Goal: Task Accomplishment & Management: Use online tool/utility

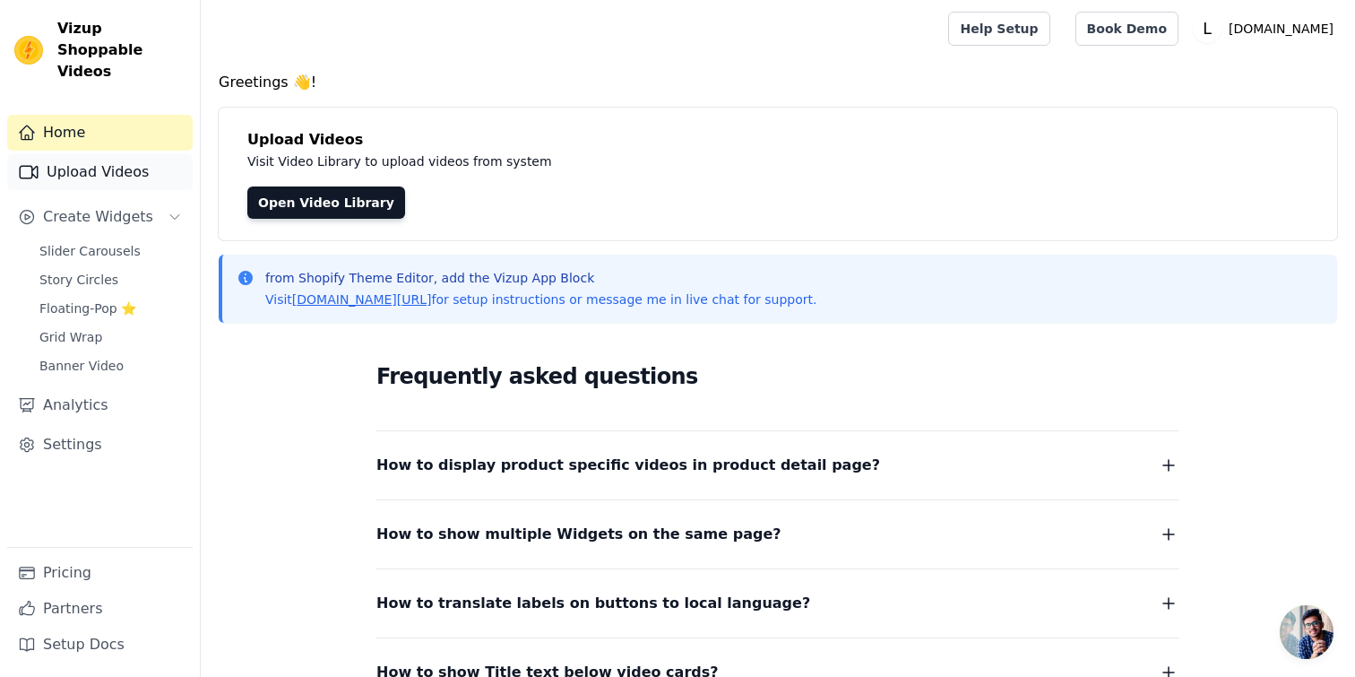
click at [138, 160] on link "Upload Videos" at bounding box center [100, 172] width 186 height 36
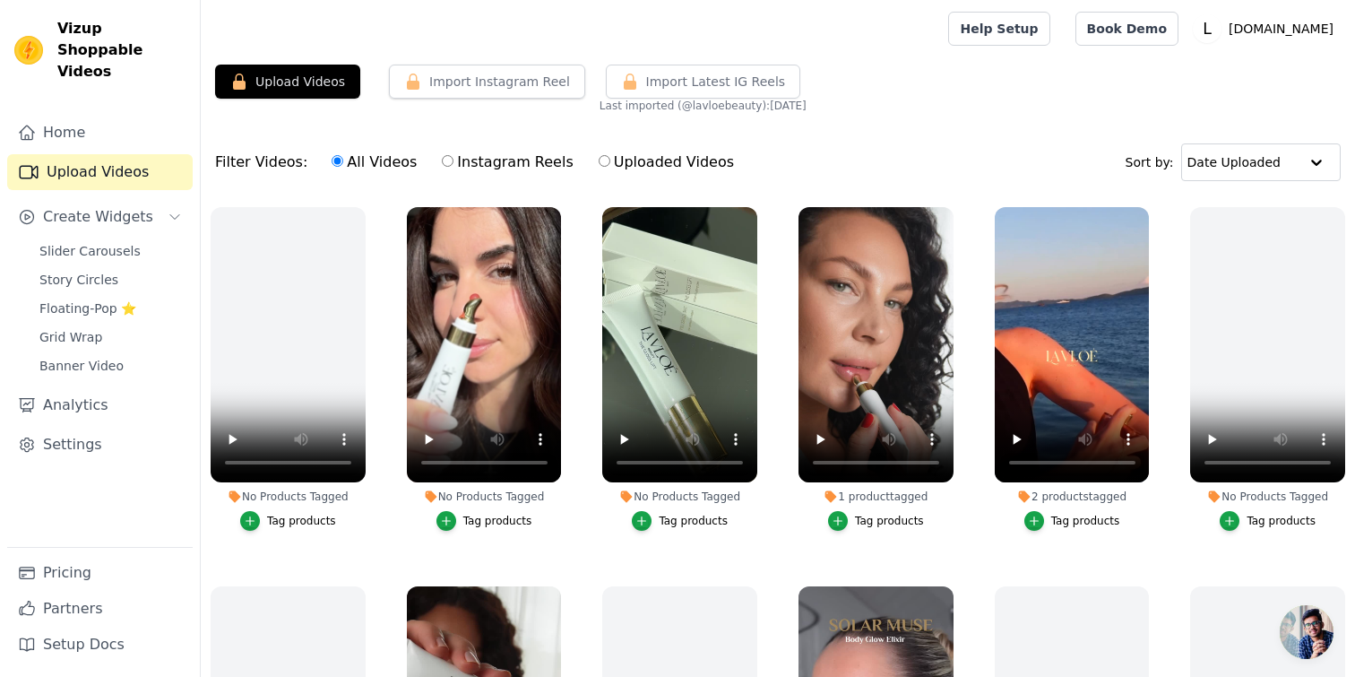
click at [443, 162] on input "Instagram Reels" at bounding box center [448, 161] width 12 height 12
radio input "true"
click at [1239, 160] on input "text" at bounding box center [1243, 162] width 111 height 36
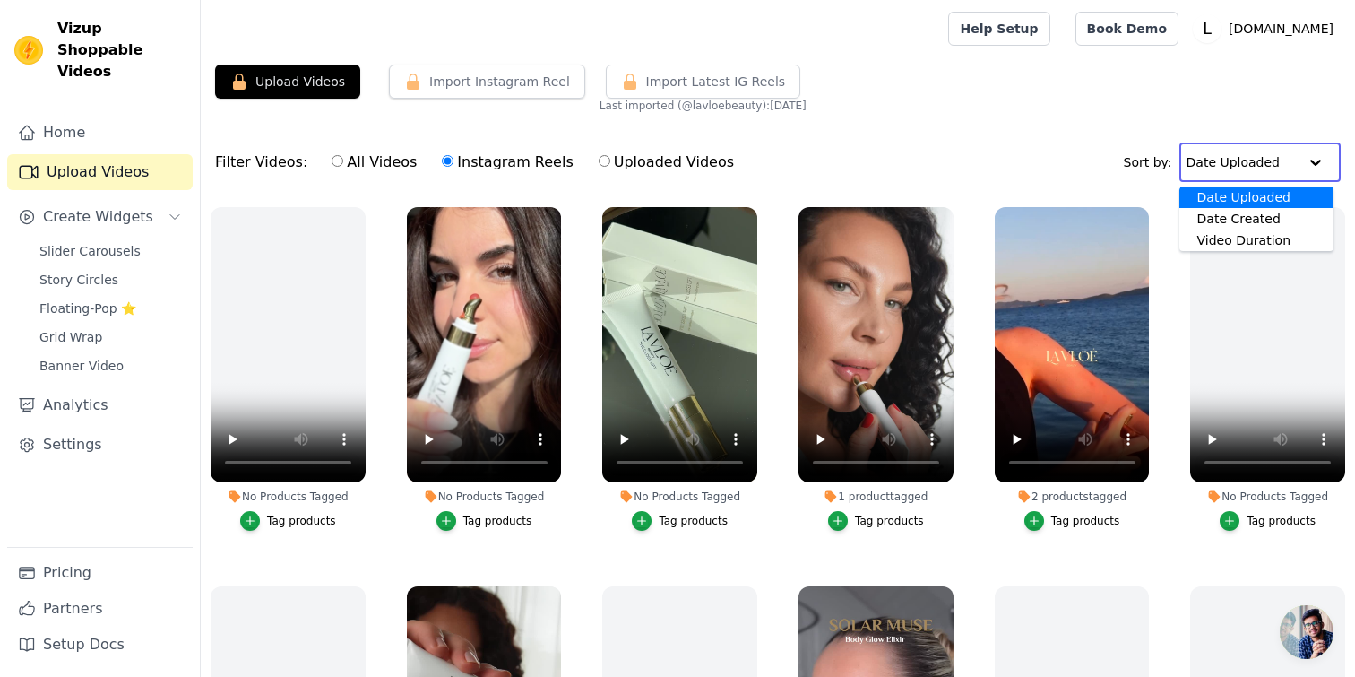
click at [1026, 139] on div "Filter Videos: All Videos Instagram Reels Uploaded Videos Sort by: Date Uploade…" at bounding box center [778, 162] width 1155 height 70
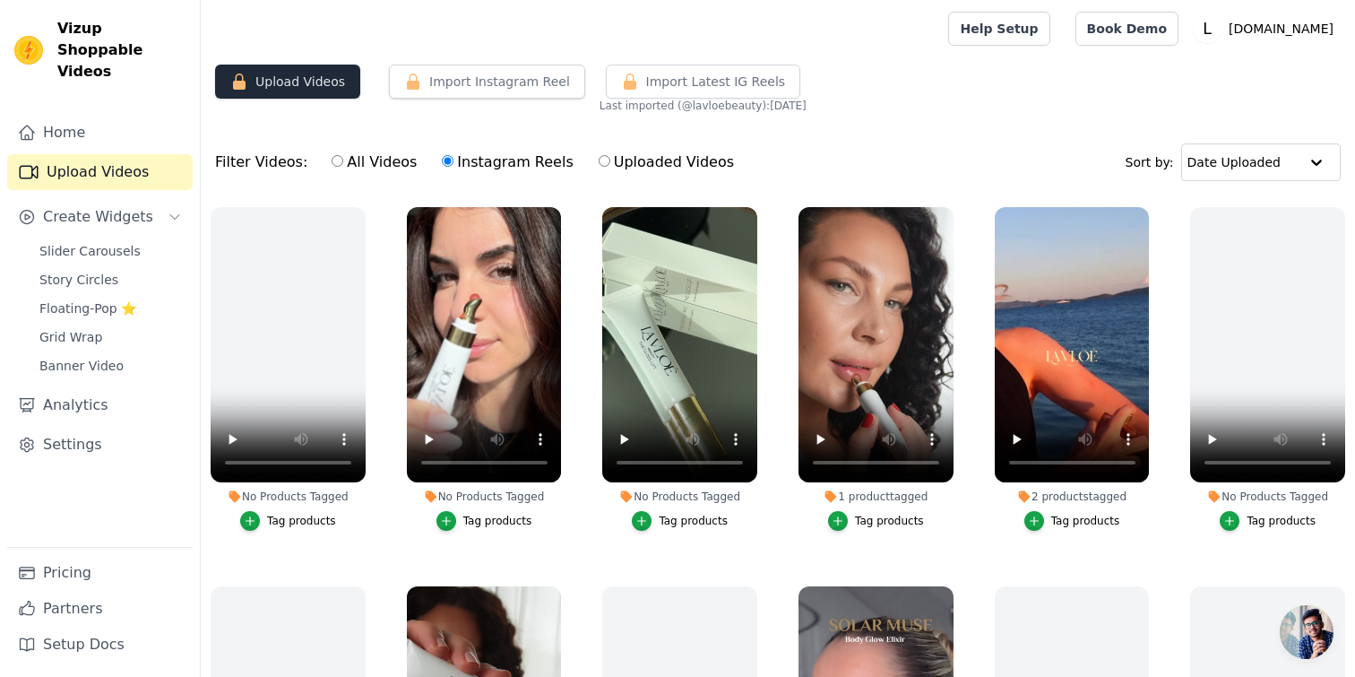
click at [332, 89] on button "Upload Videos" at bounding box center [287, 82] width 145 height 34
click at [313, 76] on button "Upload Videos" at bounding box center [287, 82] width 145 height 34
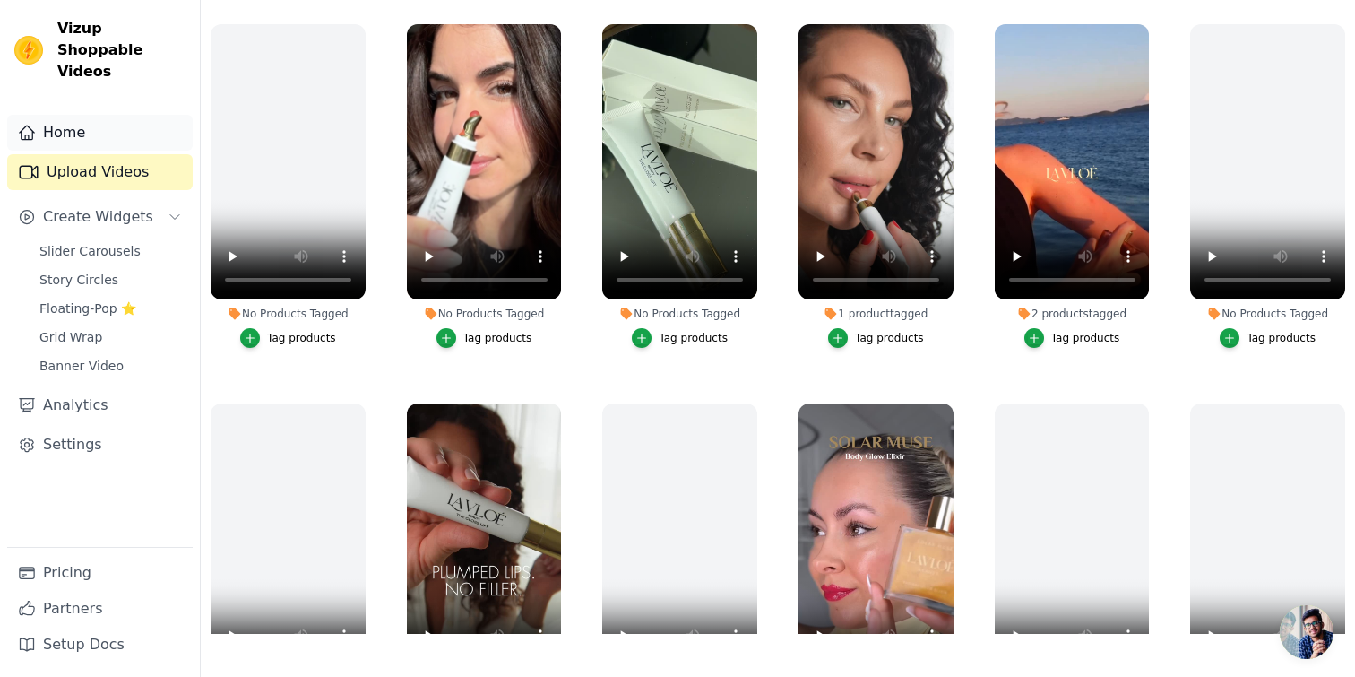
click at [131, 118] on link "Home" at bounding box center [100, 133] width 186 height 36
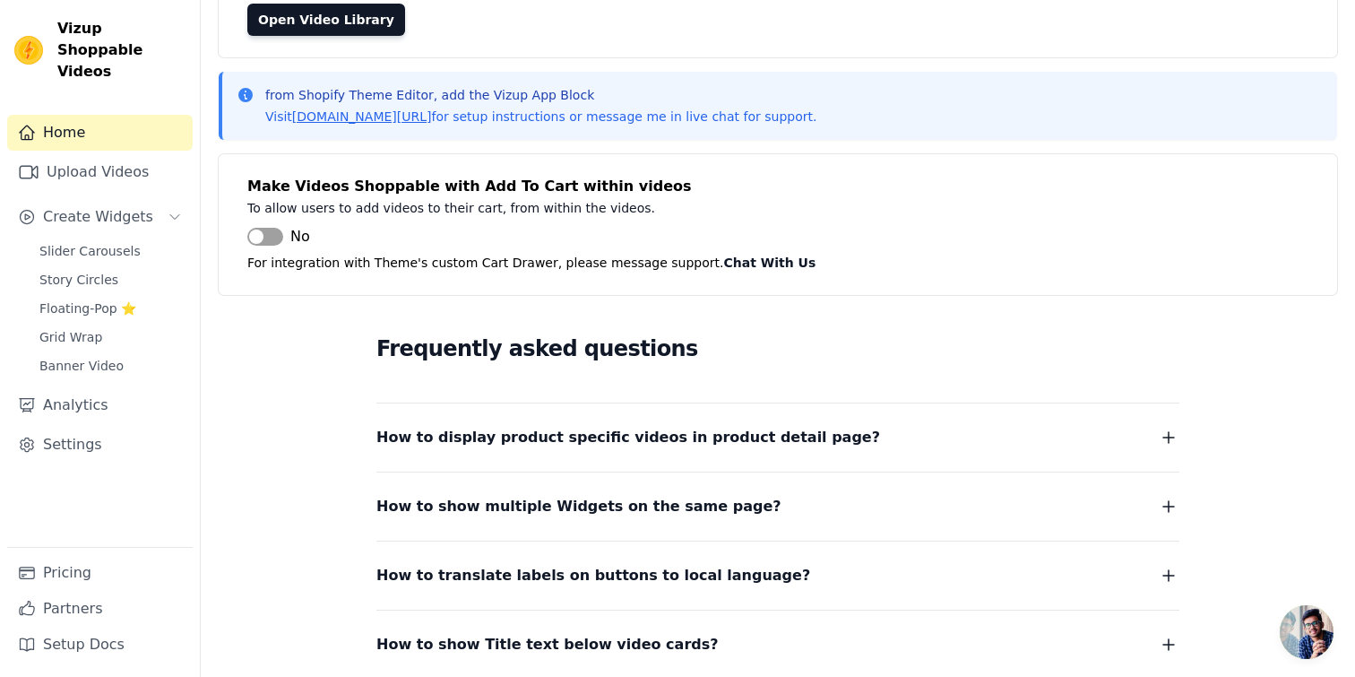
scroll to position [177, 0]
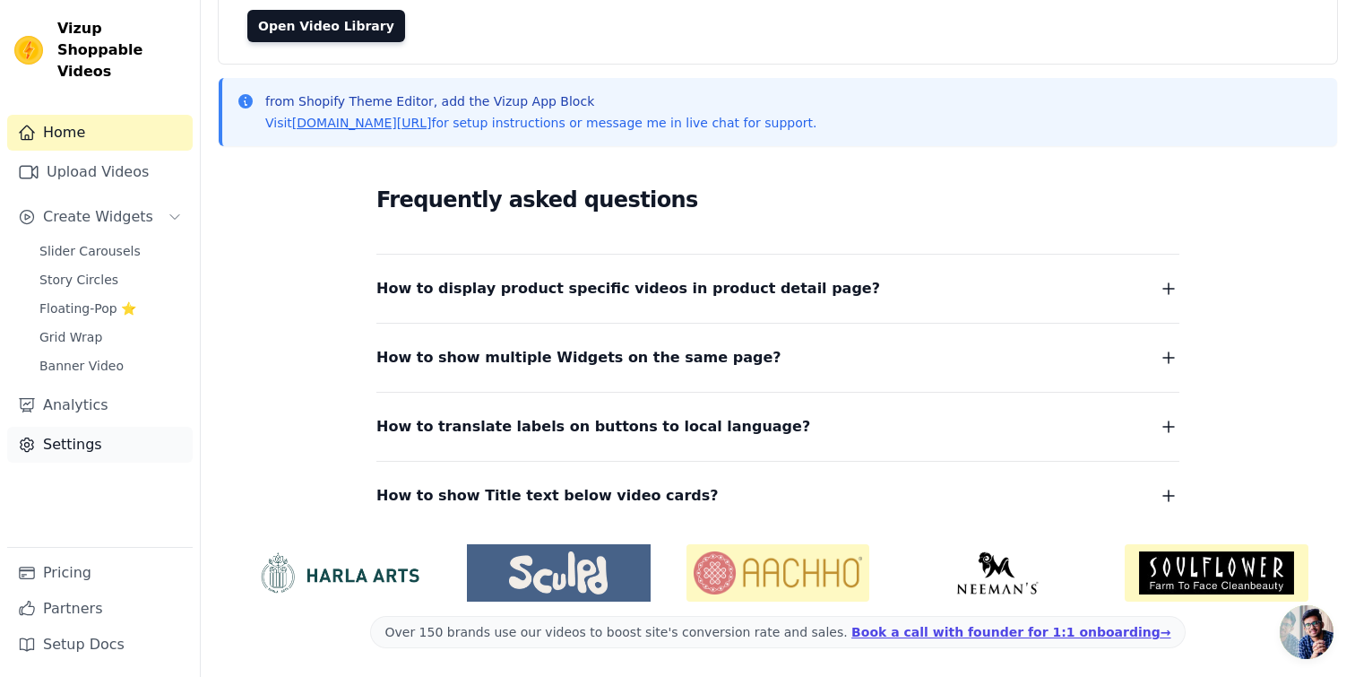
click at [117, 427] on link "Settings" at bounding box center [100, 445] width 186 height 36
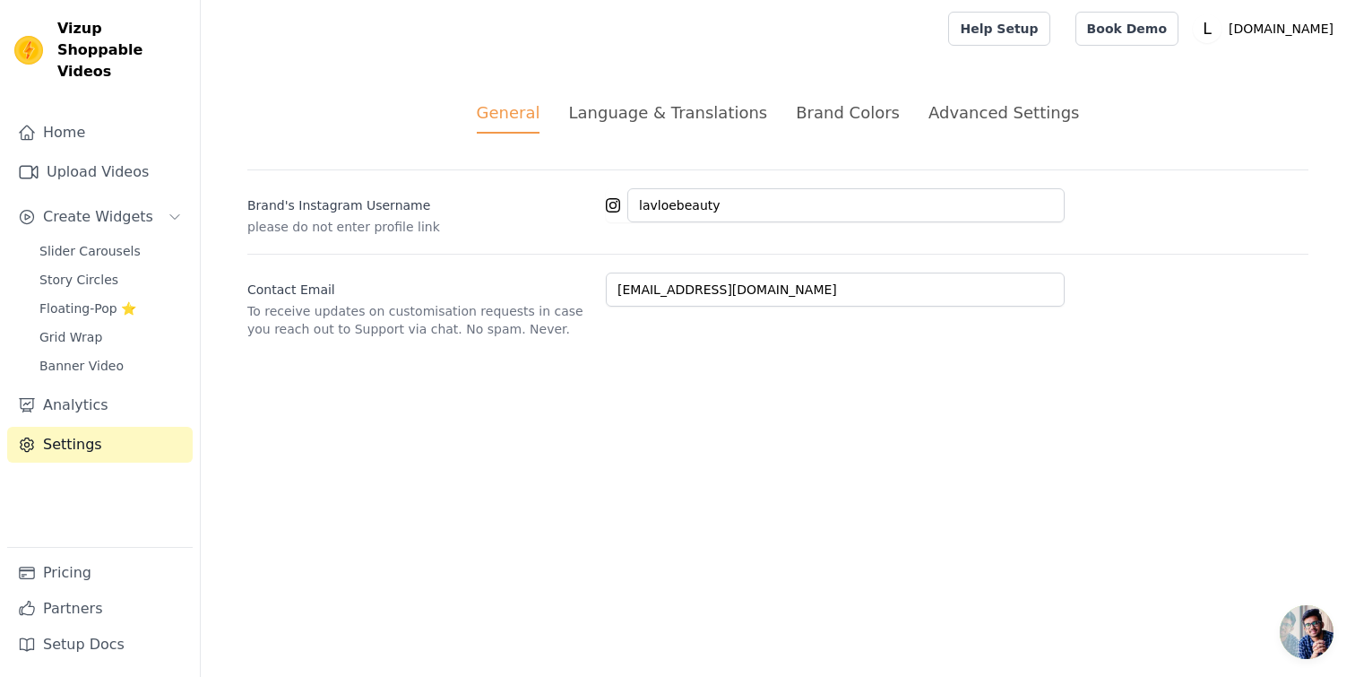
click at [880, 107] on div "Brand Colors" at bounding box center [848, 112] width 104 height 24
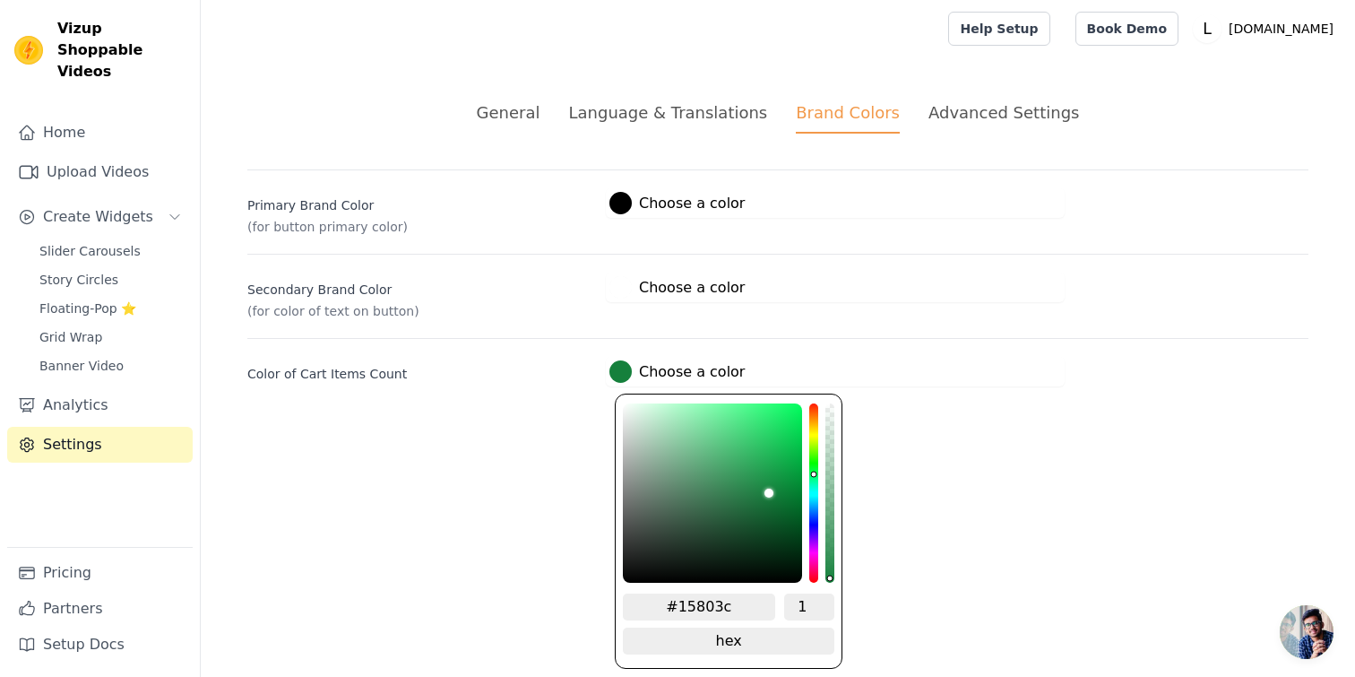
click at [628, 376] on div at bounding box center [621, 371] width 22 height 22
type input "#7e8014"
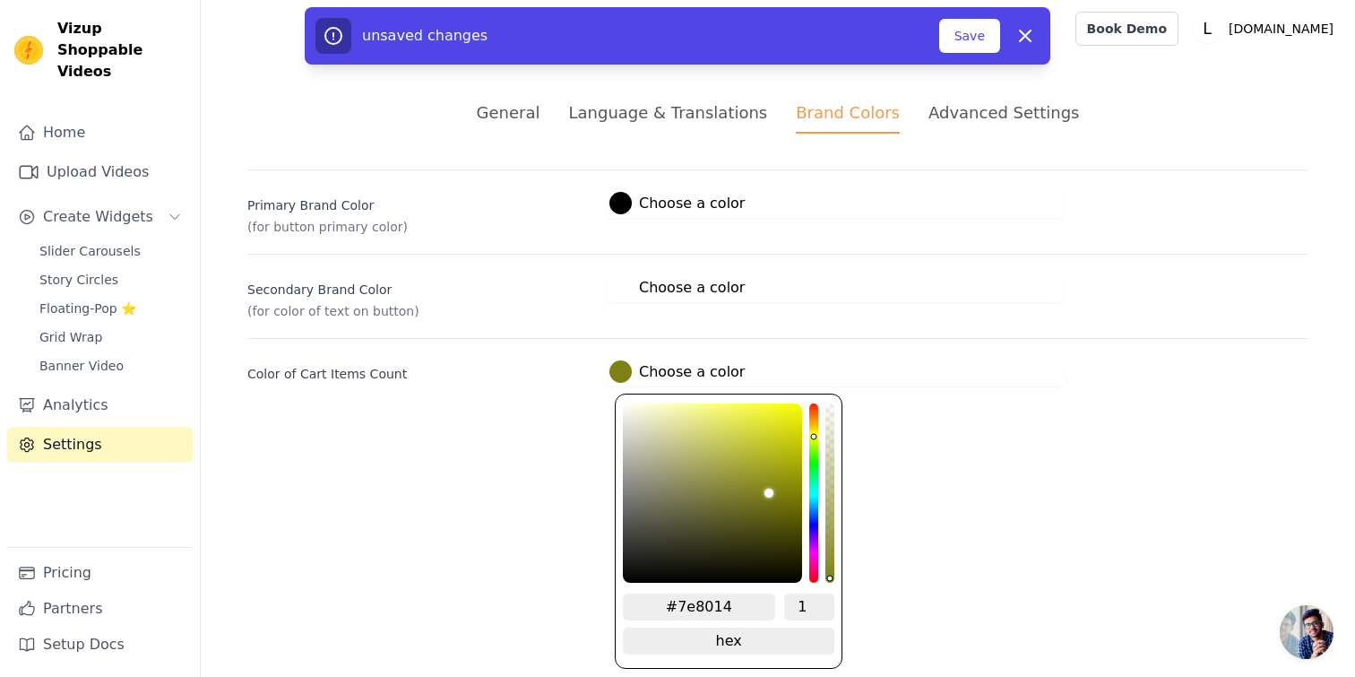
click at [815, 433] on div "hue channel" at bounding box center [813, 492] width 9 height 179
type input "#805e14"
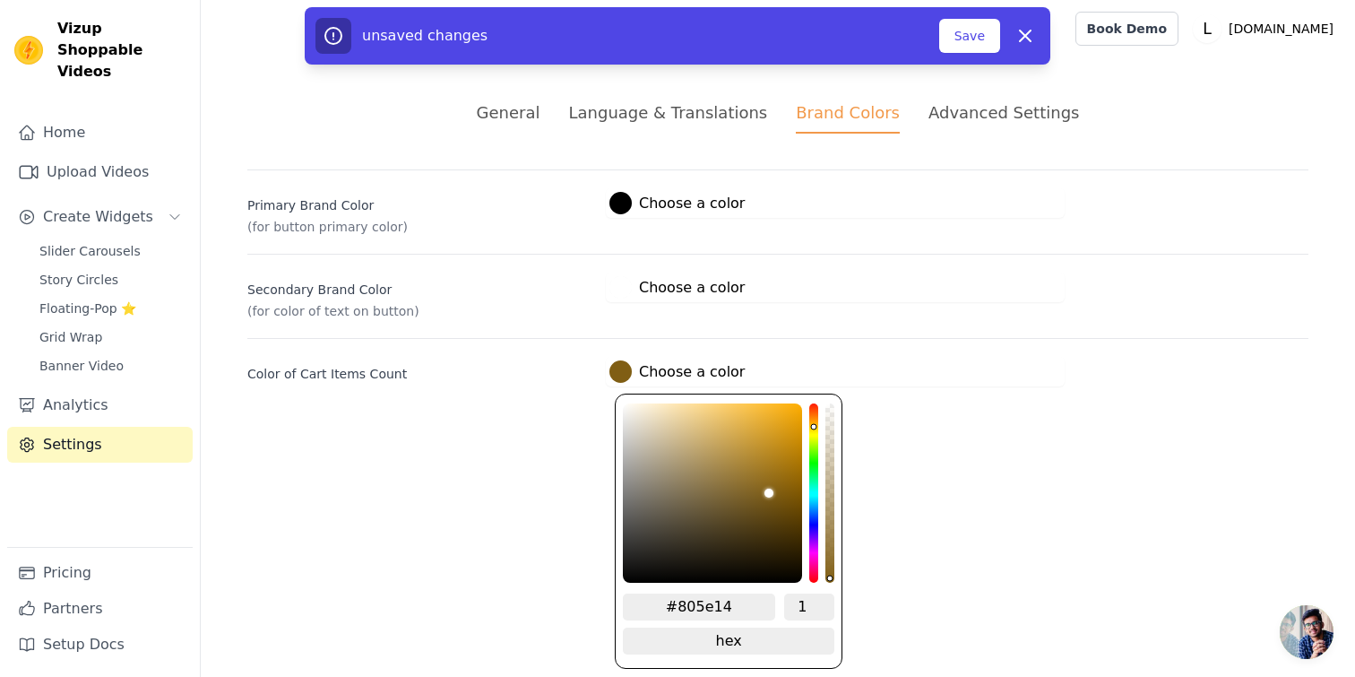
click at [814, 423] on div "hue channel" at bounding box center [813, 492] width 9 height 179
type input "#fff2d5"
type input "#fef0d4"
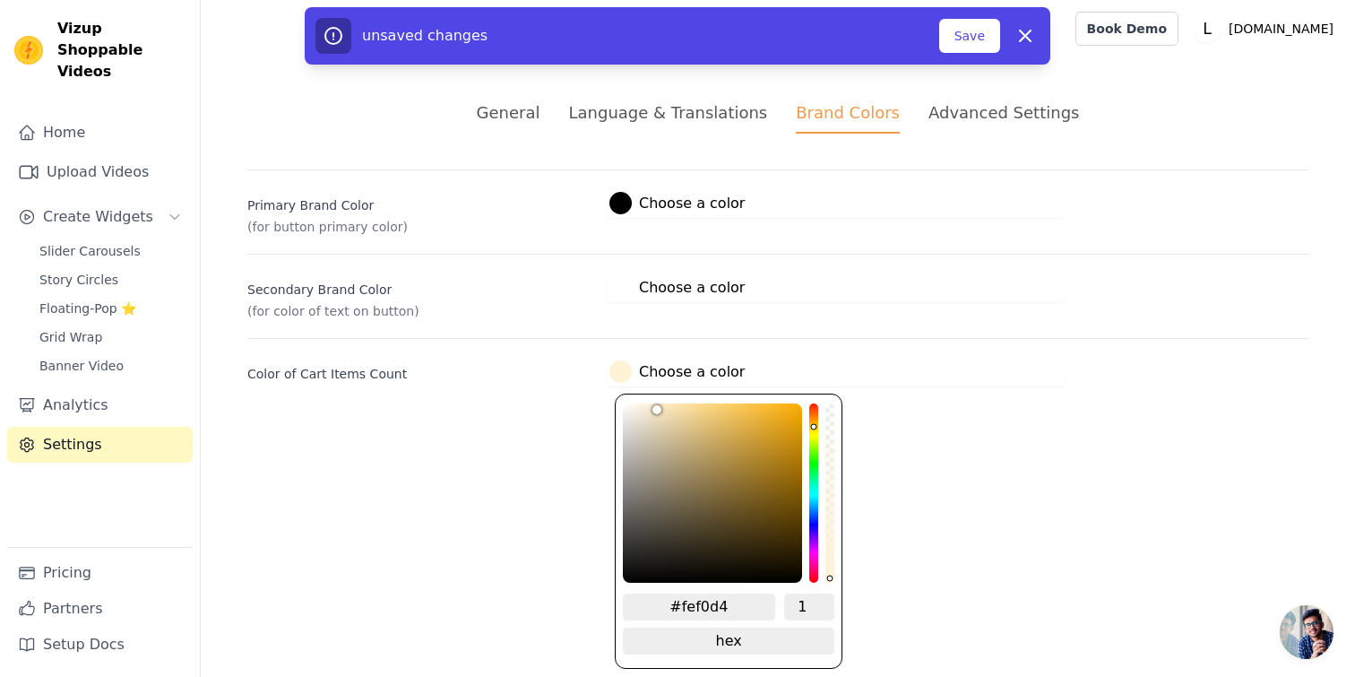
type input "#fcefd3"
type input "#fbeed2"
type input "#faedd2"
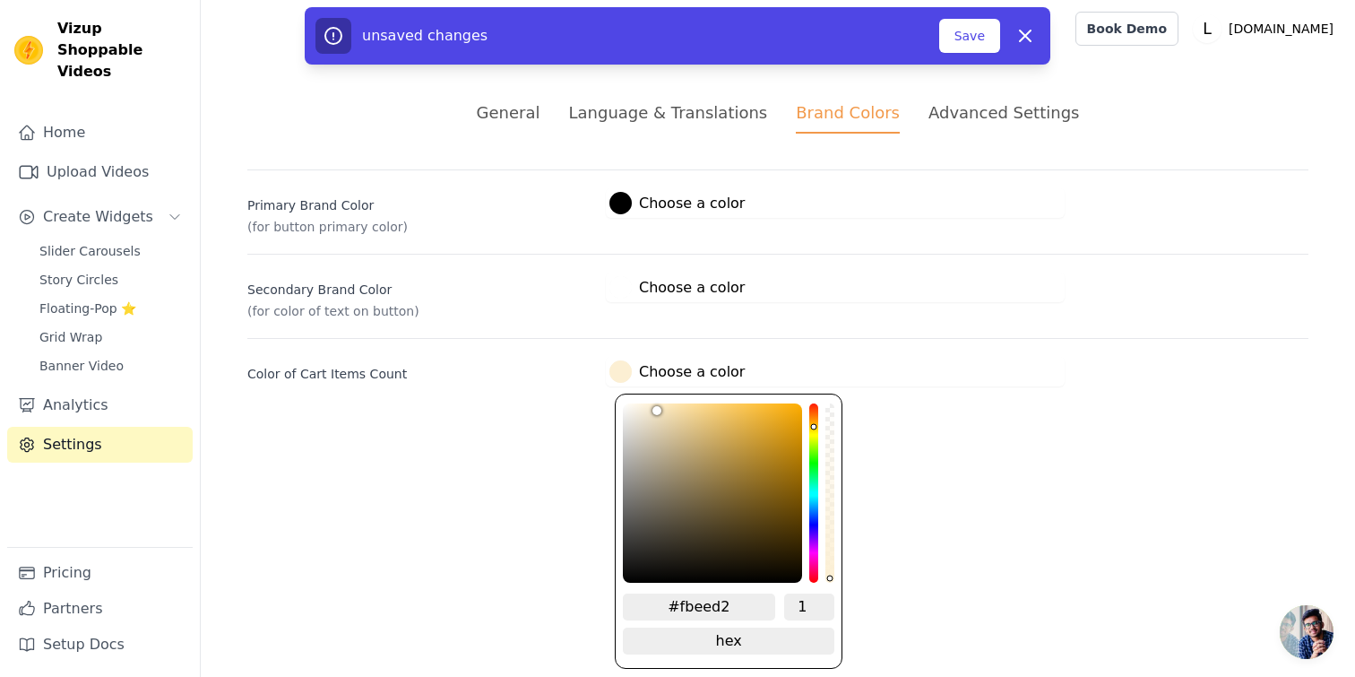
type input "#faedd2"
type input "#f9ecd1"
type input "#f7ebd0"
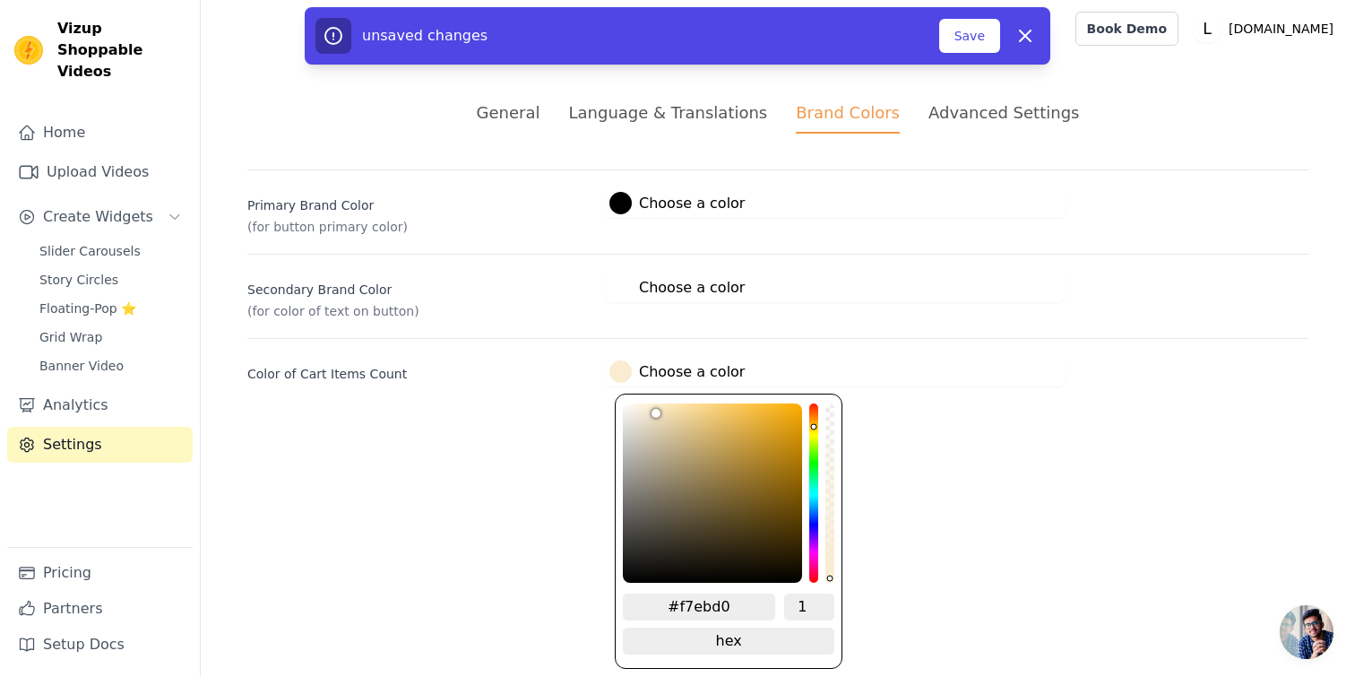
type input "#f6eacf"
type input "#f5e8ce"
type input "#f5e8cc"
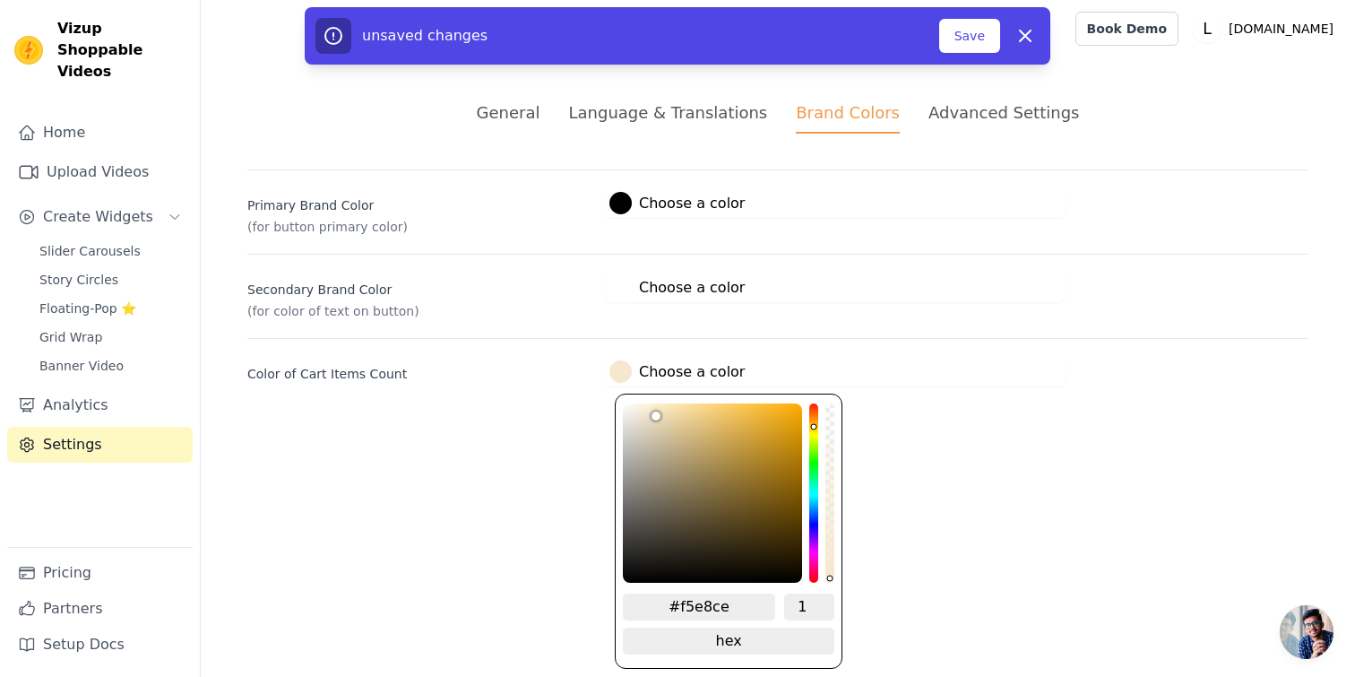
type input "#f5e8cc"
type input "#f5e8cb"
type input "#f5e7ca"
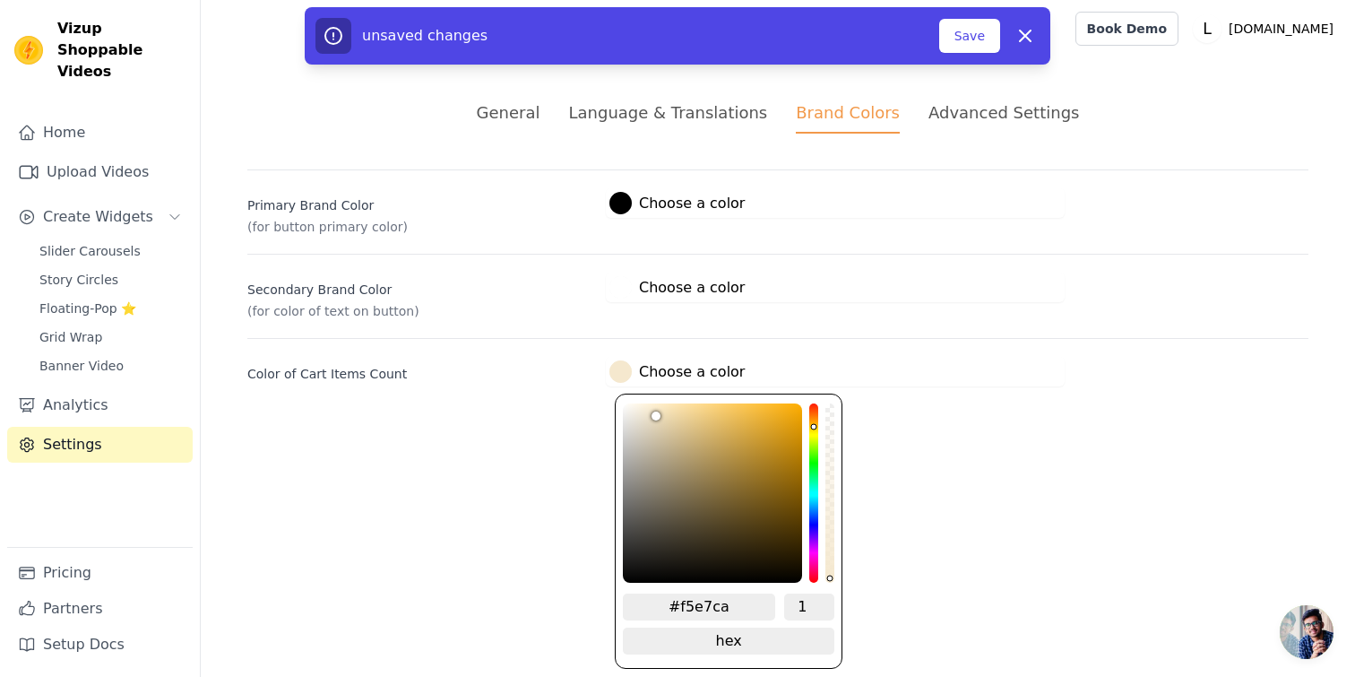
type input "#f5e7c9"
type input "#f5e6c8"
type input "#f6e8c9"
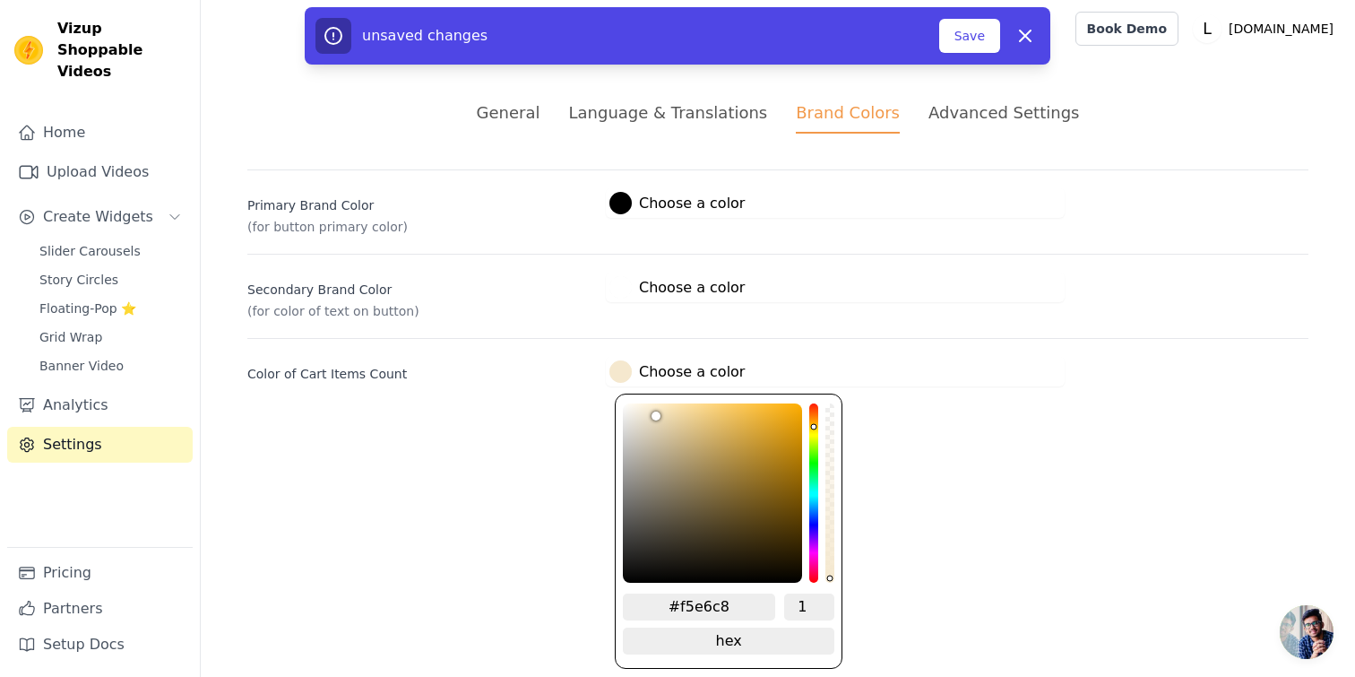
type input "#f6e8c9"
type input "#f6e7c7"
type input "#f6e7c6"
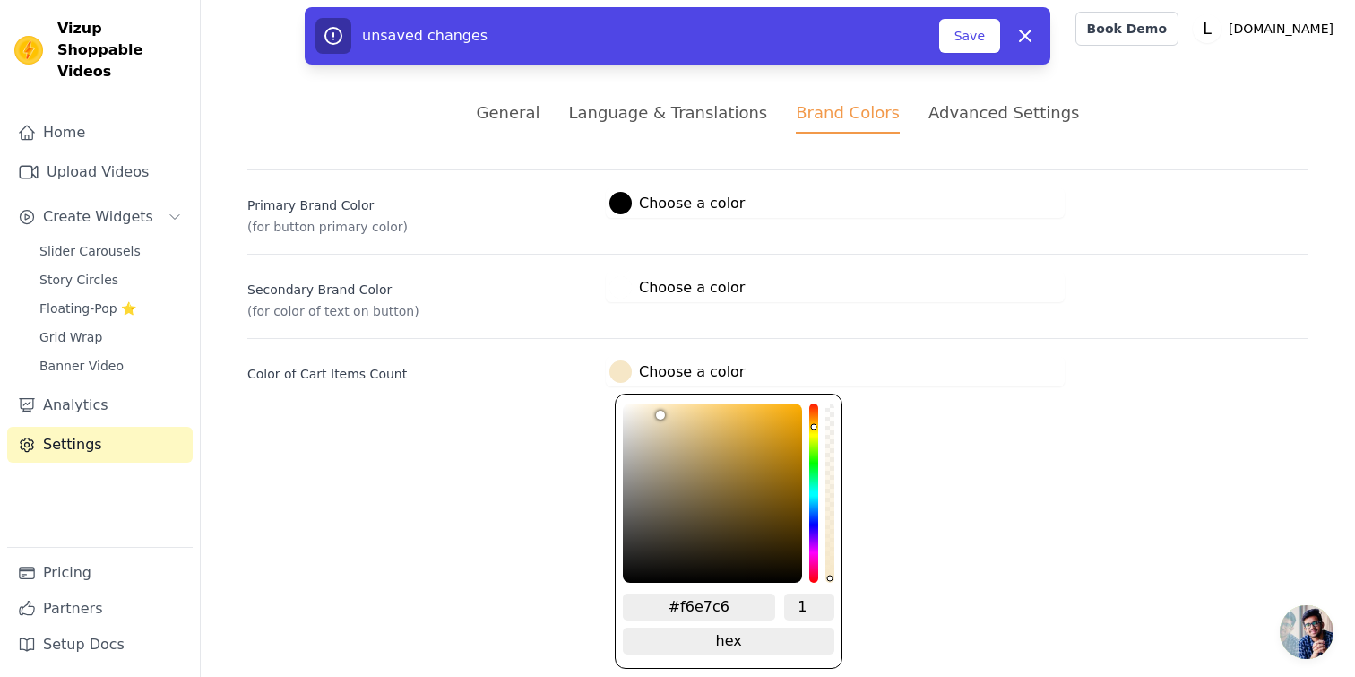
type input "#f7e8c7"
type input "#f7e8c6"
type input "#f7e7c5"
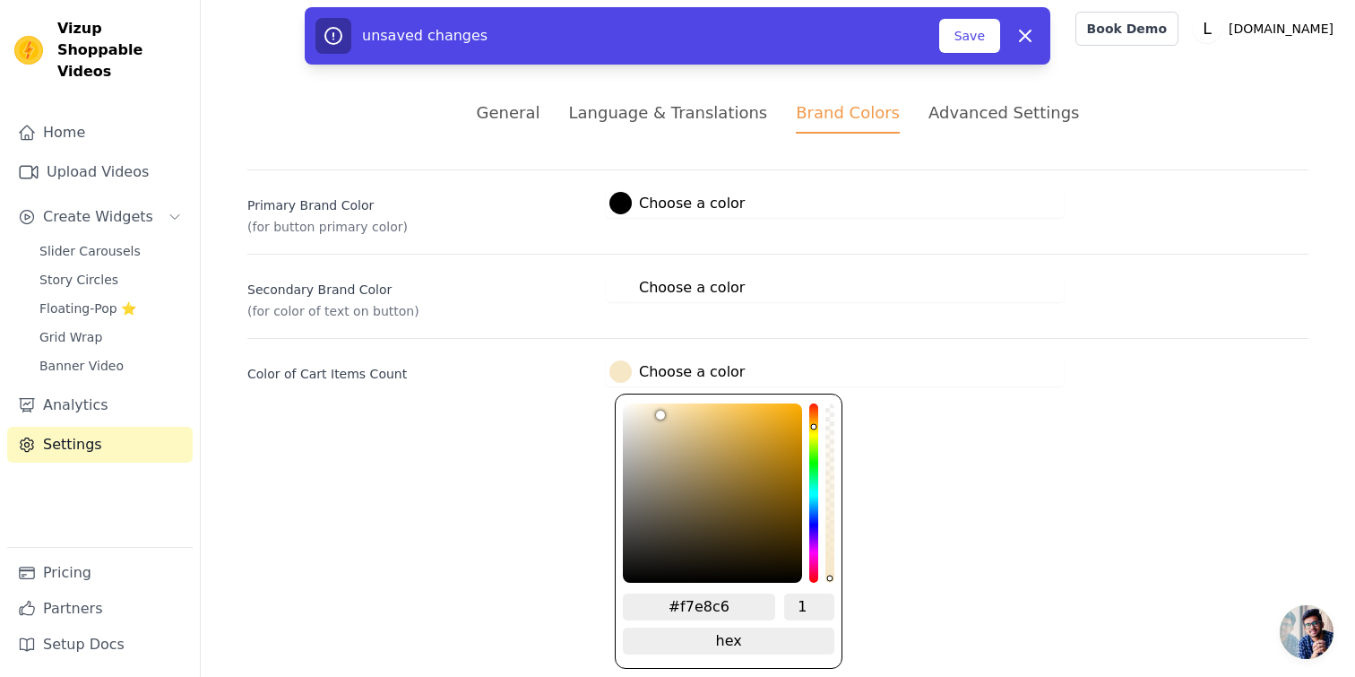
type input "#f7e7c5"
type input "#f7e7c3"
type input "#f7e7c2"
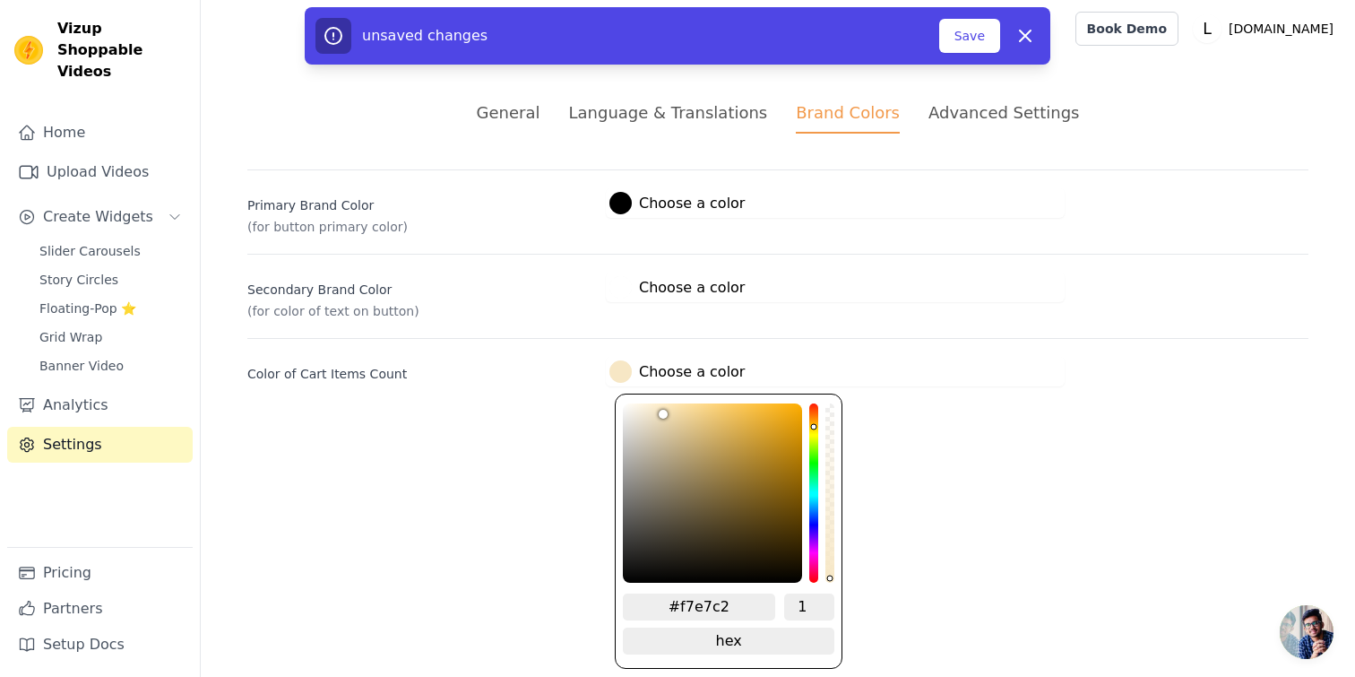
type input "#f7e6c1"
type input "#f6e5bf"
type input "#f6e4bd"
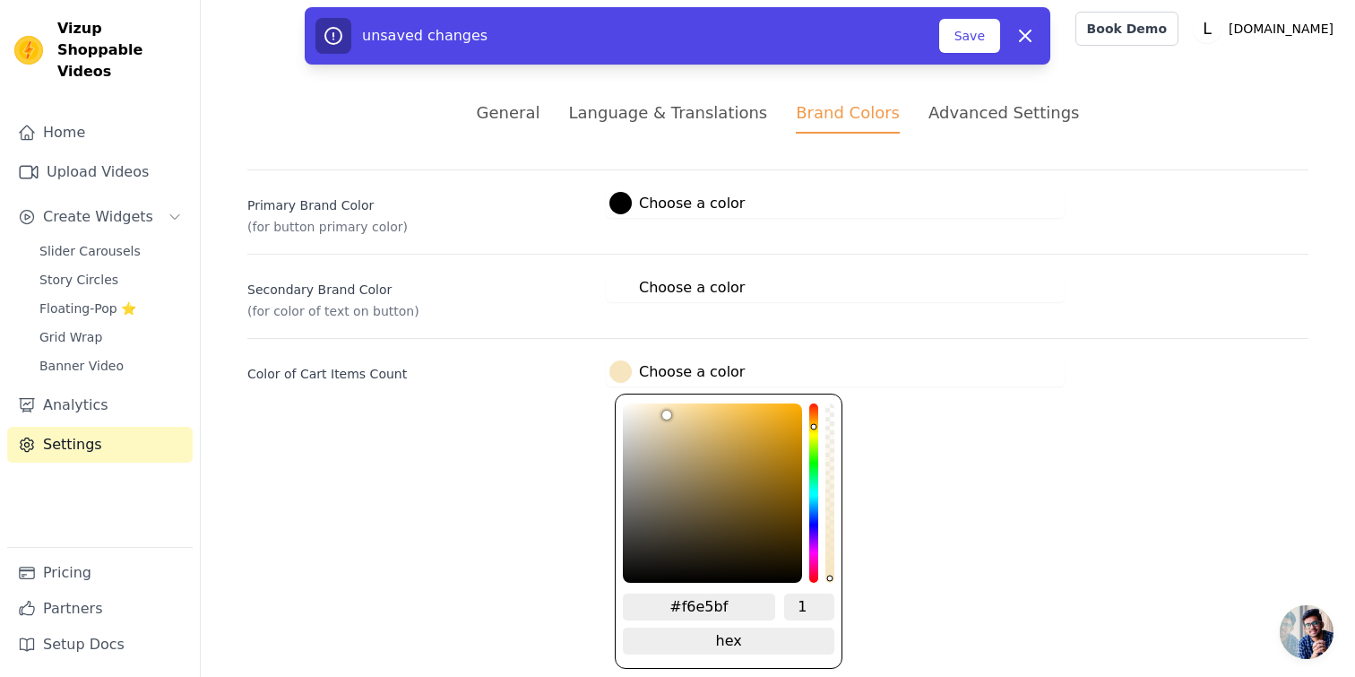
type input "#f6e4bd"
type input "#f5e3bc"
type input "#f5e3bb"
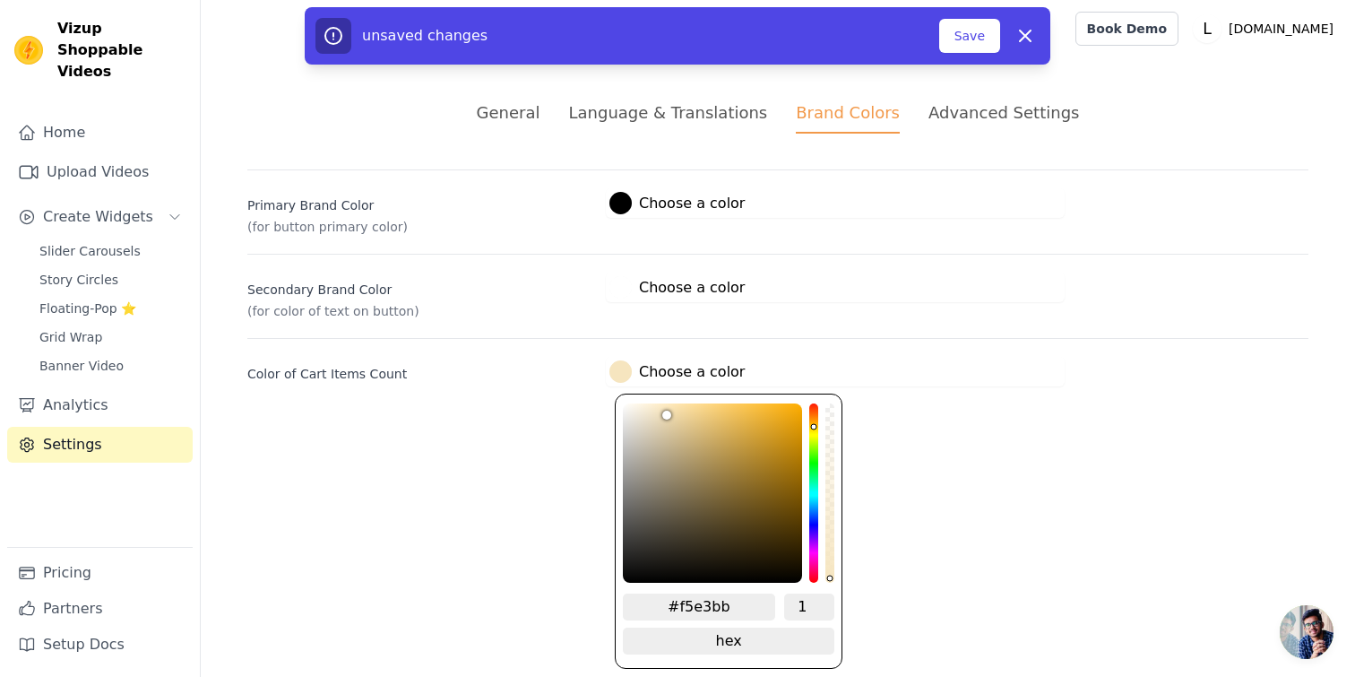
type input "#f4e1ba"
type input "#f2e0b9"
type input "#f2e0b8"
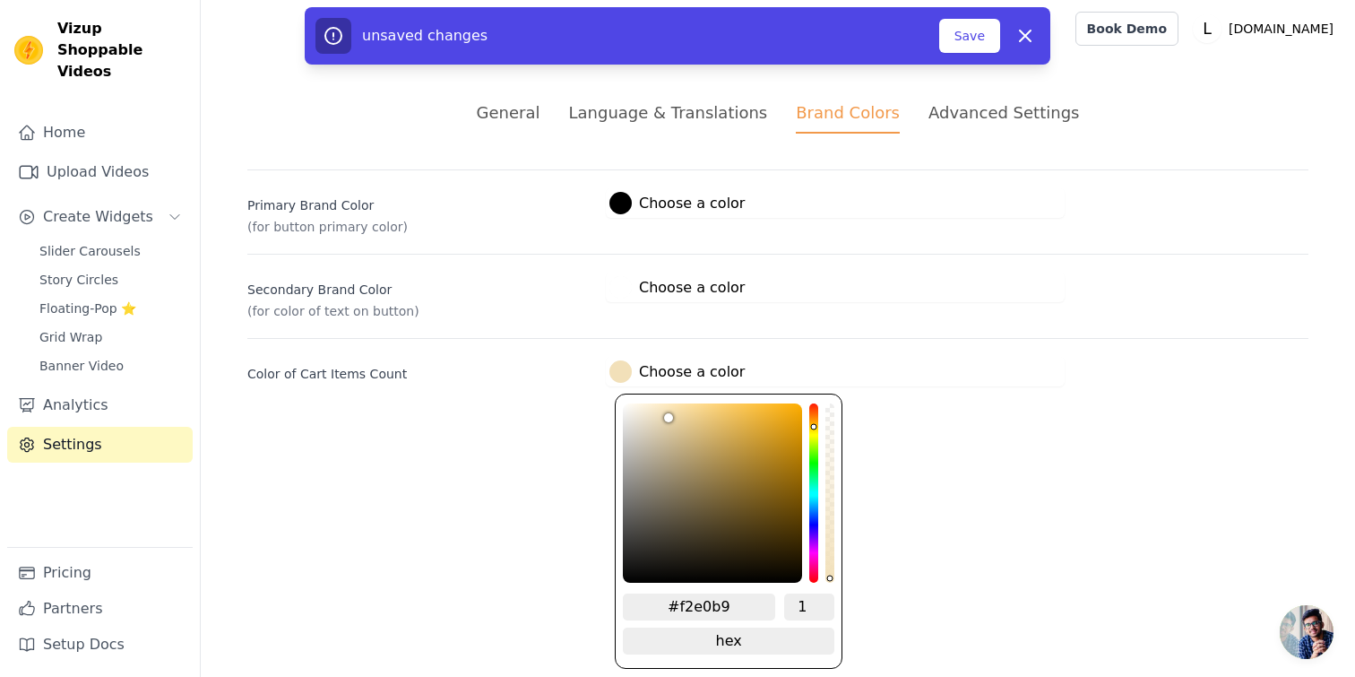
type input "#f2e0b8"
type input "#f1dfb7"
type input "#f0ddb6"
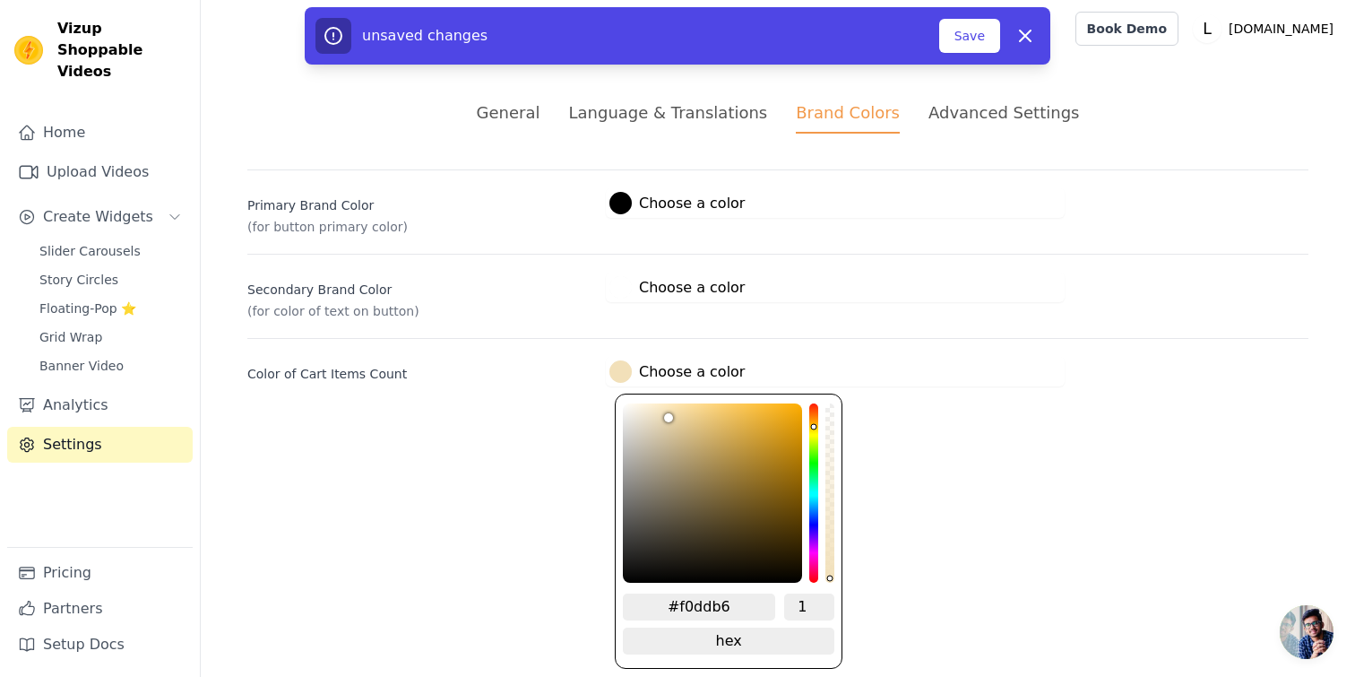
type input "#eedcb5"
type input "#eddbb4"
type input "#ecdab3"
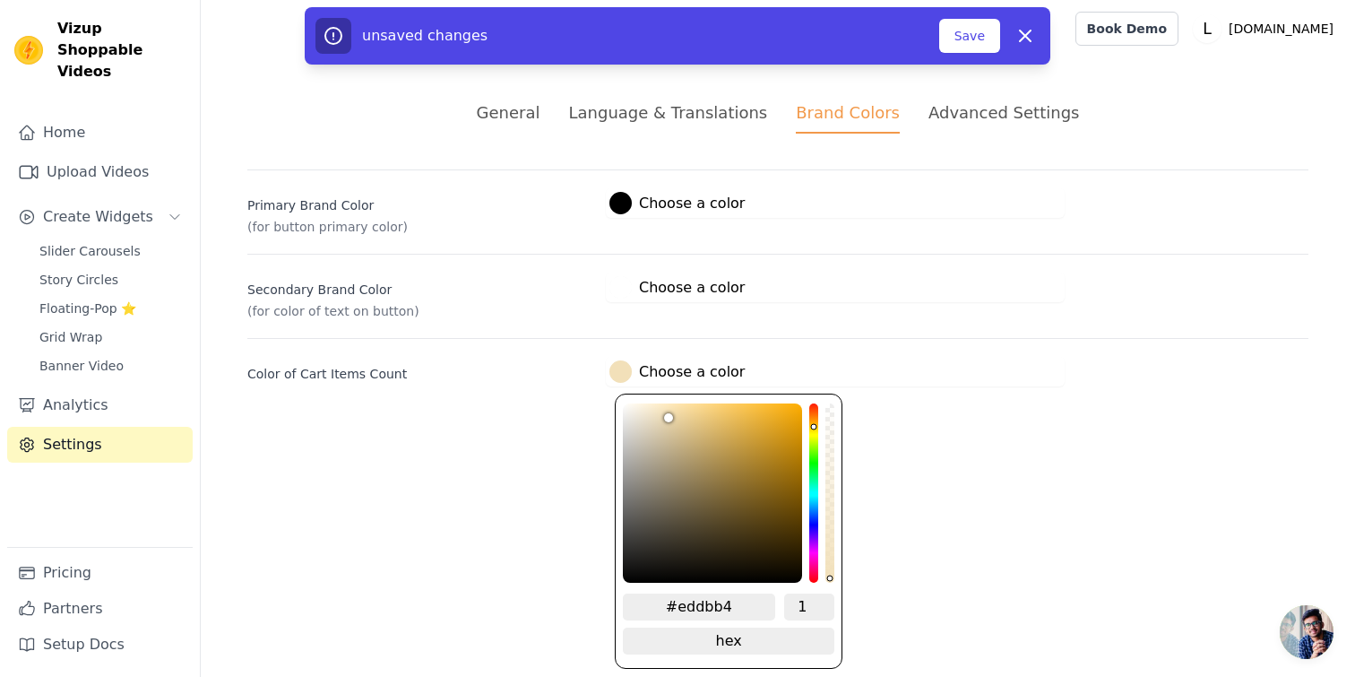
type input "#ecdab3"
type input "#ecdab2"
type input "#eddbb3"
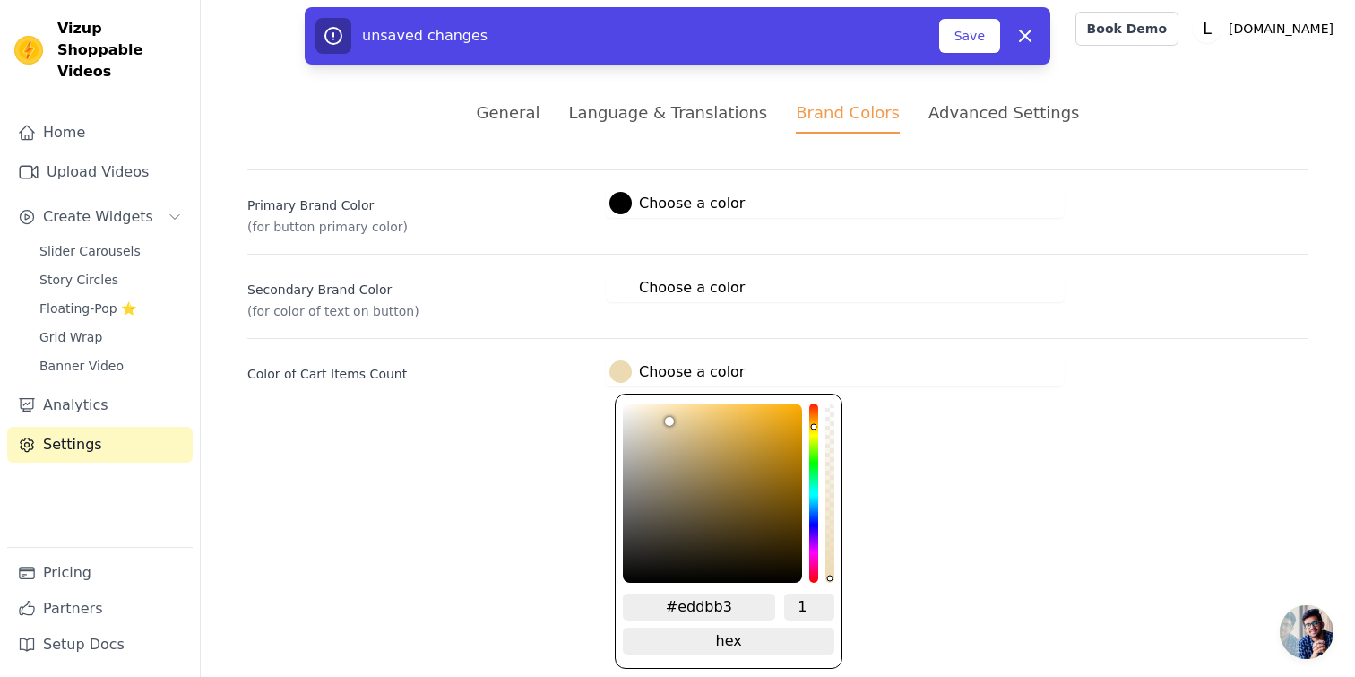
type input "#eddab2"
type input "#eddab1"
type input "#eddaaf"
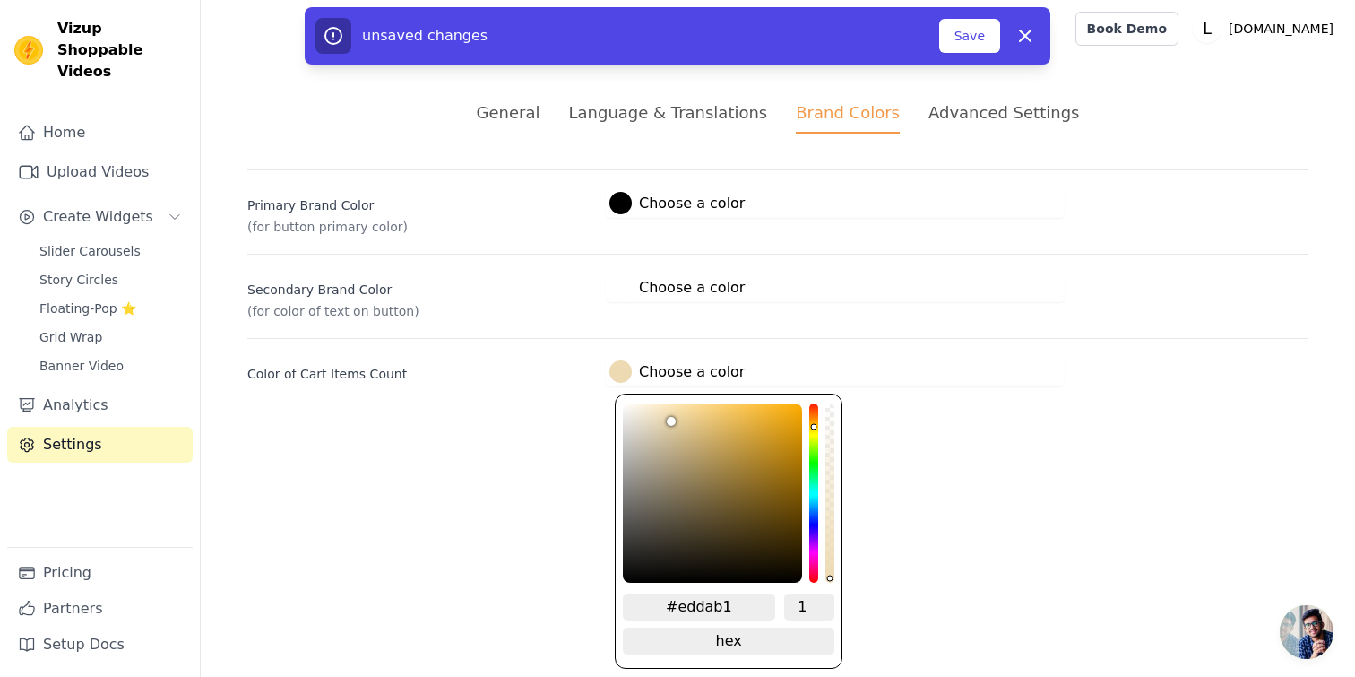
type input "#eddaaf"
type input "#ecd8ad"
type input "#ebd7ab"
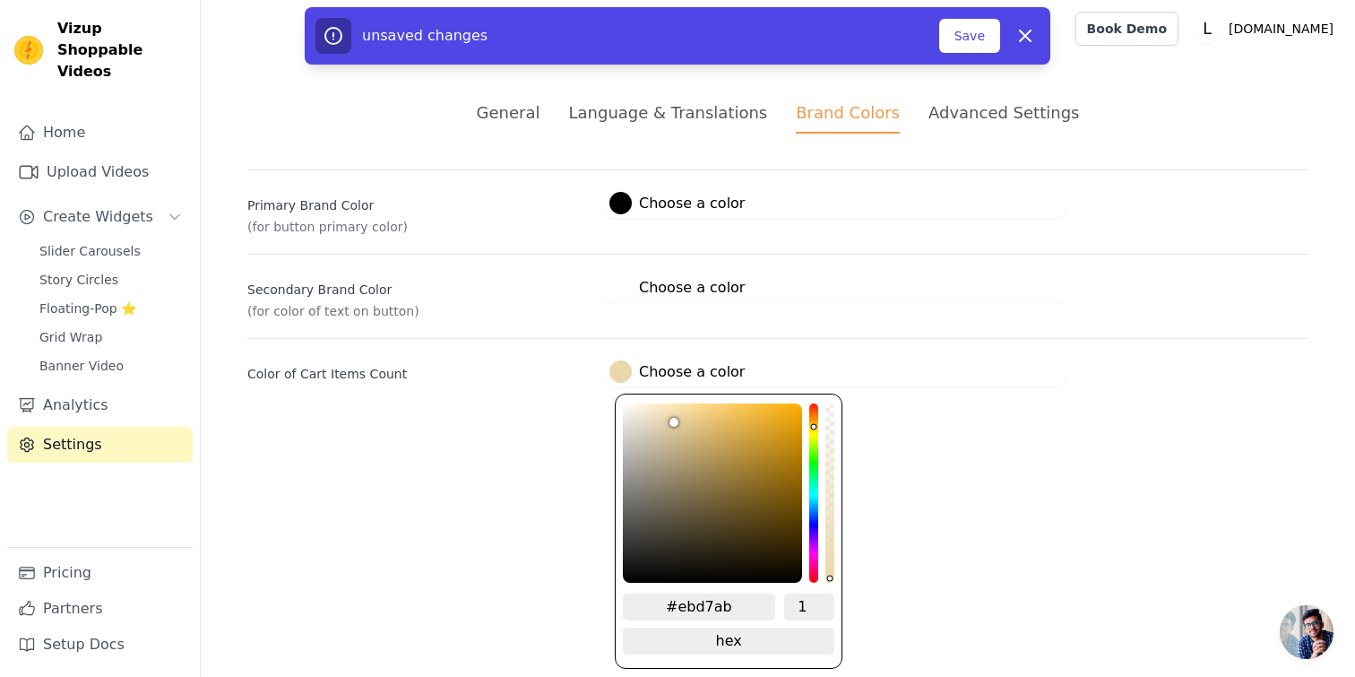
type input "#ebd6aa"
type input "#e9d5a9"
type input "#e8d4a8"
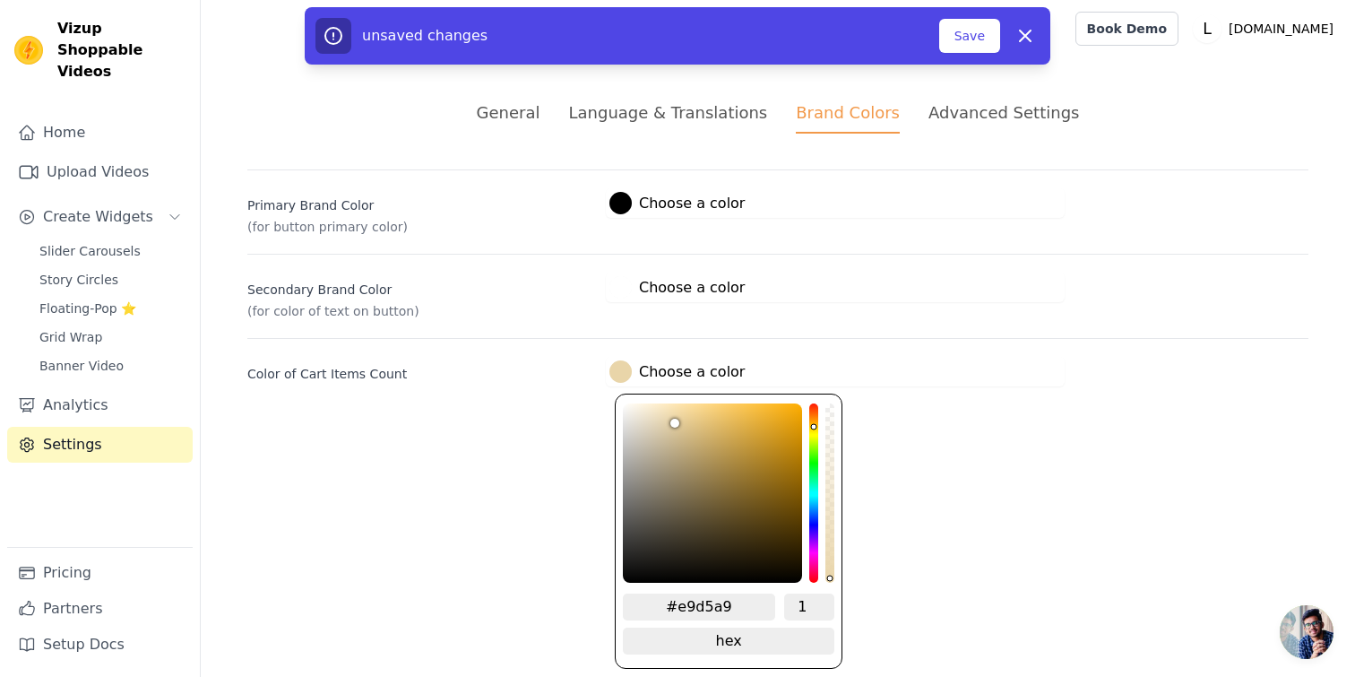
type input "#e8d4a8"
type input "#e8d3a7"
type input "#e7d2a6"
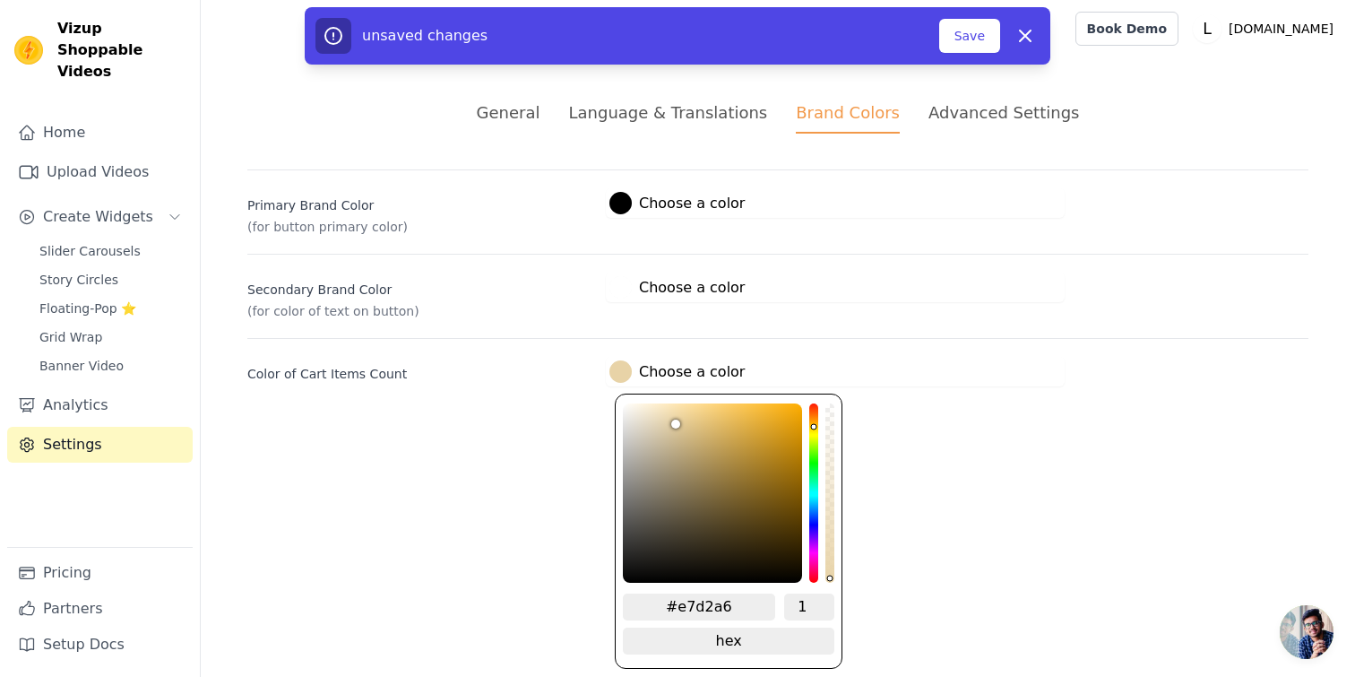
type input "#e6d1a5"
type input "#e6d1a4"
type input "#e4d0a3"
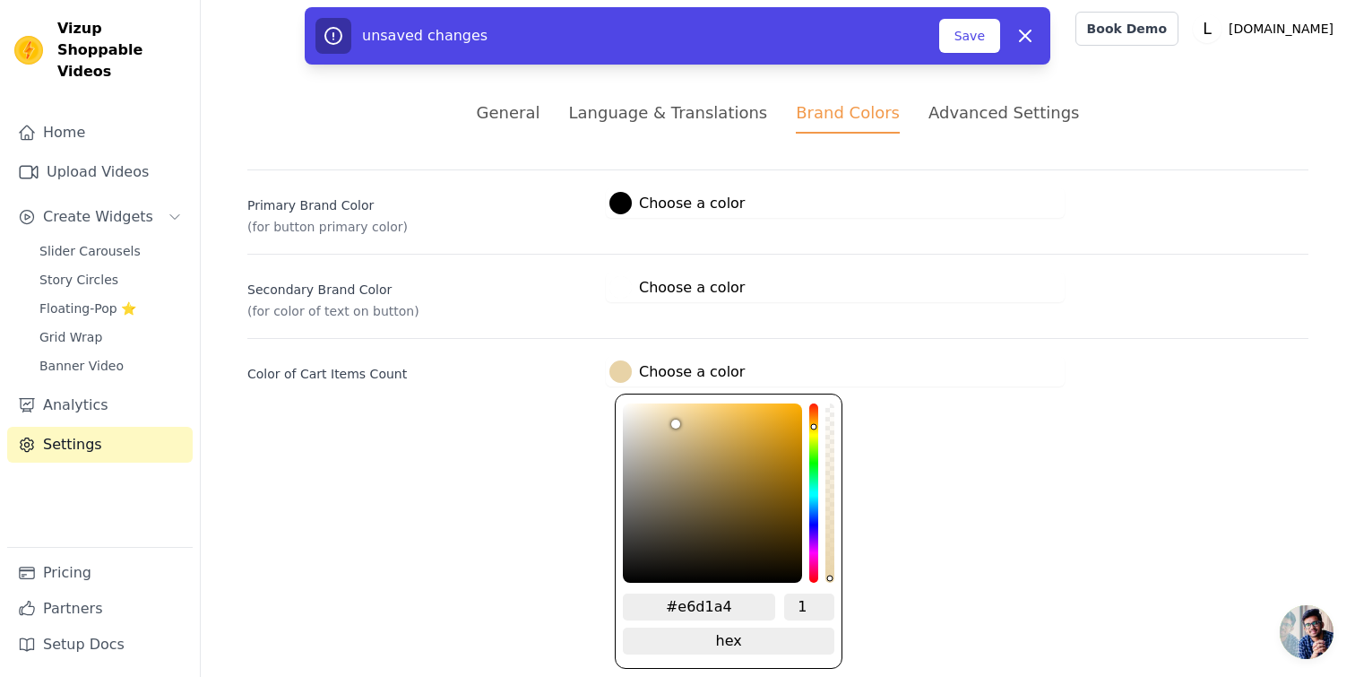
type input "#e4d0a3"
type input "#e3cea2"
type input "#e2cda1"
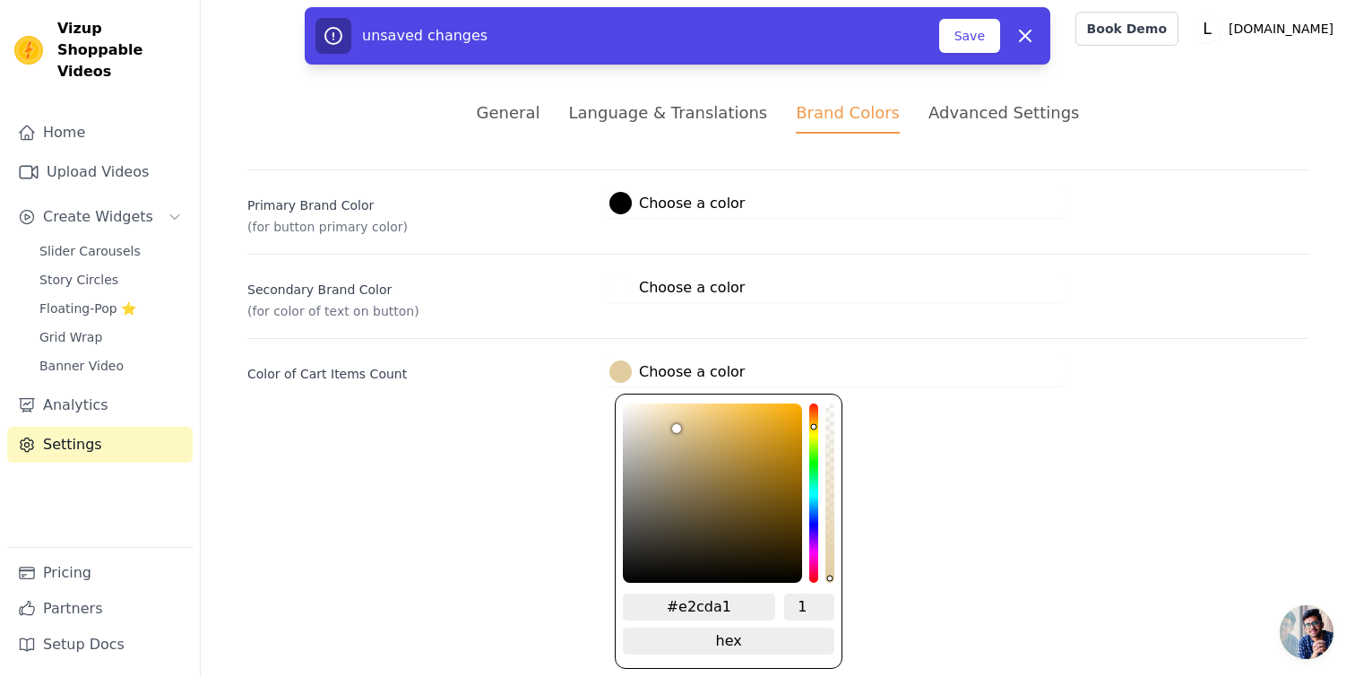
type input "#e0cca0"
type input "#dfcb9e"
type input "#dec99e"
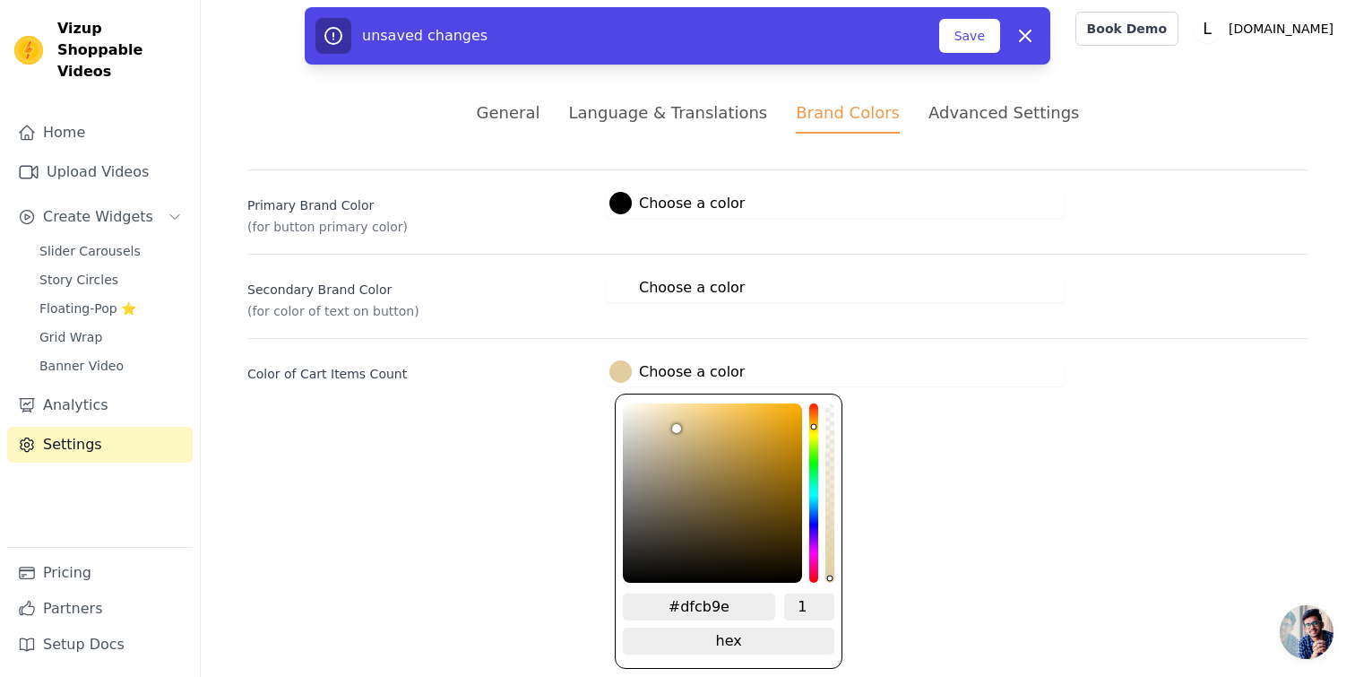
type input "#dec99e"
type input "#ddc89d"
type input "#ddc89c"
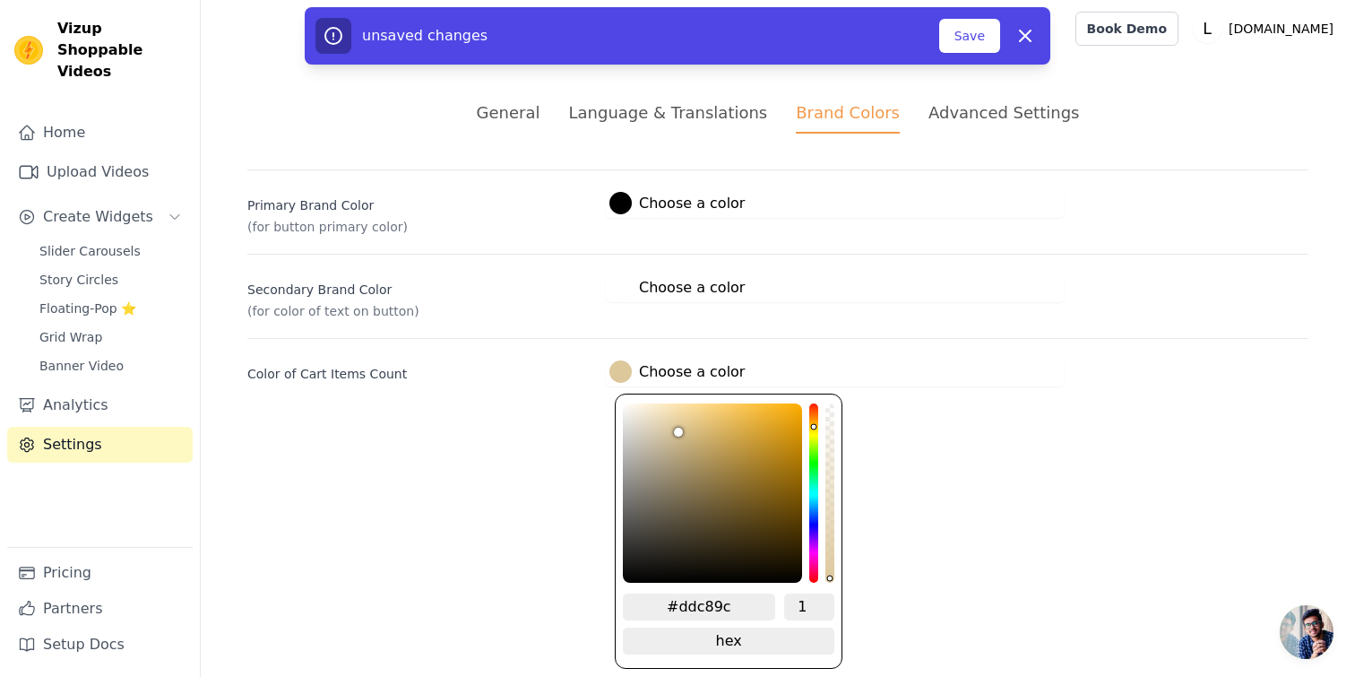
type input "#dbc79b"
type input "#dbc69a"
type input "#dbc698"
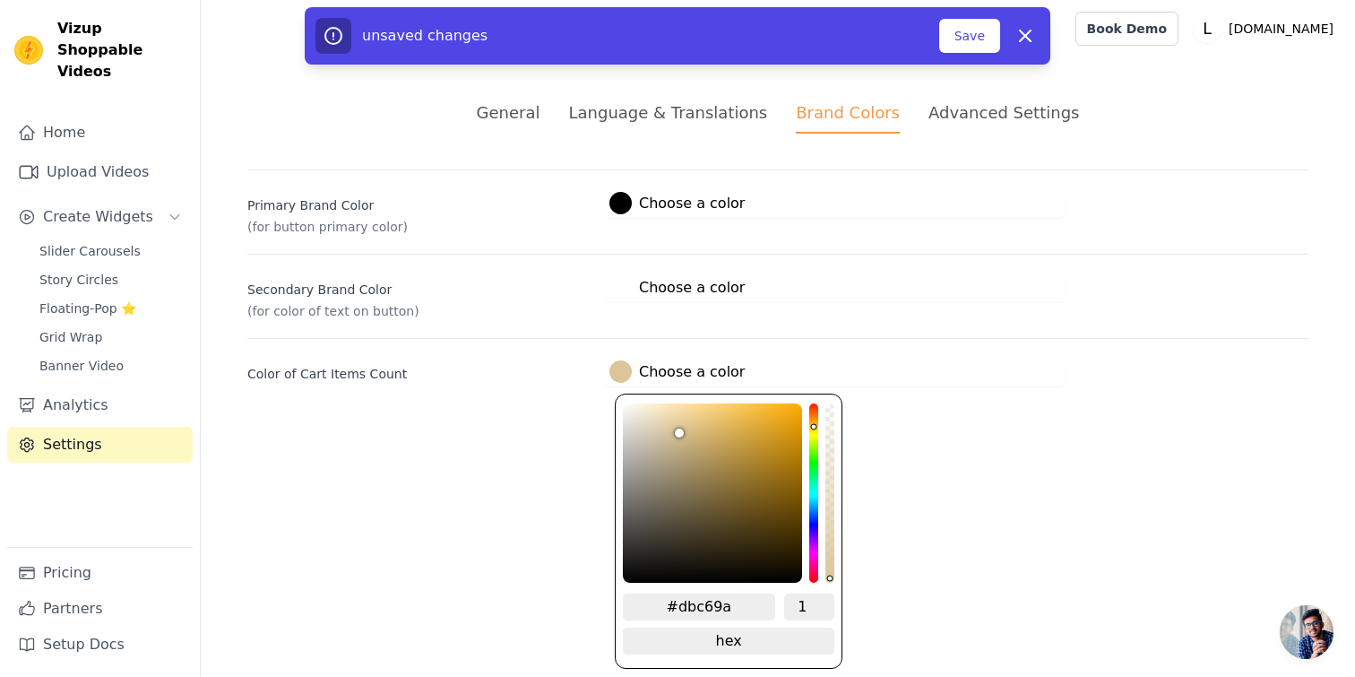
type input "#dbc698"
type input "#ddc799"
type input "#ddc798"
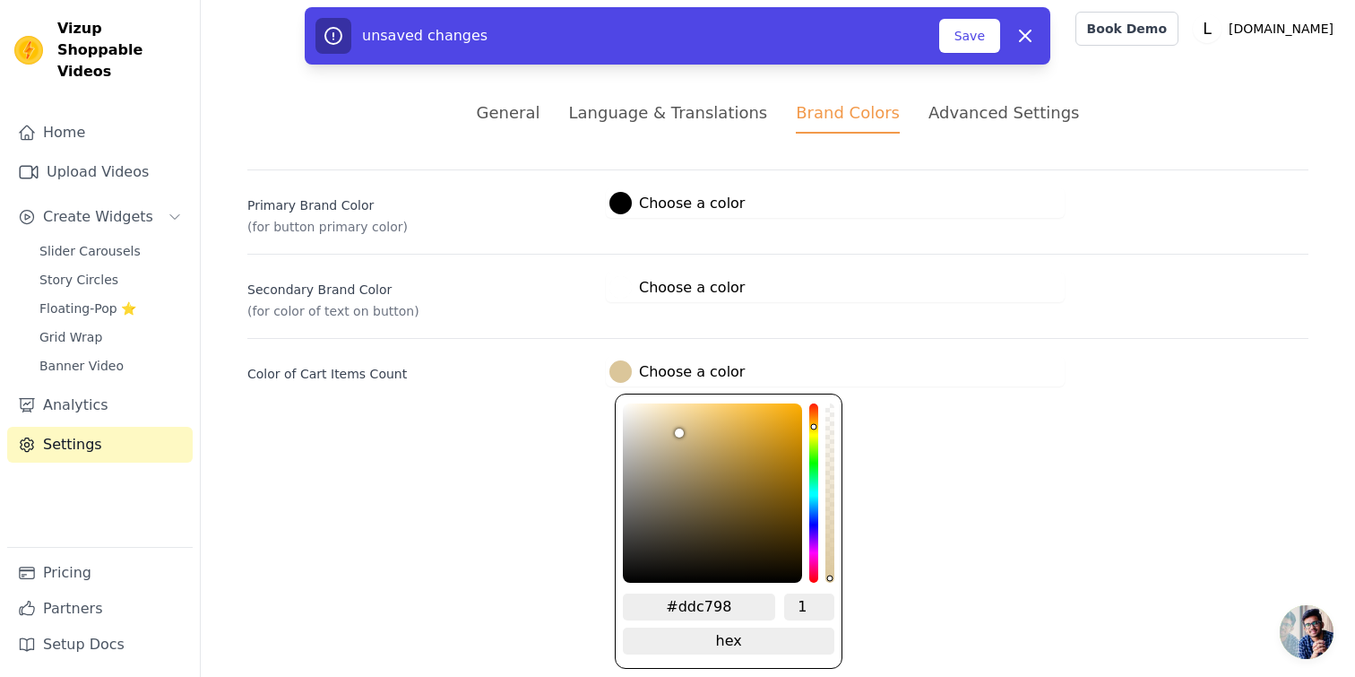
type input "#dec899"
type input "#dfc99a"
type input "#dfc999"
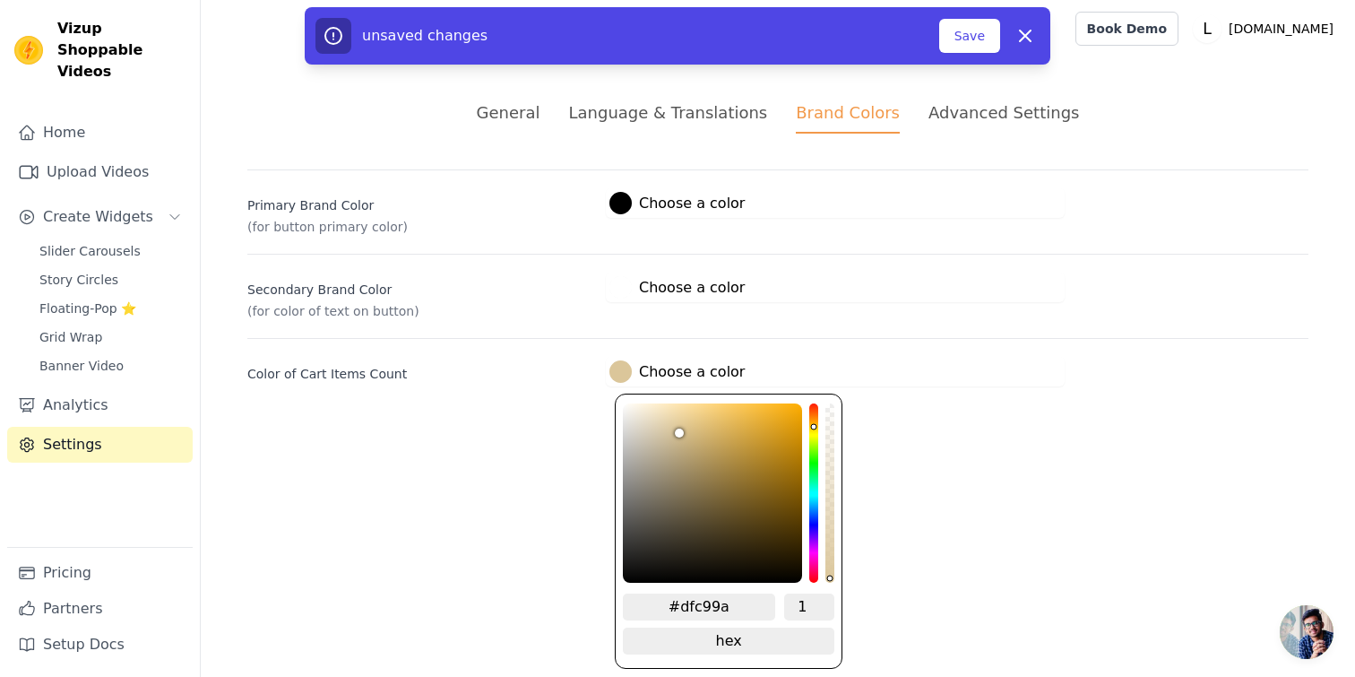
type input "#dfc999"
type input "#e0ca9a"
type input "#e2cb99"
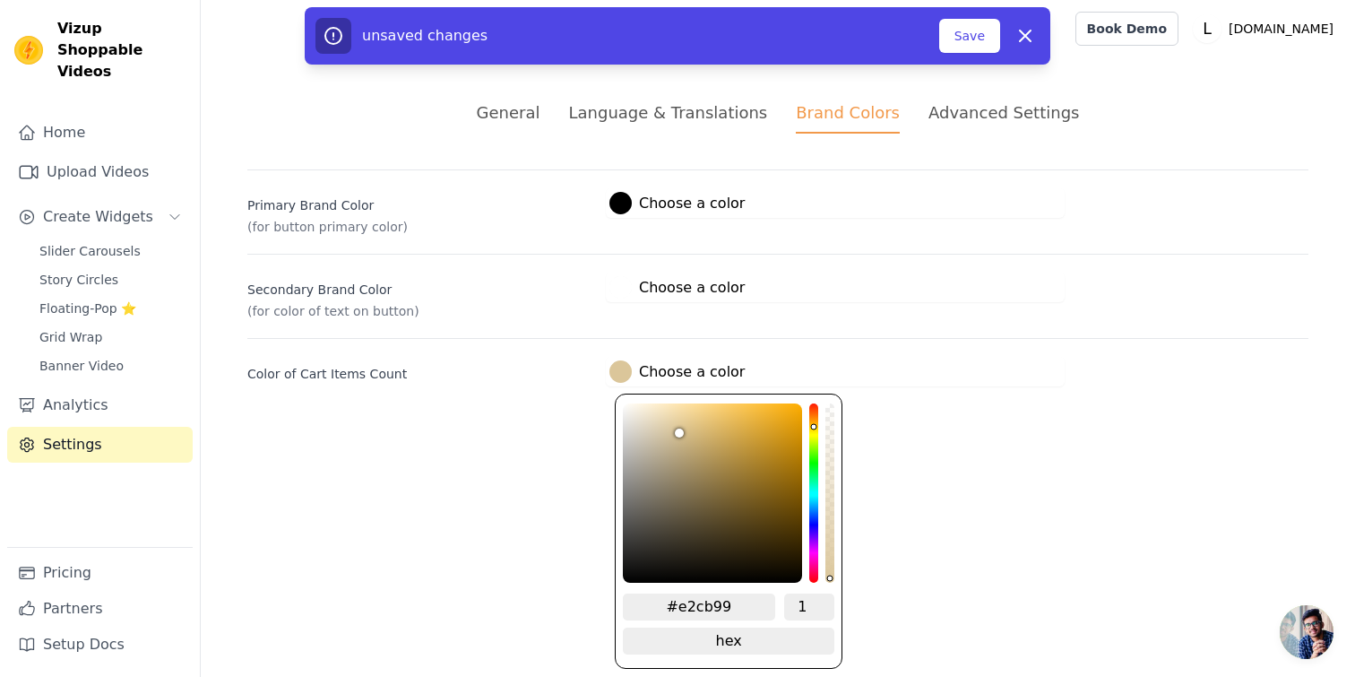
type input "#e3cc99"
type input "#e4cd9a"
type input "#e4cc99"
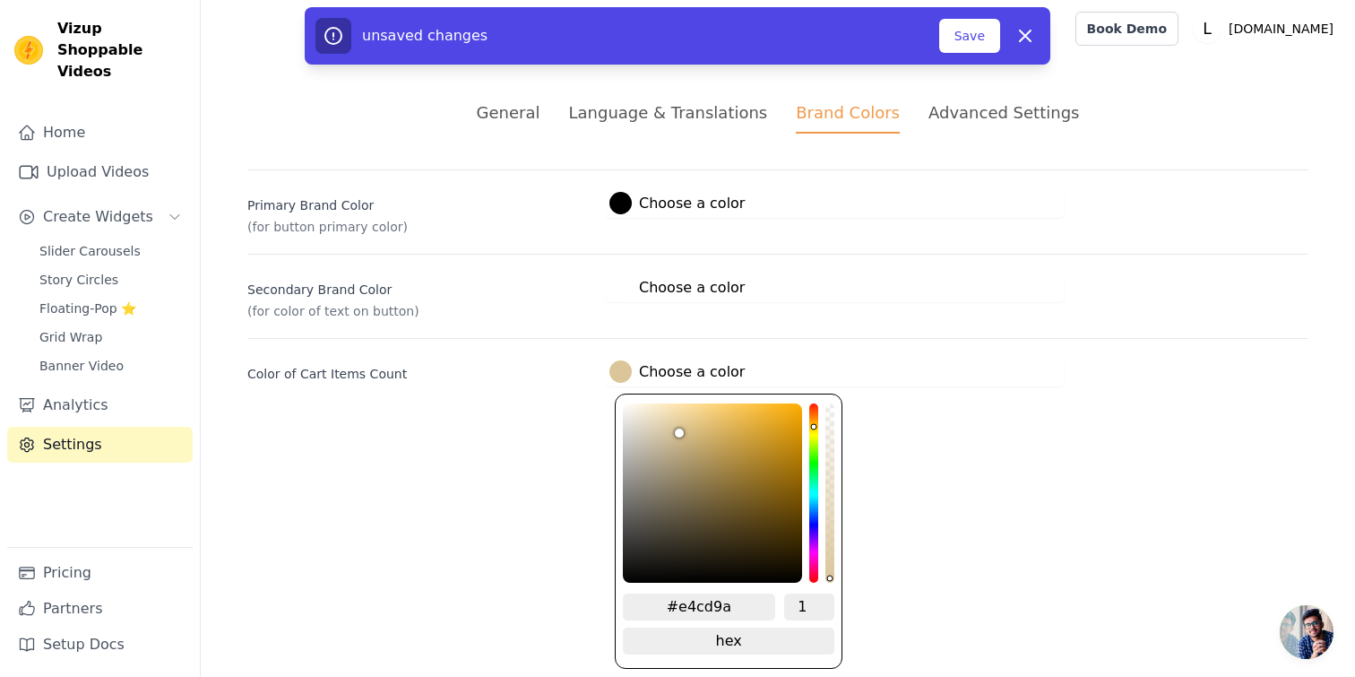
type input "#e4cc99"
type input "#e6ce9a"
type input "#e6cd99"
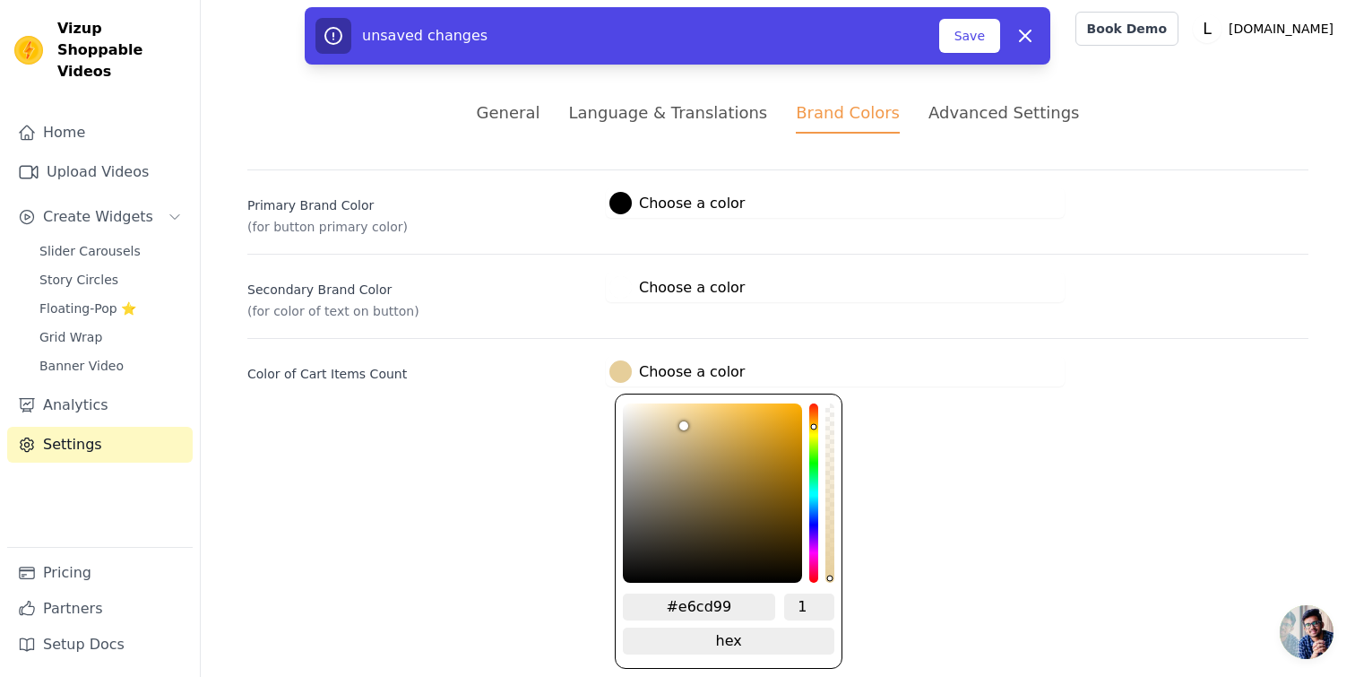
type input "#e7ce99"
type input "#e7ce98"
type input "#e8cf99"
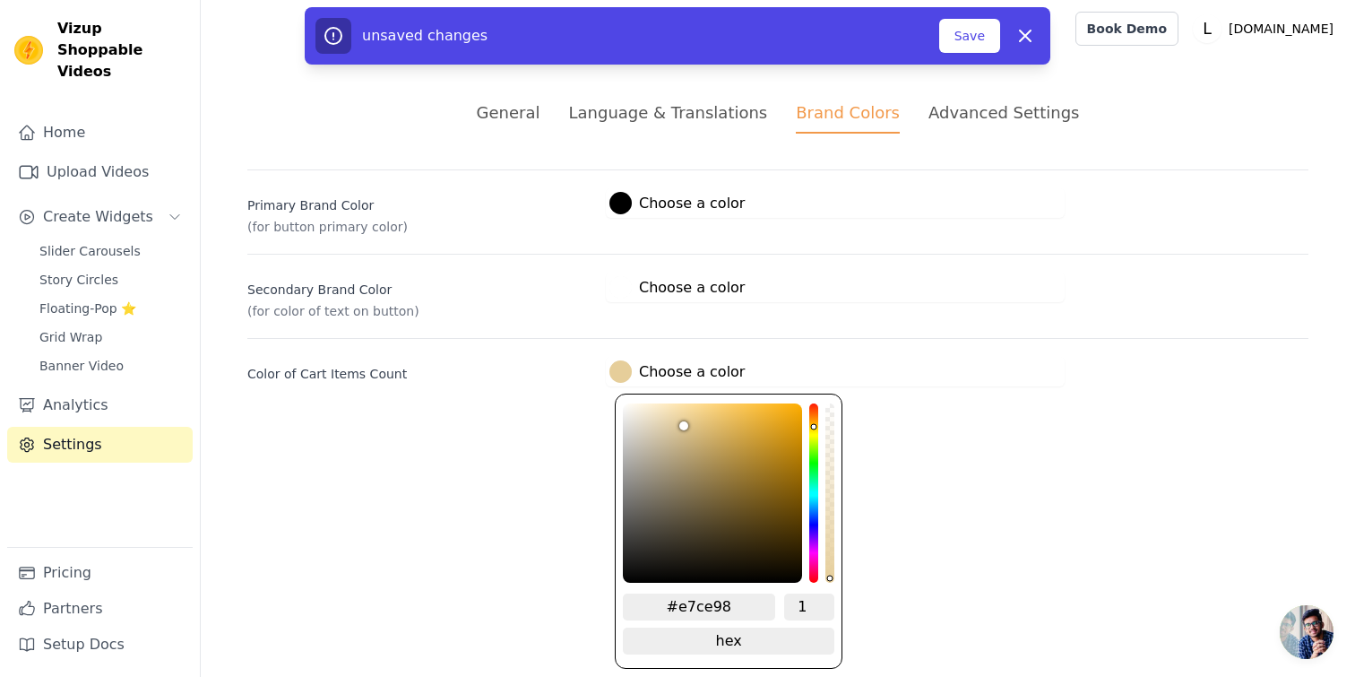
type input "#e8cf99"
type input "#e9d09a"
type input "#ebd19a"
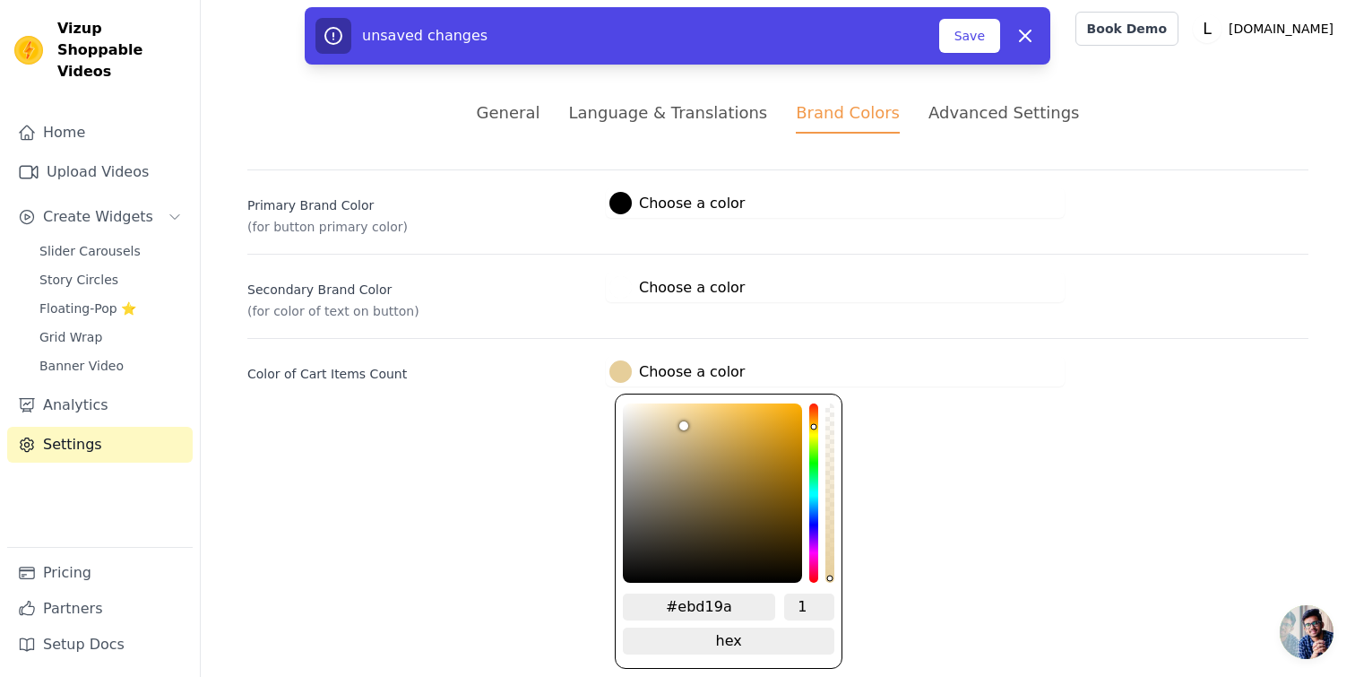
type input "#ecd29a"
type input "#edd39a"
type input "#eed49b"
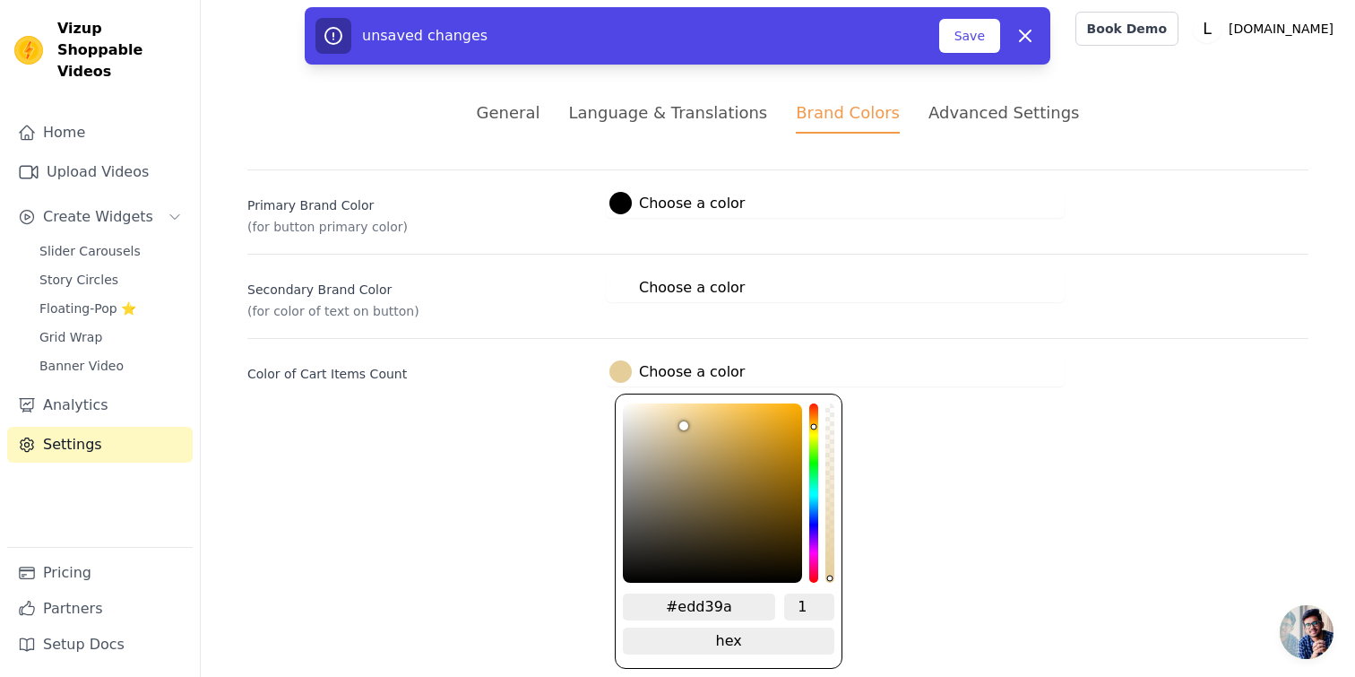
type input "#eed49b"
type input "#eed49a"
type input "#eed399"
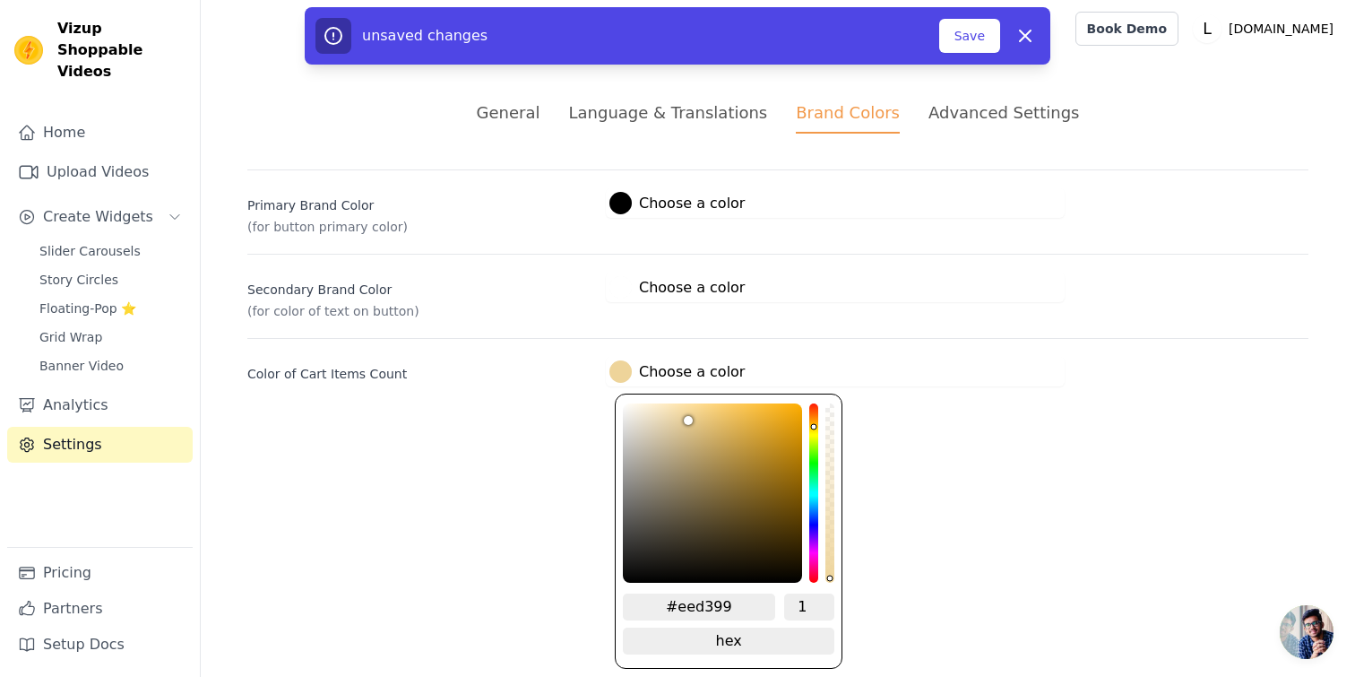
type input "#f0d499"
type input "#f0d498"
type input "#f1d598"
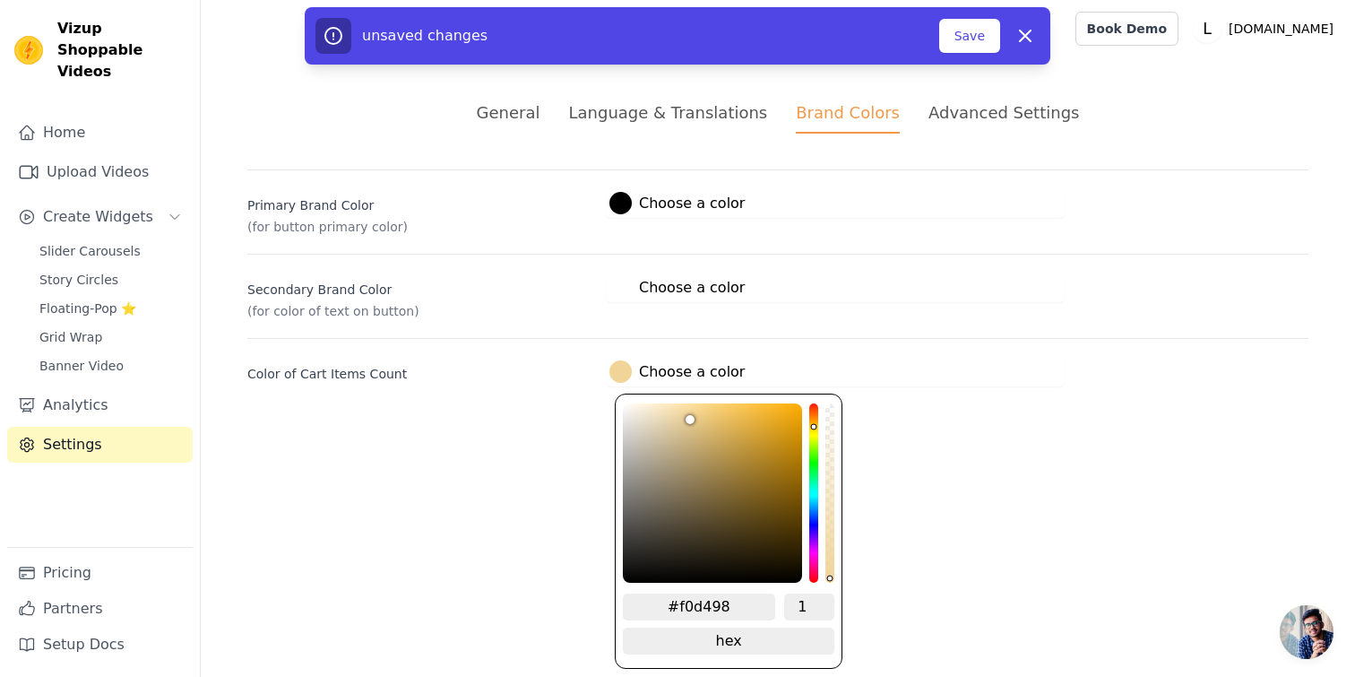
type input "#f1d598"
type input "#f2d699"
type input "#f2d597"
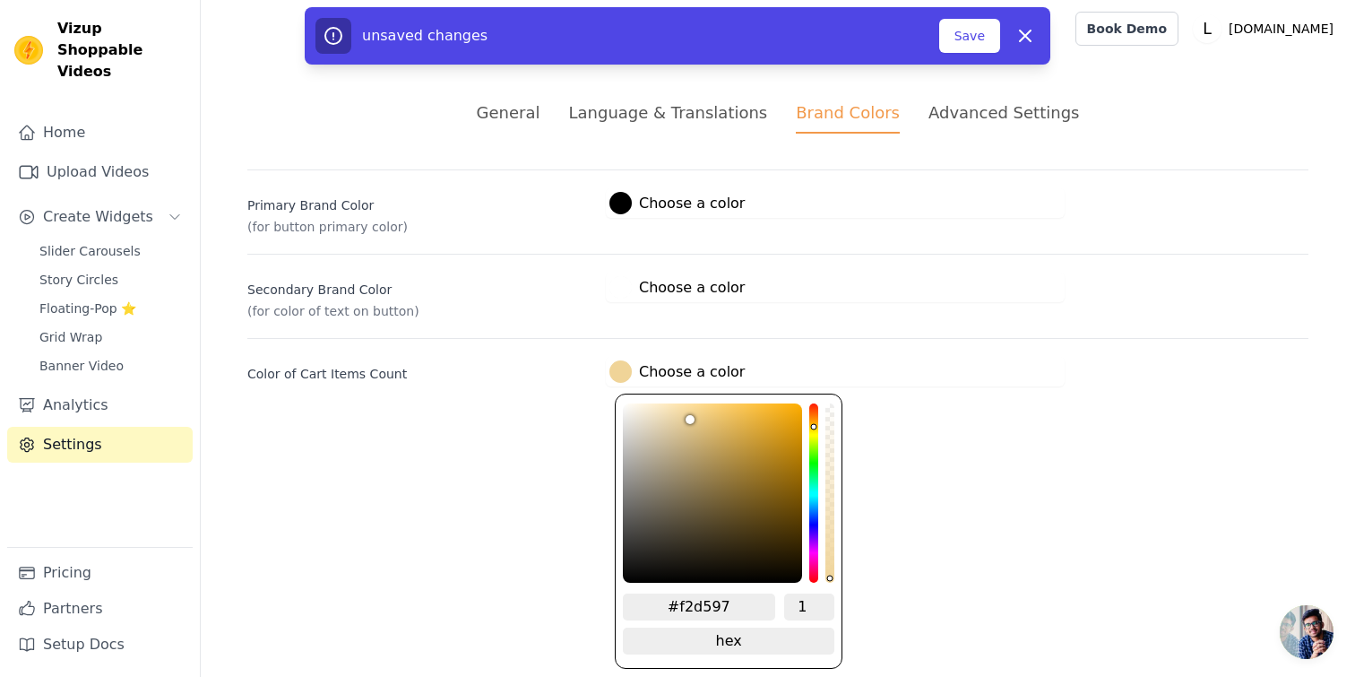
type input "#f4d798"
type input "#f4d697"
type input "#f5d798"
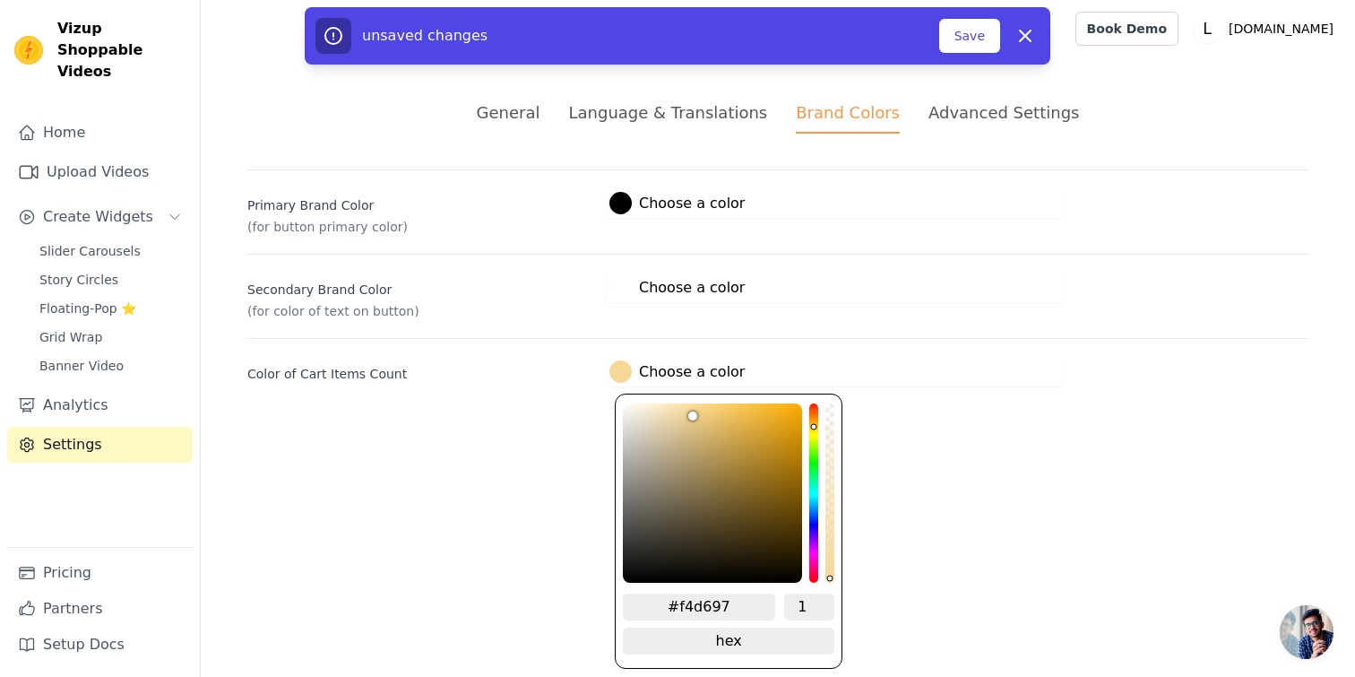
type input "#f5d798"
type input "#f5d797"
type input "#f6d897"
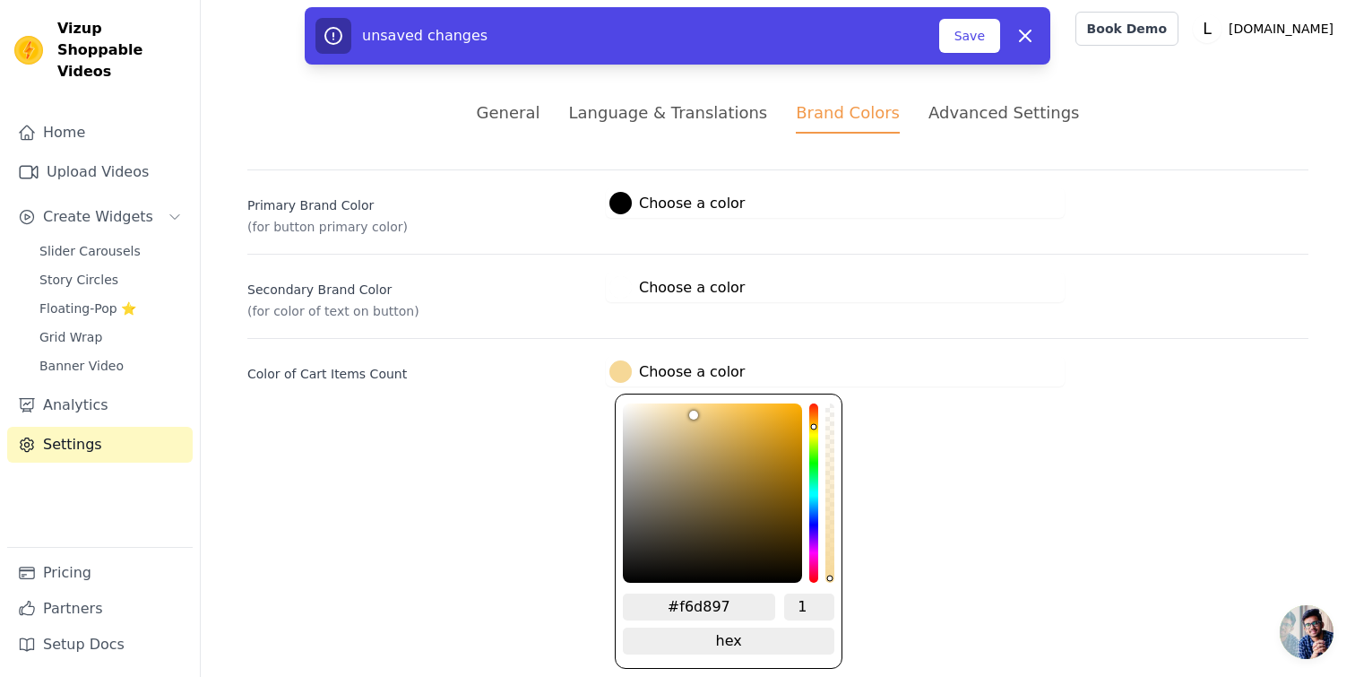
type input "#f5d797"
type input "#f4d697"
type input "#f1d598"
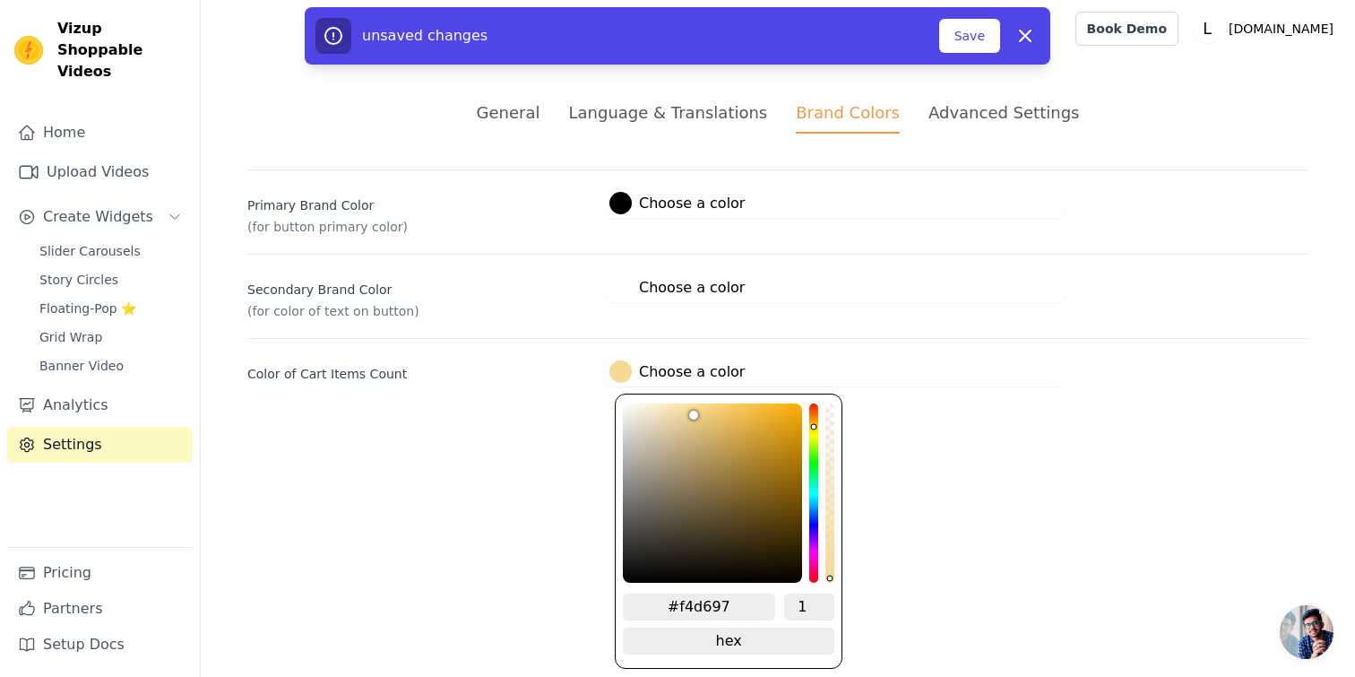
type input "#f1d598"
type input "#f0d498"
type input "#eed399"
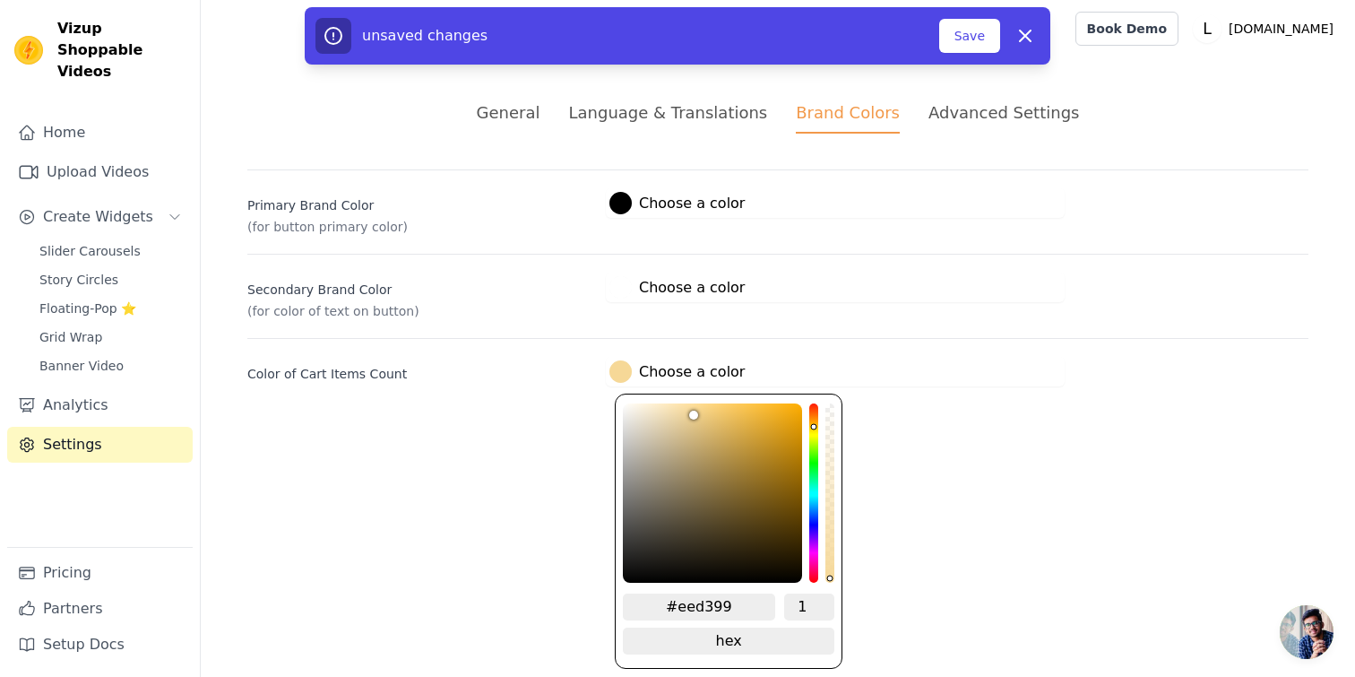
type input "#ecd299"
drag, startPoint x: 653, startPoint y: 402, endPoint x: 692, endPoint y: 421, distance: 43.7
click at [692, 422] on div "color picker" at bounding box center [712, 492] width 179 height 179
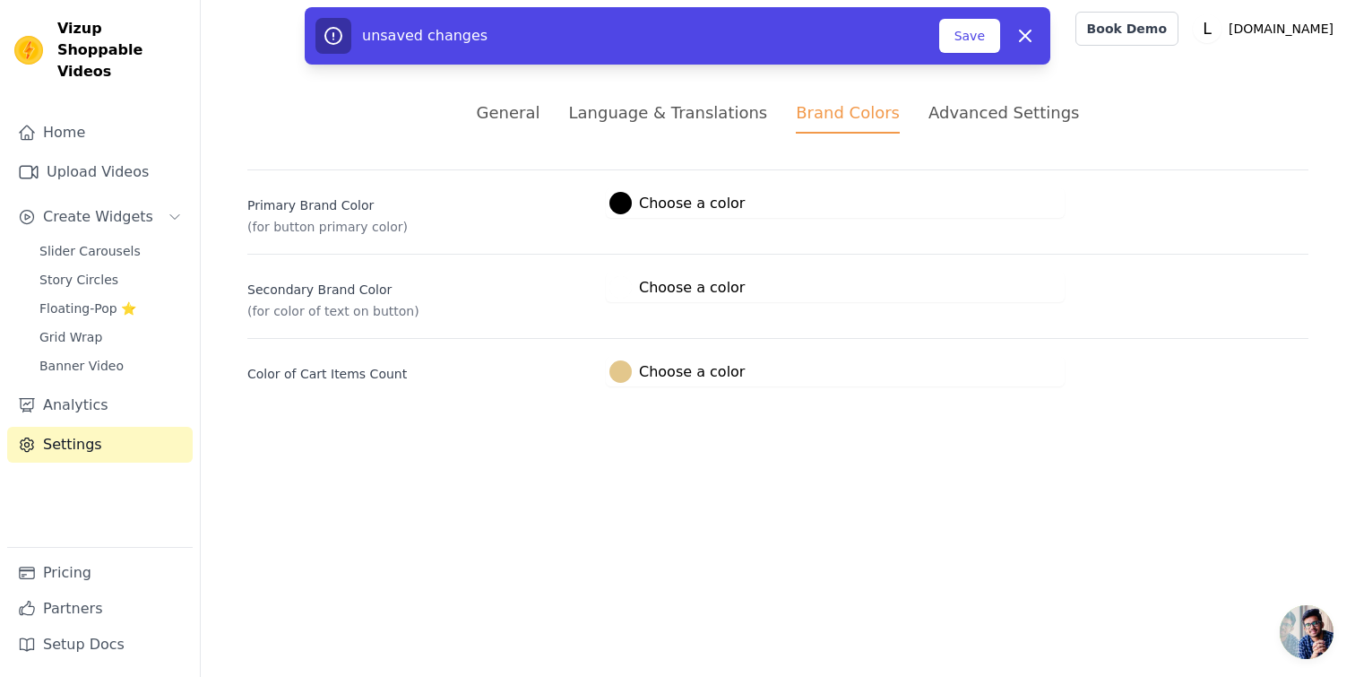
click at [528, 429] on html "Vizup Shoppable Videos Home Upload Videos Create Widgets Slider Carousels Story…" at bounding box center [677, 214] width 1355 height 429
click at [981, 30] on button "Save" at bounding box center [969, 36] width 61 height 34
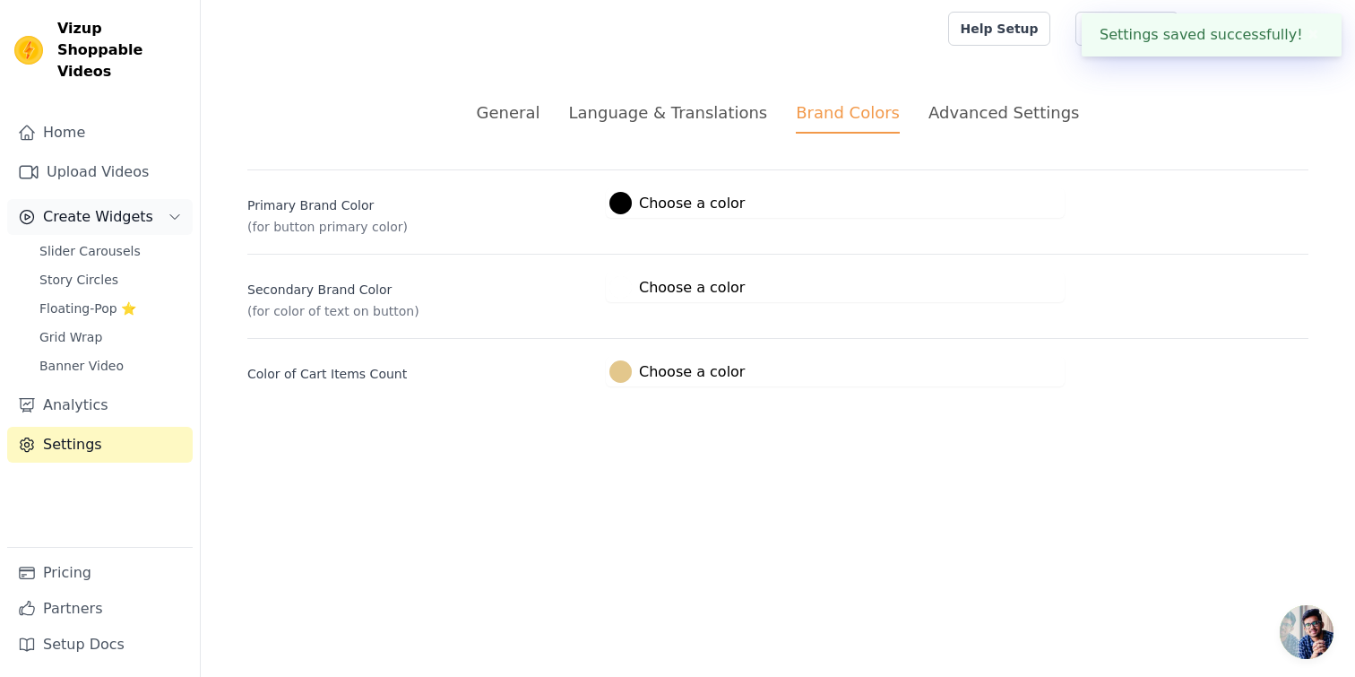
click at [130, 206] on span "Create Widgets" at bounding box center [98, 217] width 110 height 22
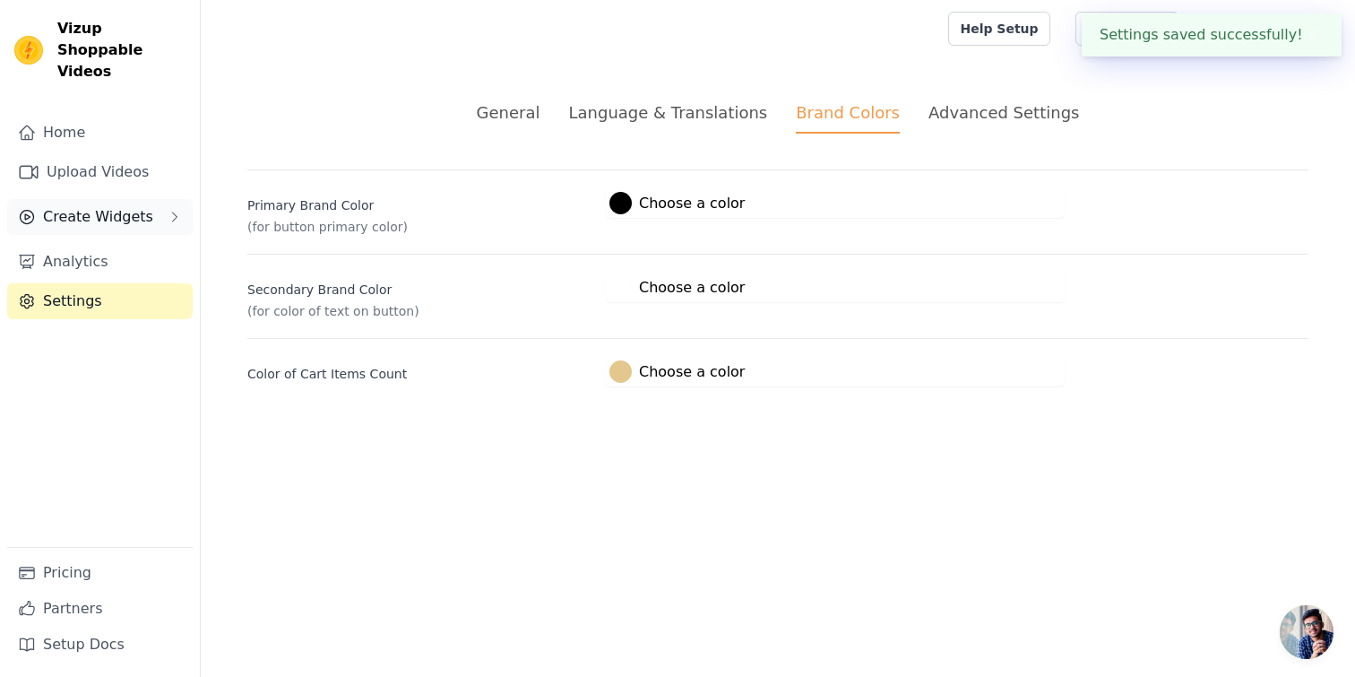
click at [126, 206] on span "Create Widgets" at bounding box center [98, 217] width 110 height 22
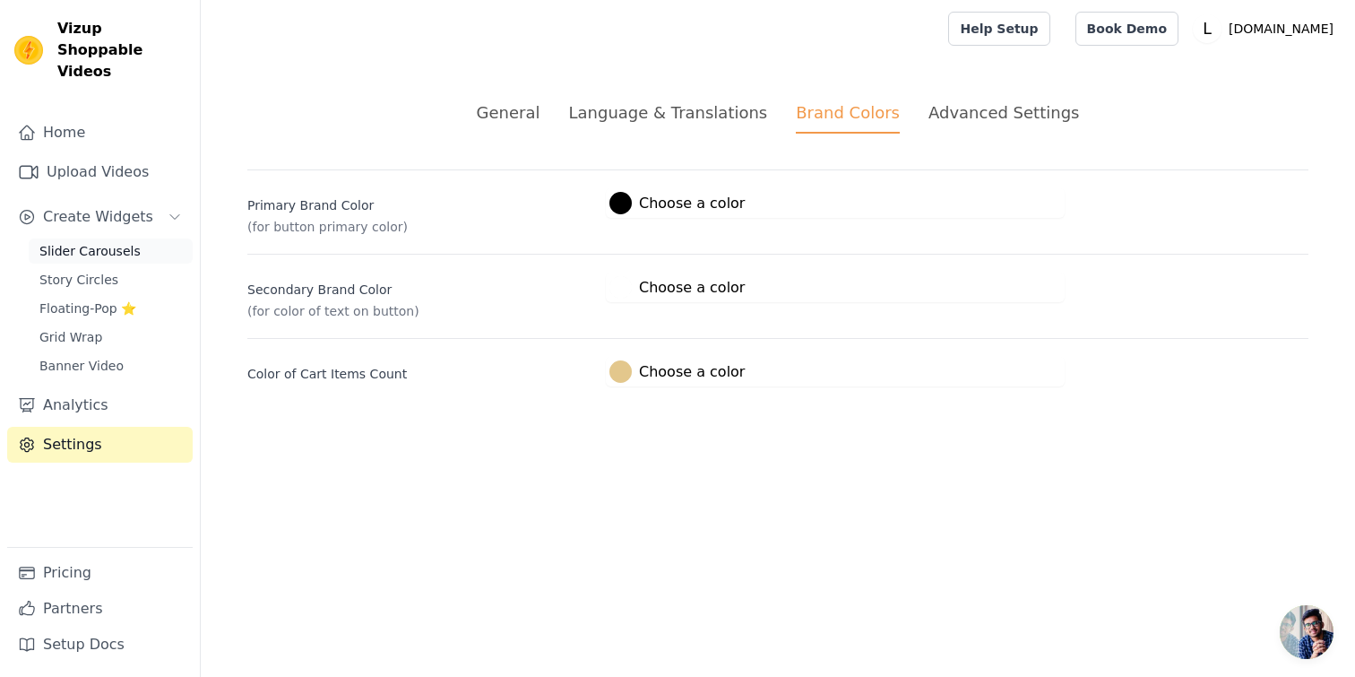
click at [143, 238] on link "Slider Carousels" at bounding box center [111, 250] width 164 height 25
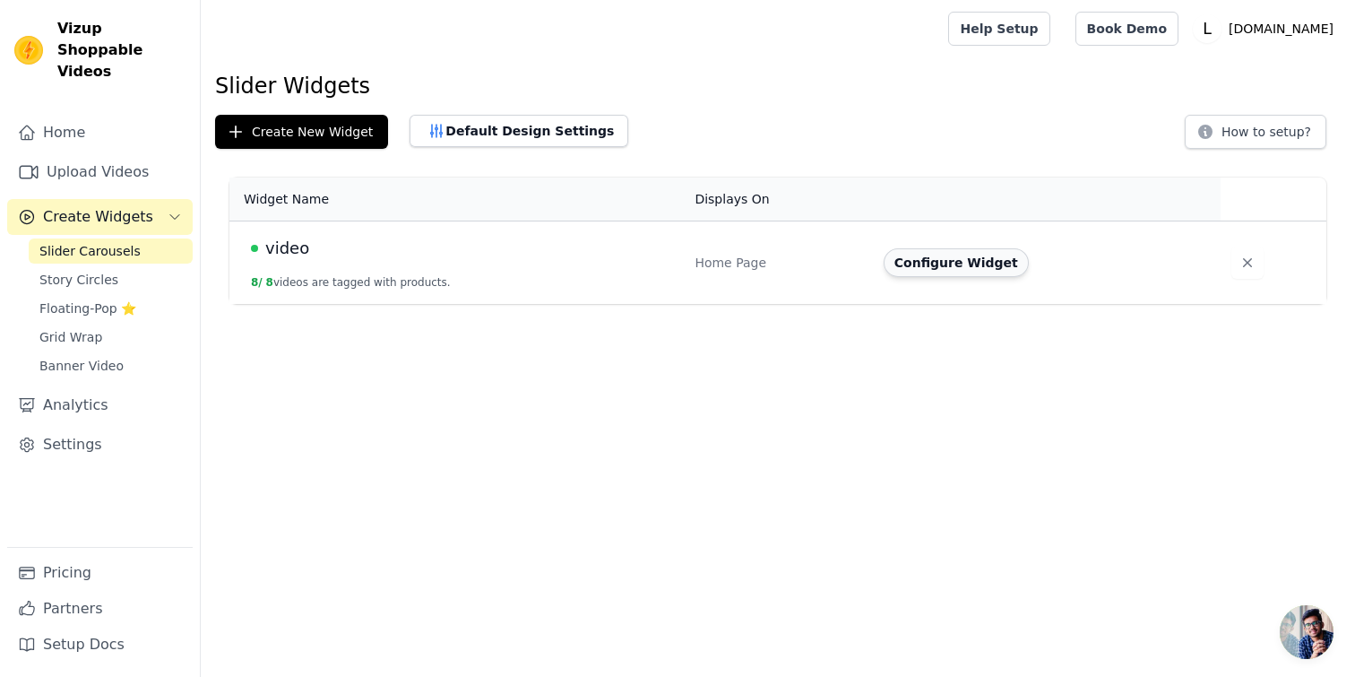
click at [940, 257] on button "Configure Widget" at bounding box center [956, 262] width 145 height 29
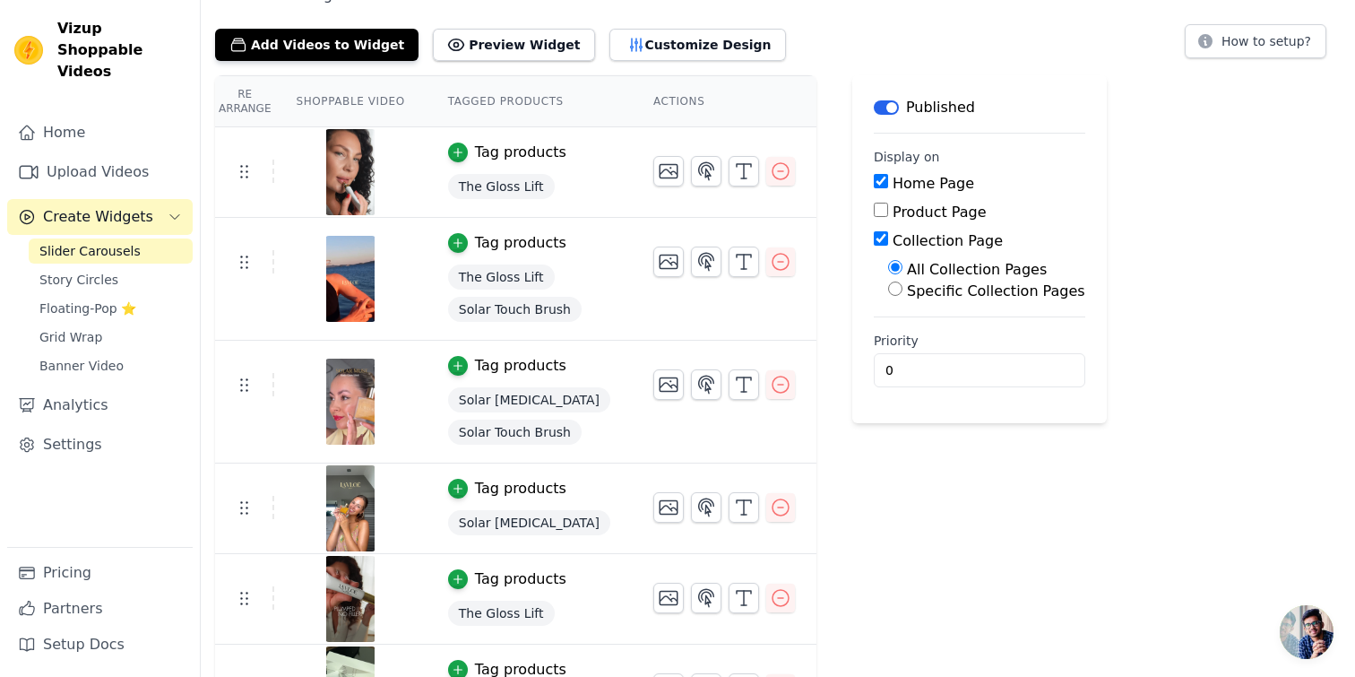
scroll to position [90, 0]
click at [537, 46] on button "Preview Widget" at bounding box center [513, 44] width 161 height 32
click at [610, 51] on button "Customize Design" at bounding box center [698, 44] width 177 height 32
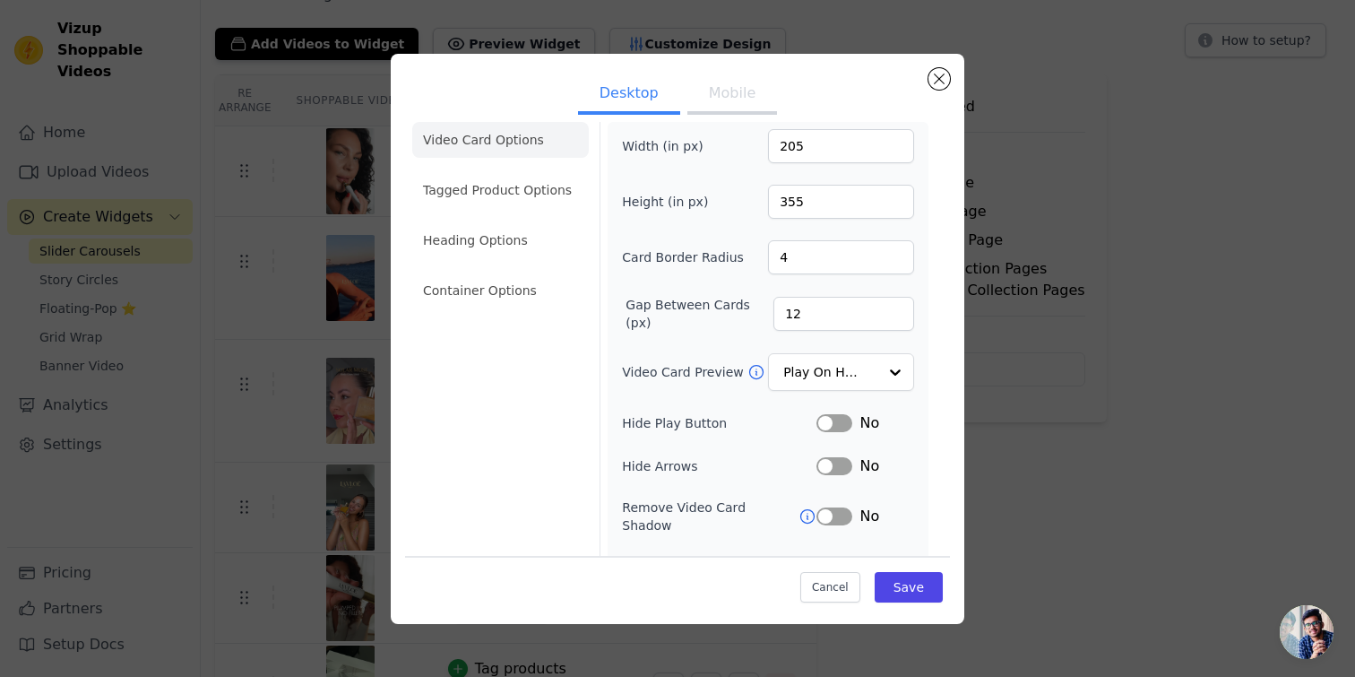
scroll to position [0, 0]
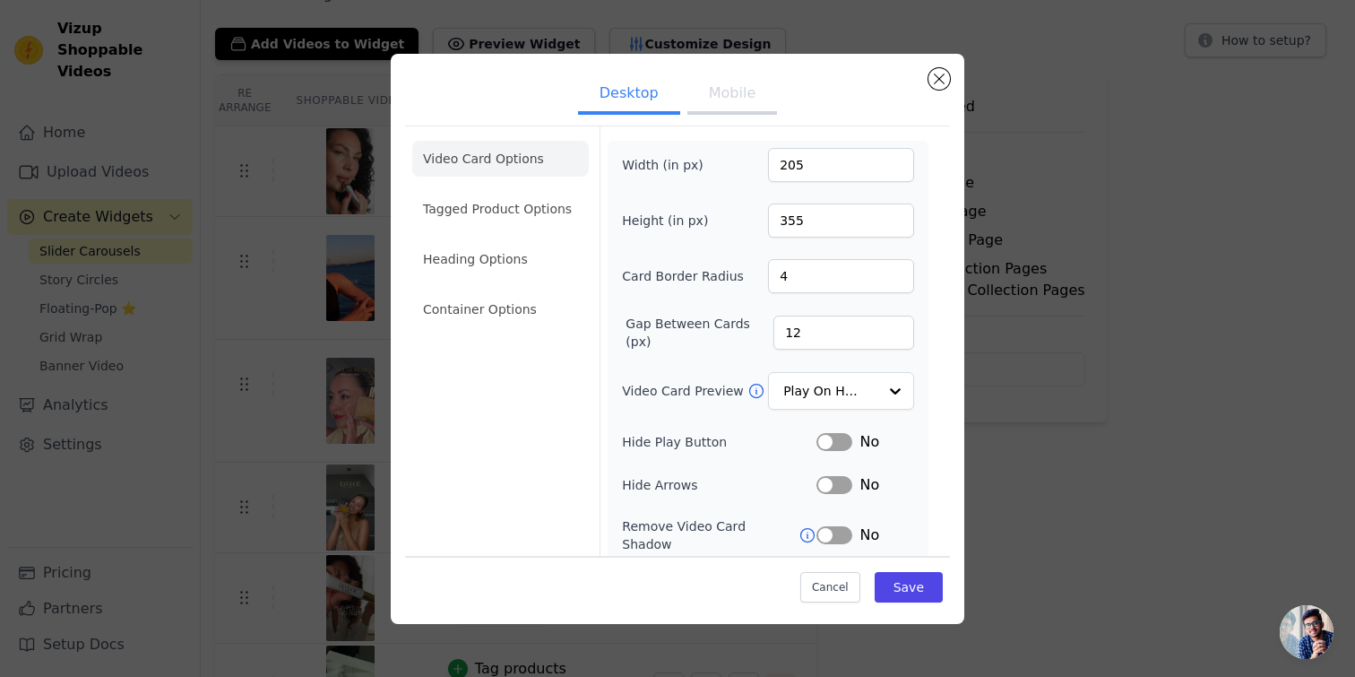
click at [731, 99] on button "Mobile" at bounding box center [733, 94] width 90 height 39
click at [538, 204] on li "Tagged Product Options" at bounding box center [500, 209] width 177 height 36
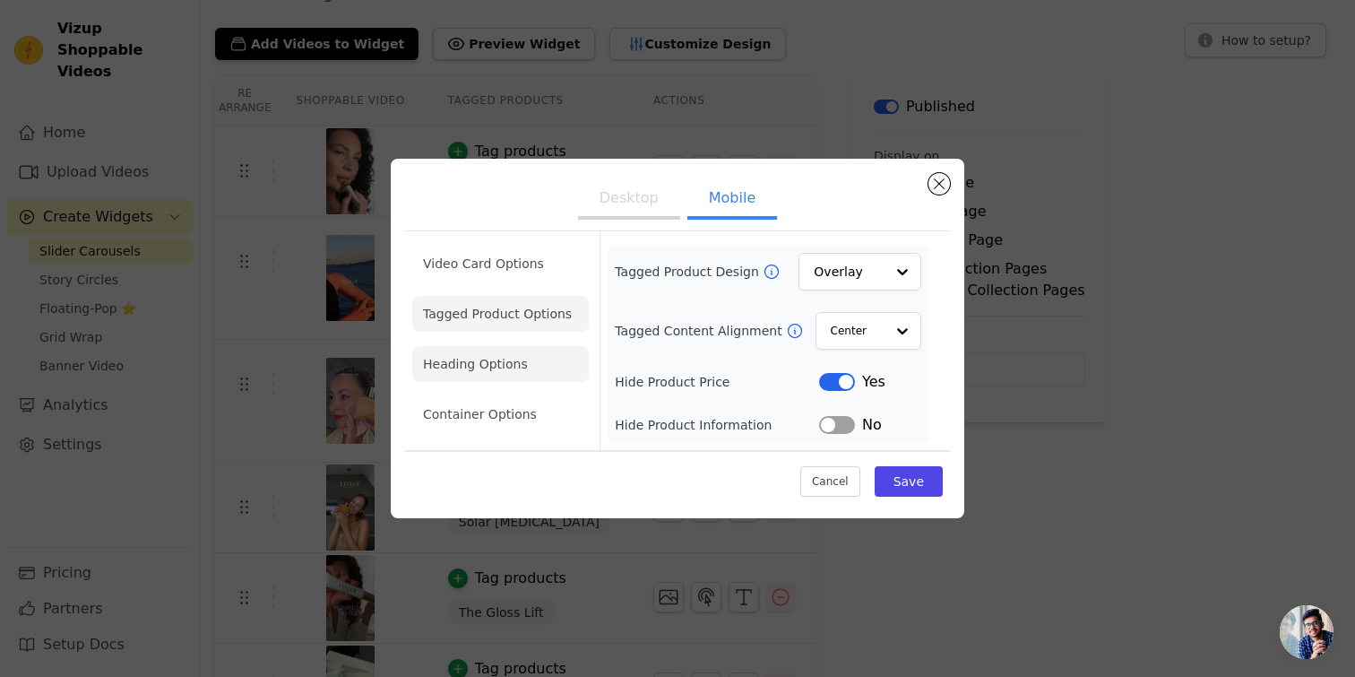
click at [500, 364] on li "Heading Options" at bounding box center [500, 364] width 177 height 36
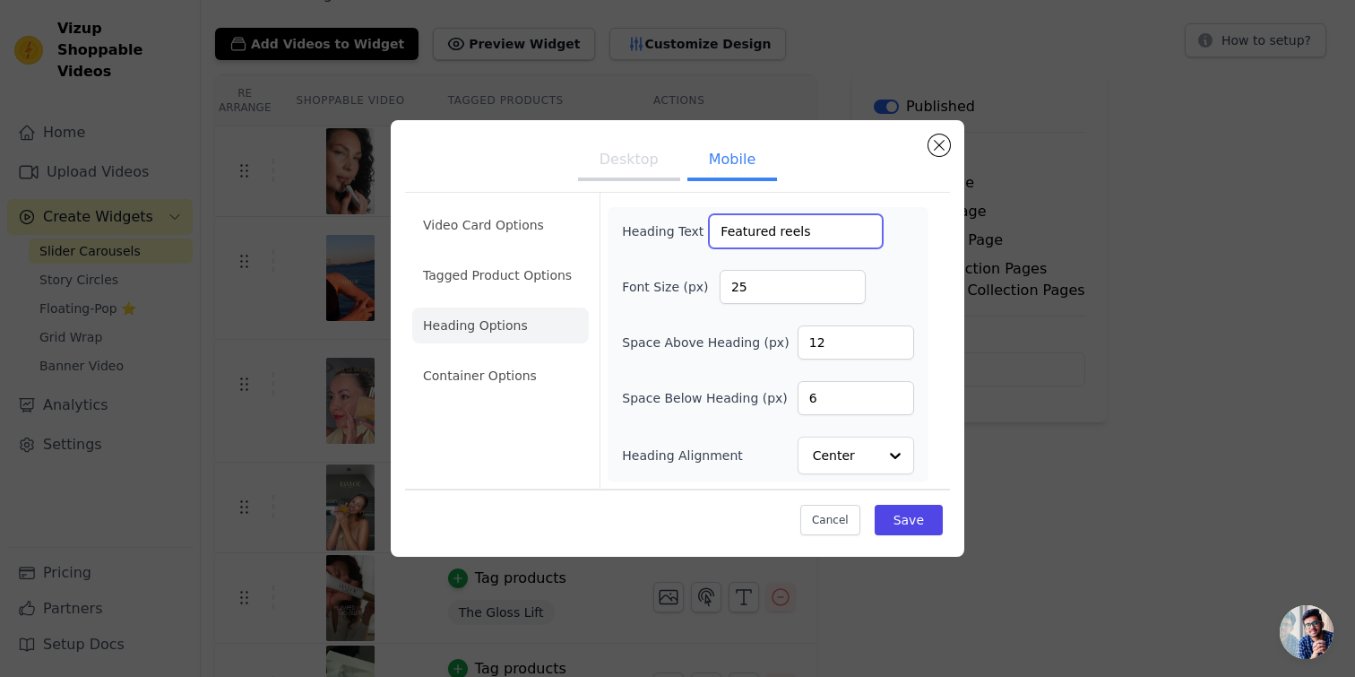
drag, startPoint x: 805, startPoint y: 228, endPoint x: 669, endPoint y: 228, distance: 136.3
click at [669, 228] on div "Heading Text Featured reels" at bounding box center [752, 231] width 261 height 34
click at [900, 513] on button "Save" at bounding box center [909, 520] width 68 height 30
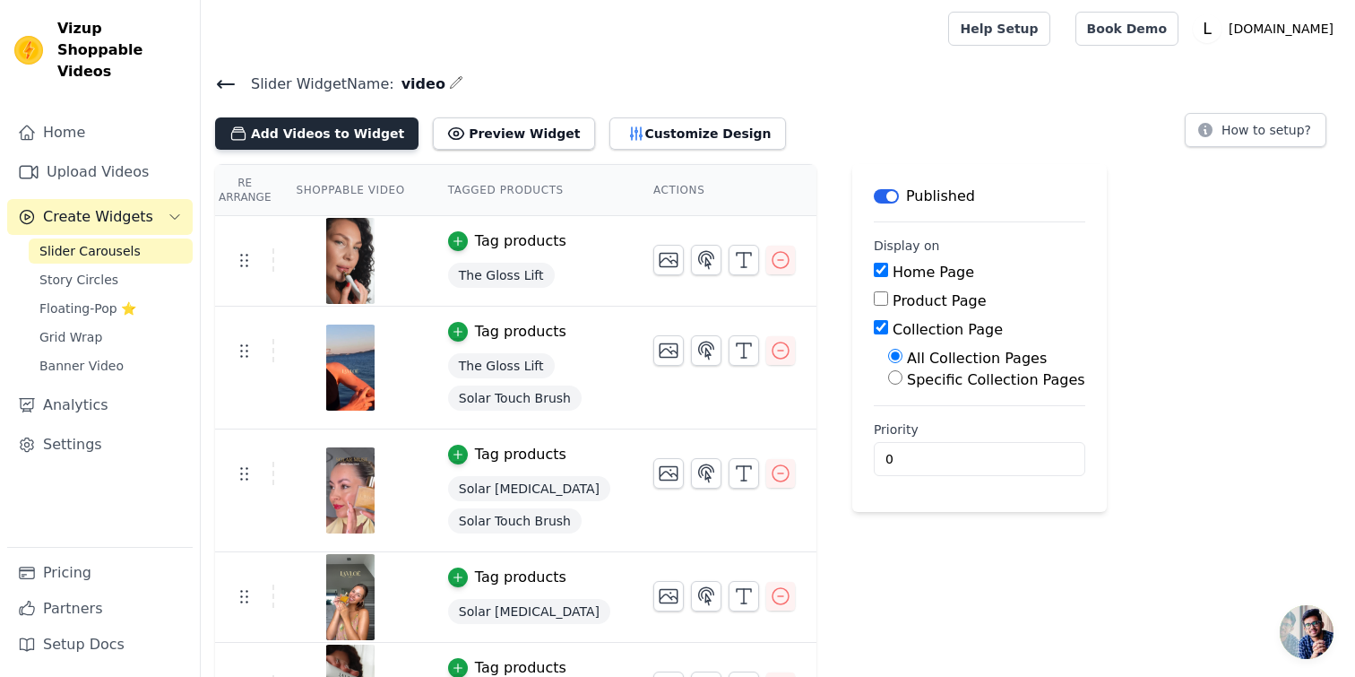
click at [327, 135] on button "Add Videos to Widget" at bounding box center [316, 133] width 203 height 32
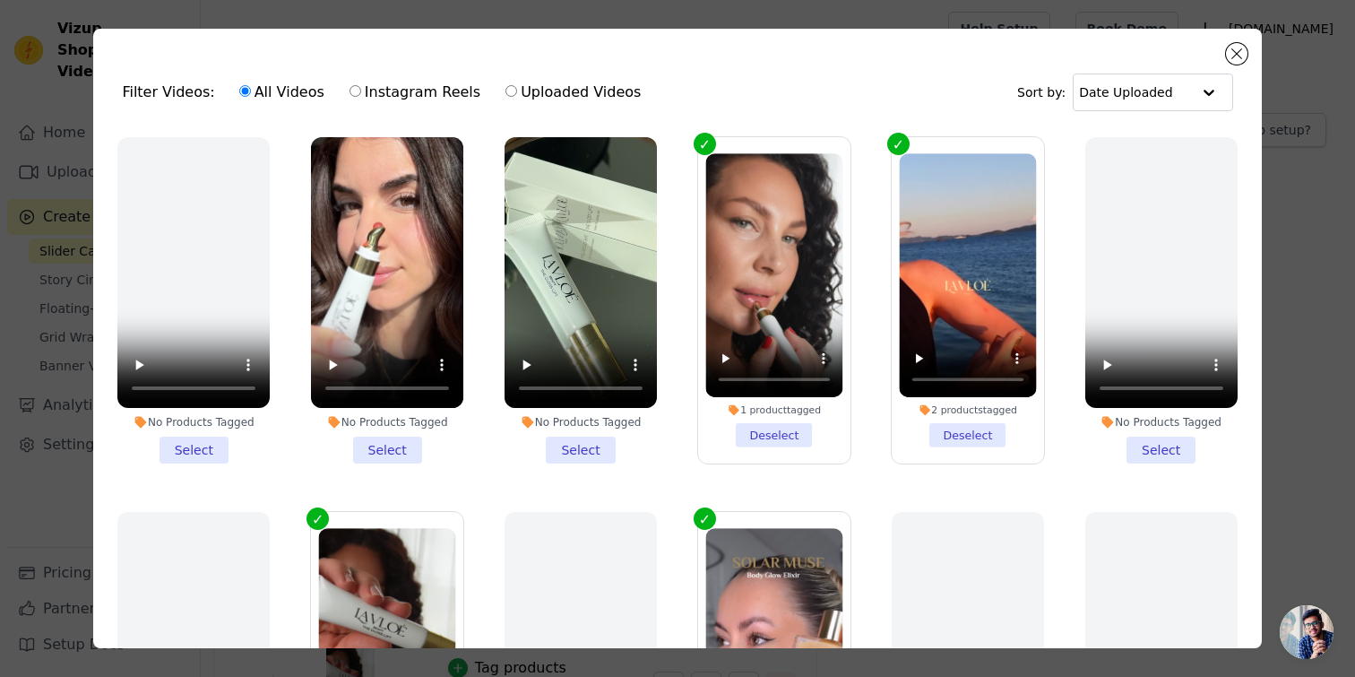
click at [431, 95] on label "Instagram Reels" at bounding box center [415, 92] width 133 height 23
click at [361, 95] on input "Instagram Reels" at bounding box center [356, 91] width 12 height 12
click at [563, 439] on li "No Products Tagged Select" at bounding box center [581, 300] width 152 height 326
click at [0, 0] on input "No Products Tagged Select" at bounding box center [0, 0] width 0 height 0
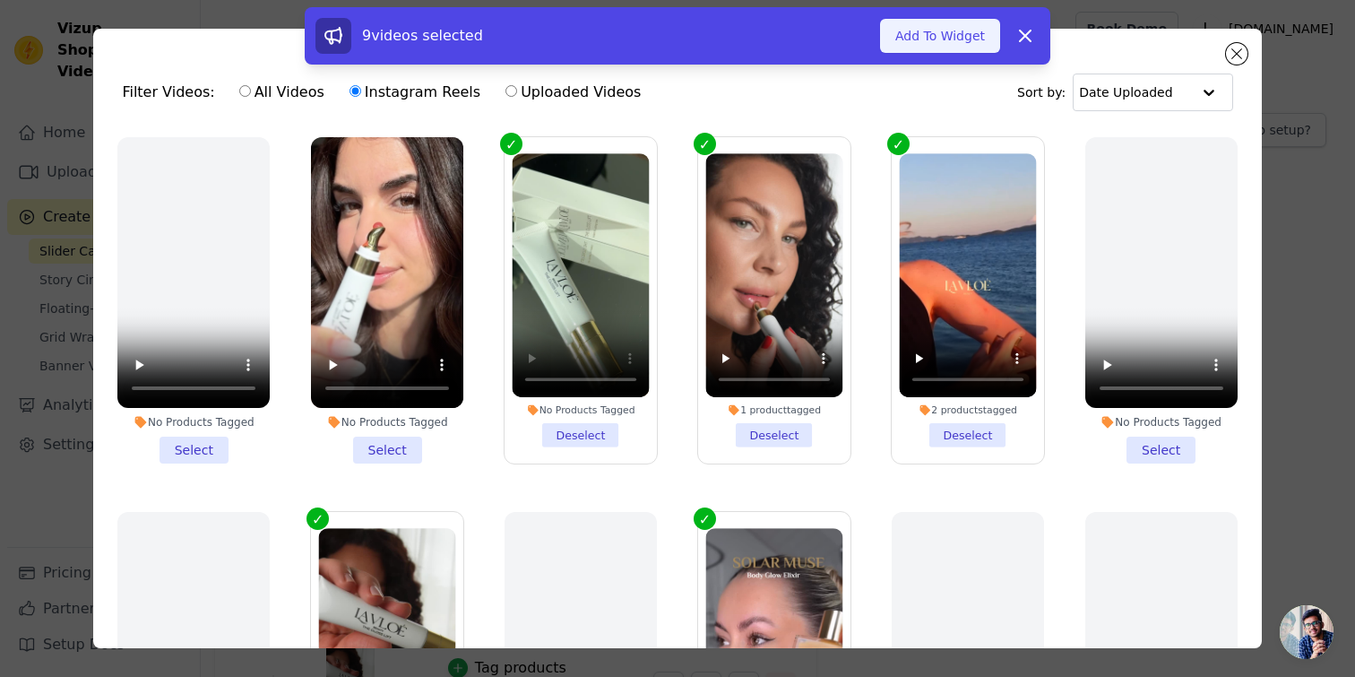
click at [922, 40] on button "Add To Widget" at bounding box center [940, 36] width 120 height 34
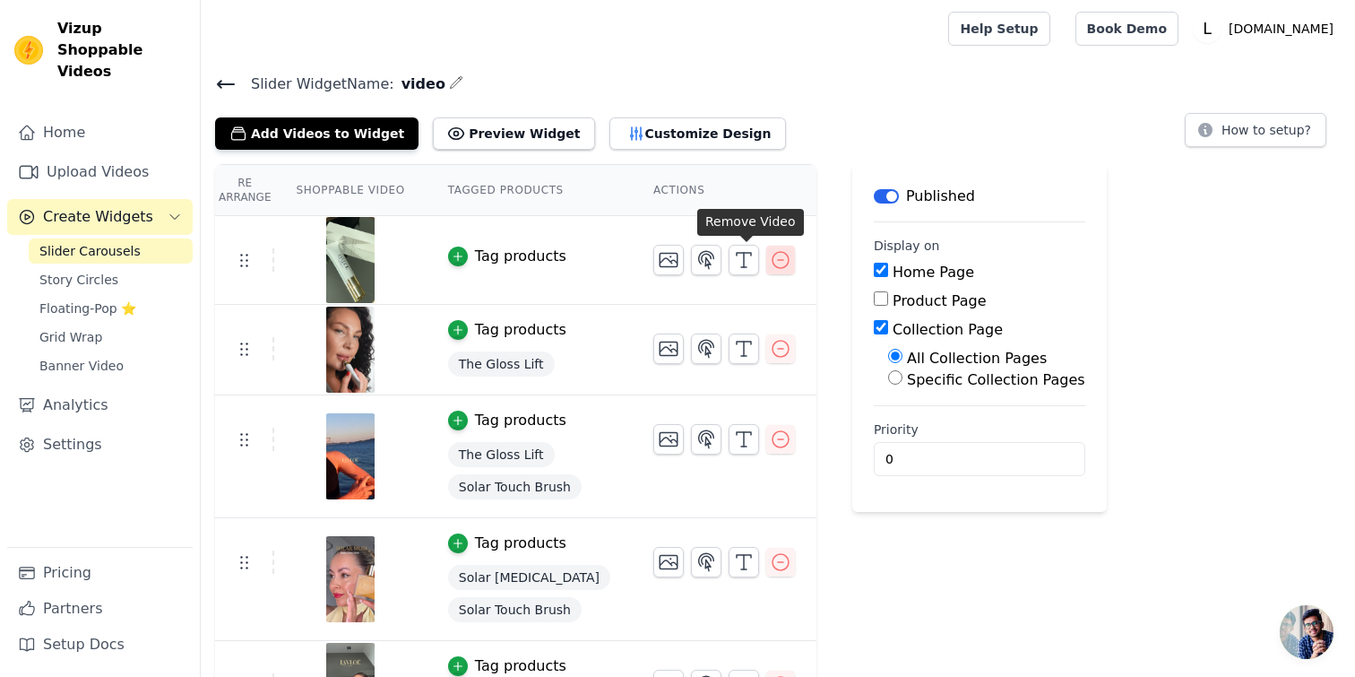
click at [770, 262] on icon "button" at bounding box center [781, 260] width 22 height 22
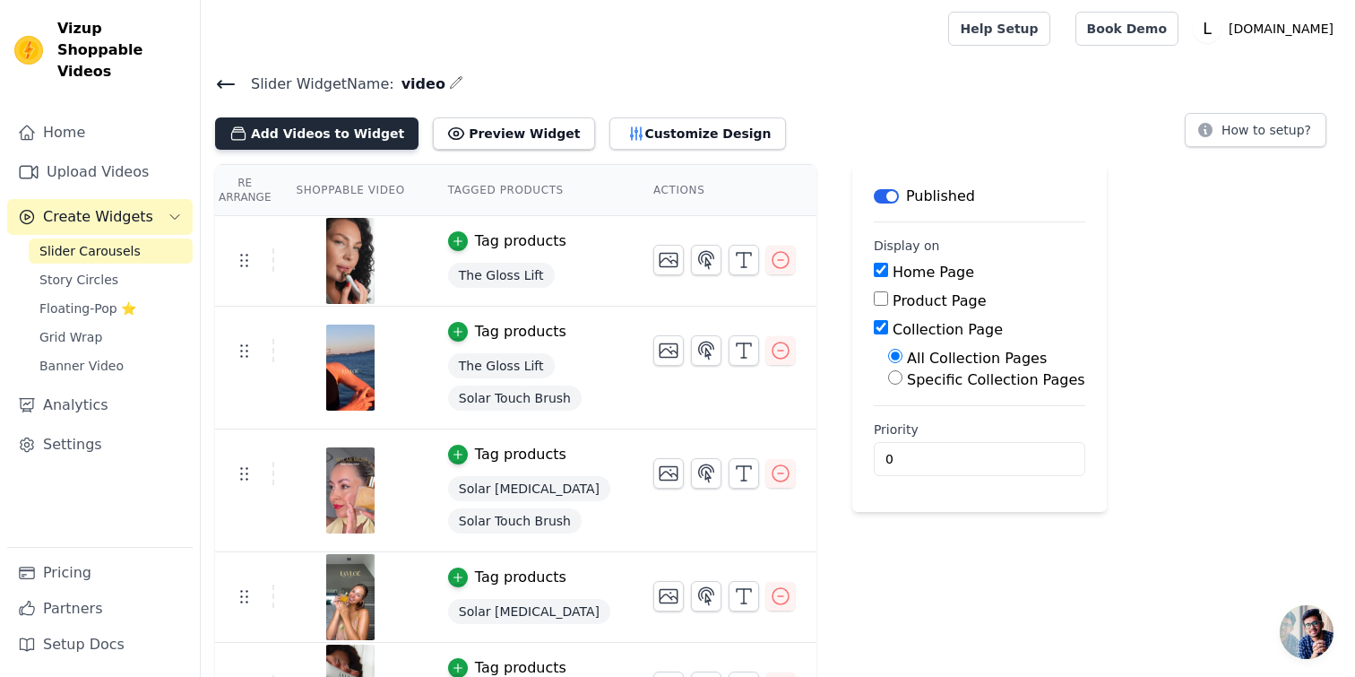
click at [247, 134] on button "Add Videos to Widget" at bounding box center [316, 133] width 203 height 32
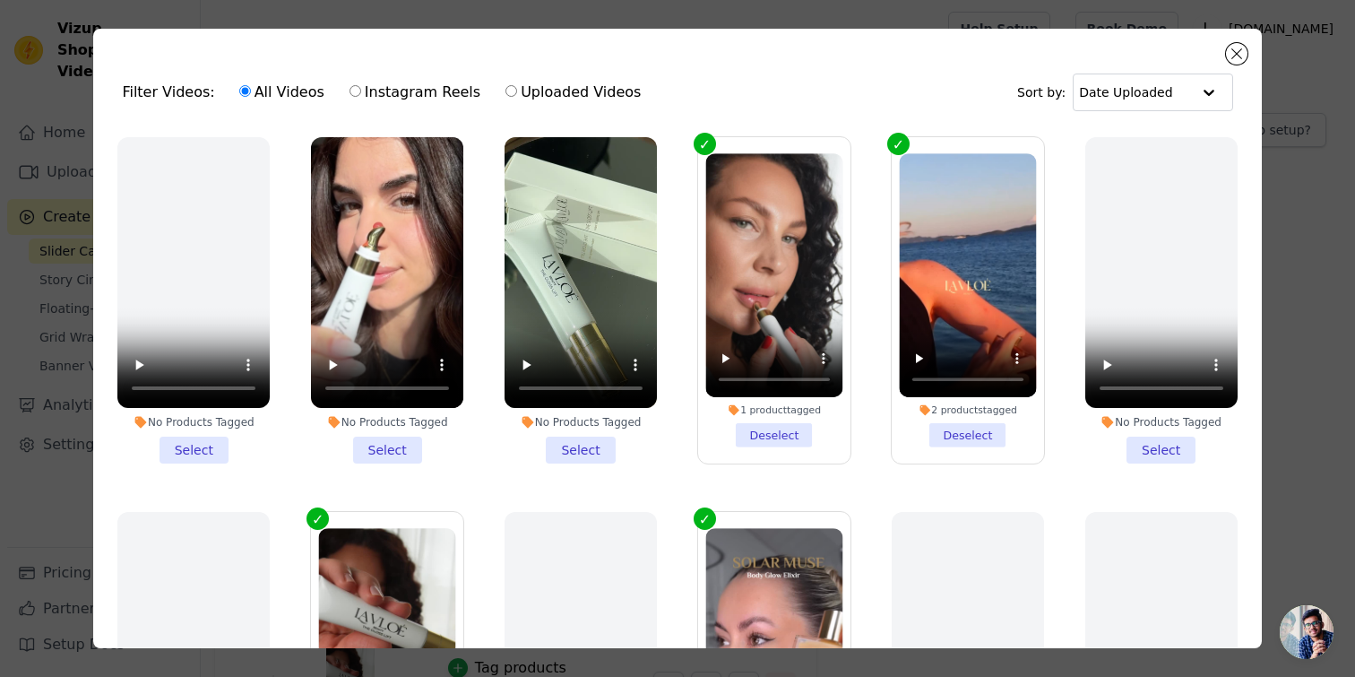
click at [352, 90] on label "Instagram Reels" at bounding box center [415, 92] width 133 height 23
click at [352, 90] on input "Instagram Reels" at bounding box center [356, 91] width 12 height 12
click at [1159, 82] on input "text" at bounding box center [1134, 92] width 111 height 36
click at [1230, 56] on button "Close modal" at bounding box center [1237, 54] width 22 height 22
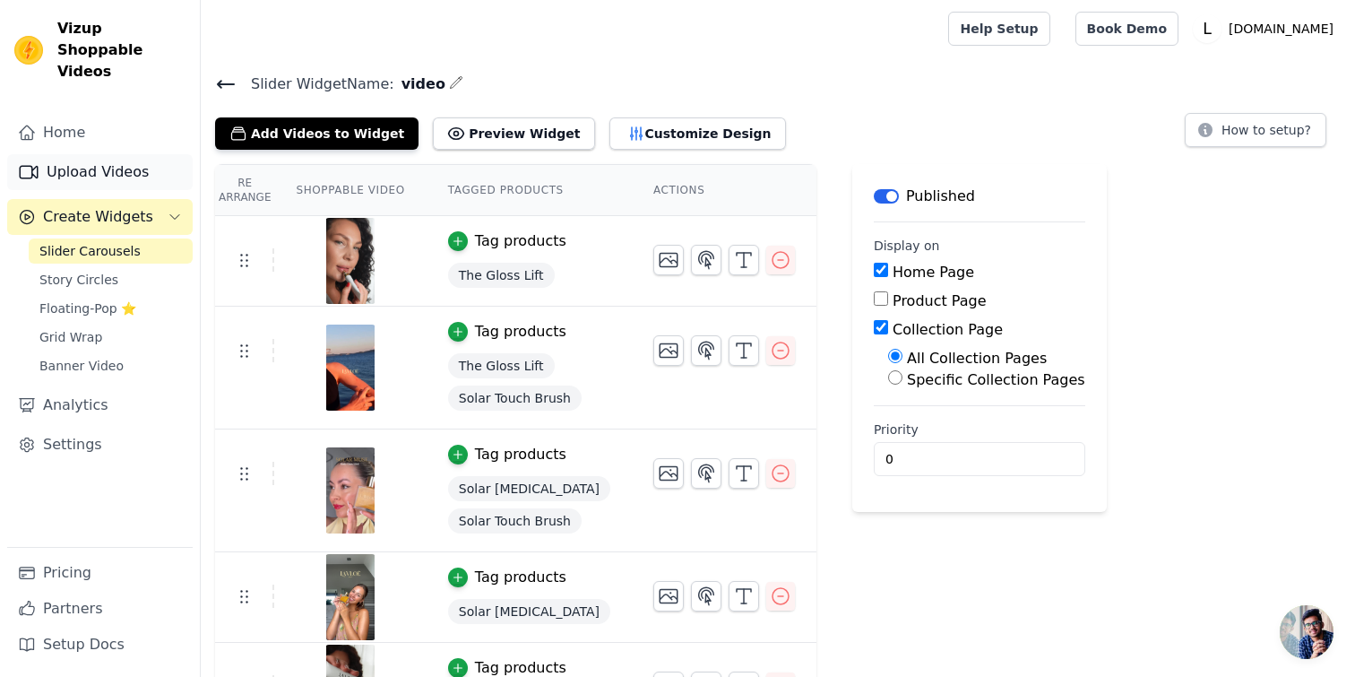
click at [106, 159] on link "Upload Videos" at bounding box center [100, 172] width 186 height 36
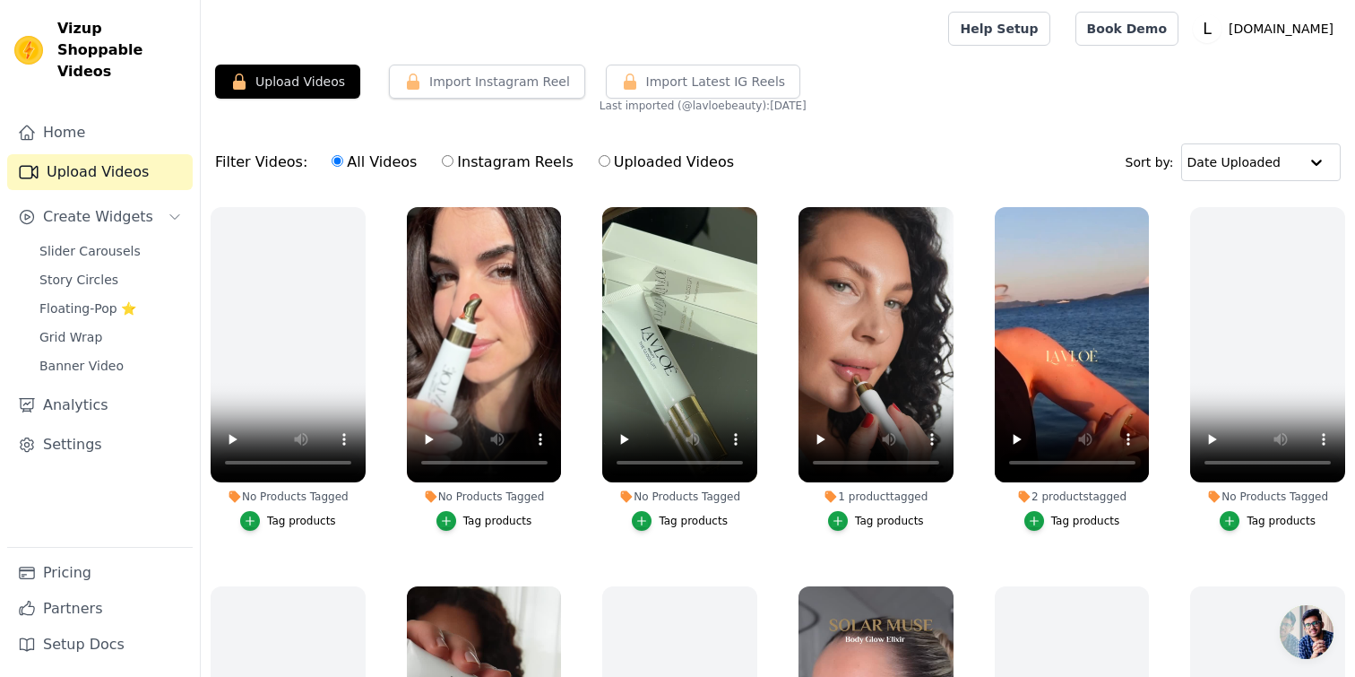
click at [273, 69] on button "Upload Videos" at bounding box center [287, 82] width 145 height 34
click at [316, 66] on button "Upload Videos" at bounding box center [287, 82] width 145 height 34
click at [238, 83] on icon "button" at bounding box center [239, 82] width 13 height 16
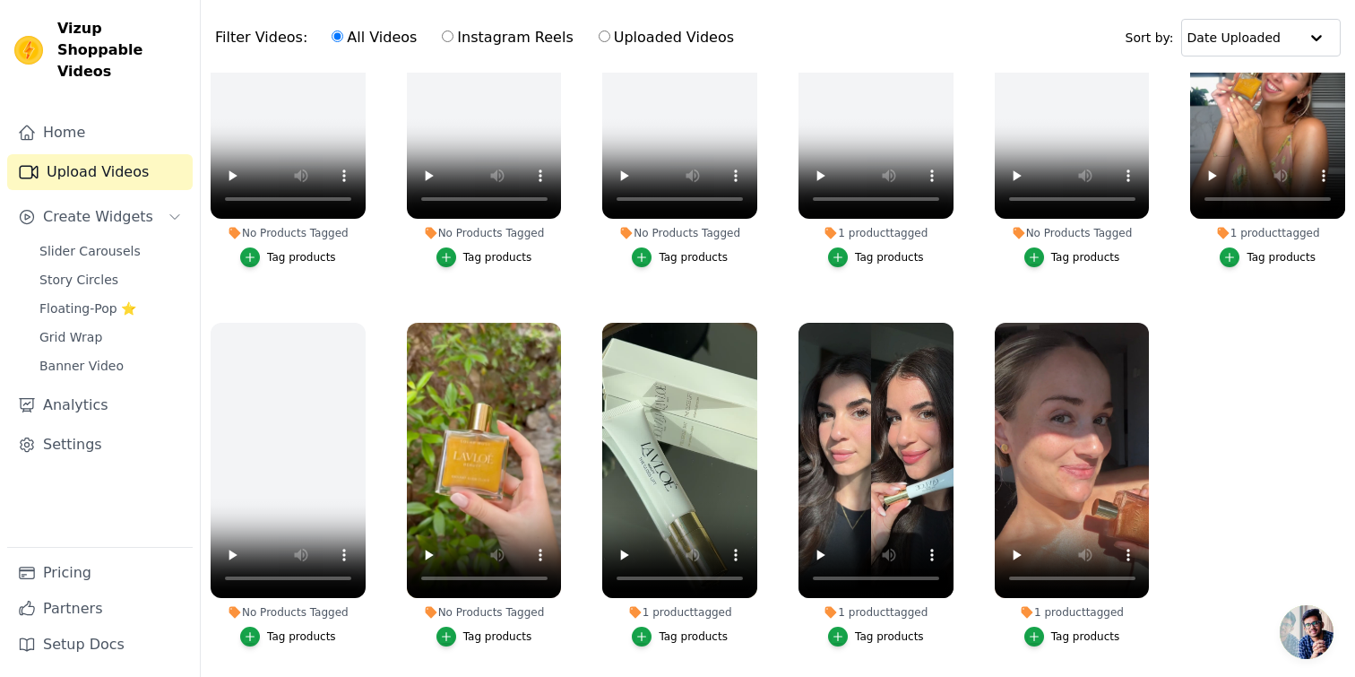
scroll to position [183, 0]
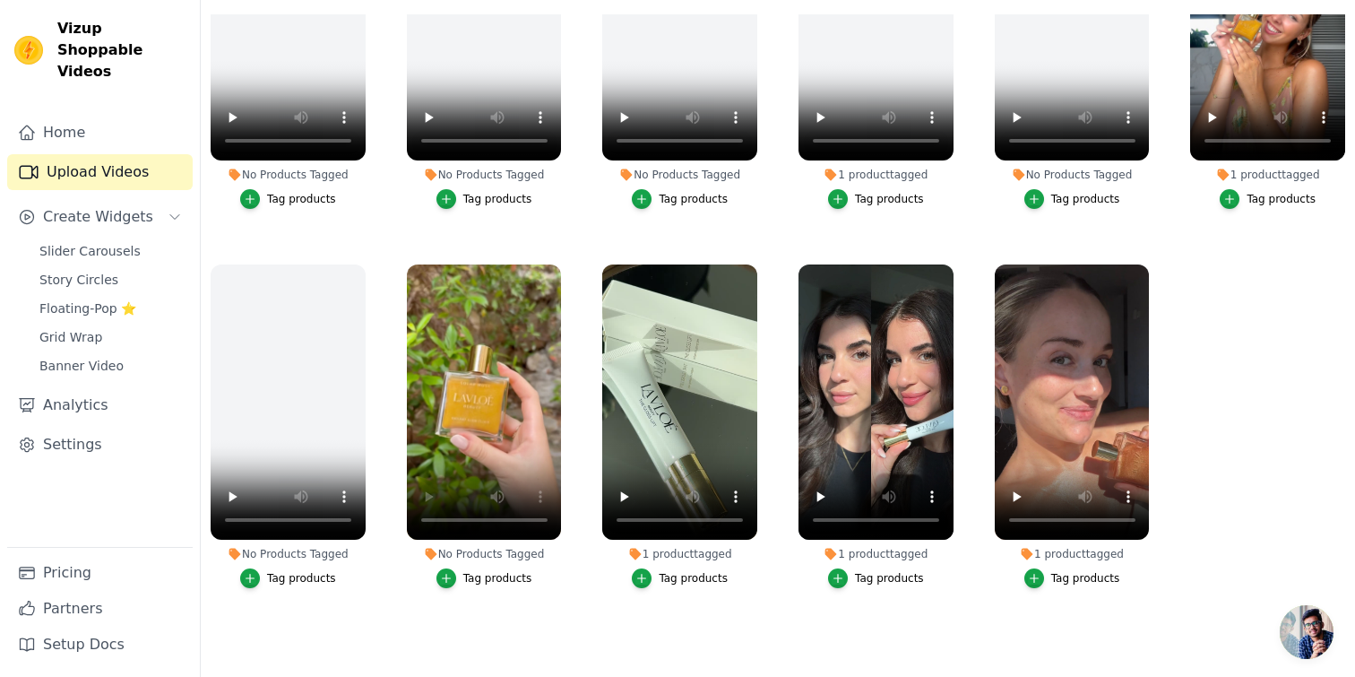
click at [489, 582] on div "Tag products" at bounding box center [497, 578] width 69 height 14
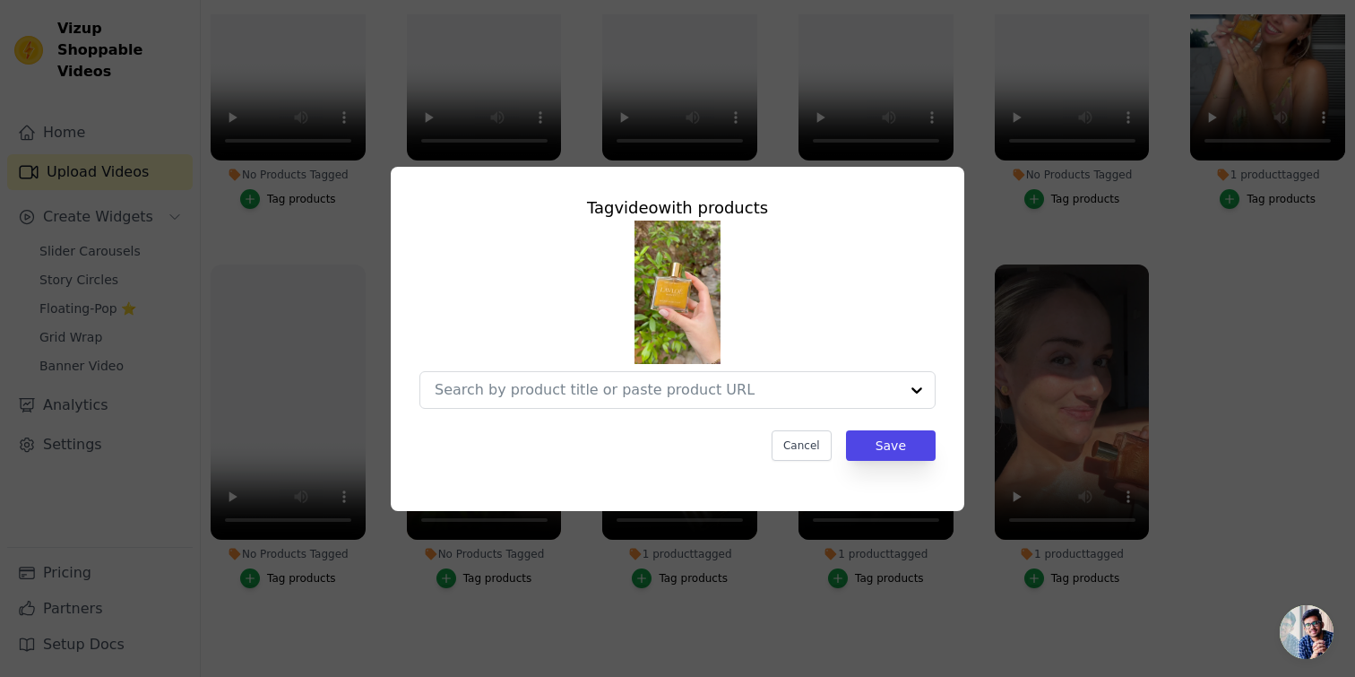
scroll to position [0, 0]
click at [697, 394] on input "No Products Tagged Tag video with products Option undefined, selected. Select i…" at bounding box center [649, 389] width 428 height 17
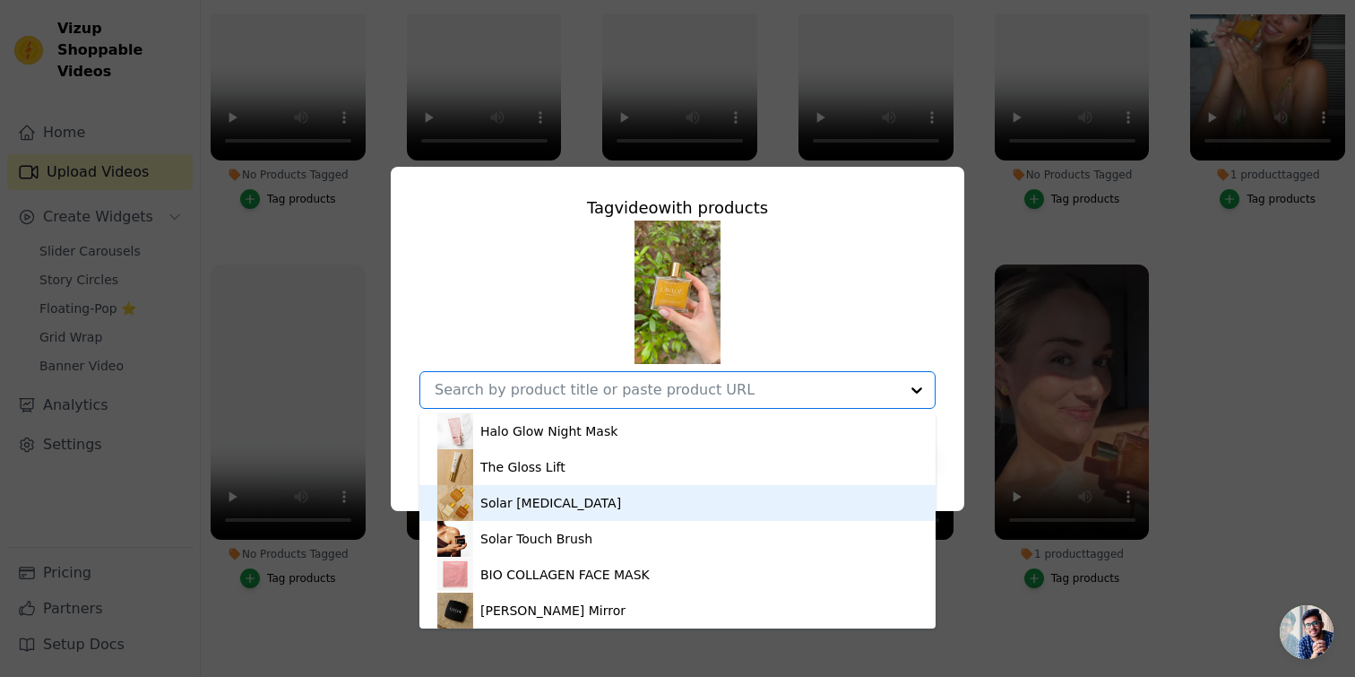
click at [639, 498] on div "Solar Muse" at bounding box center [677, 503] width 480 height 36
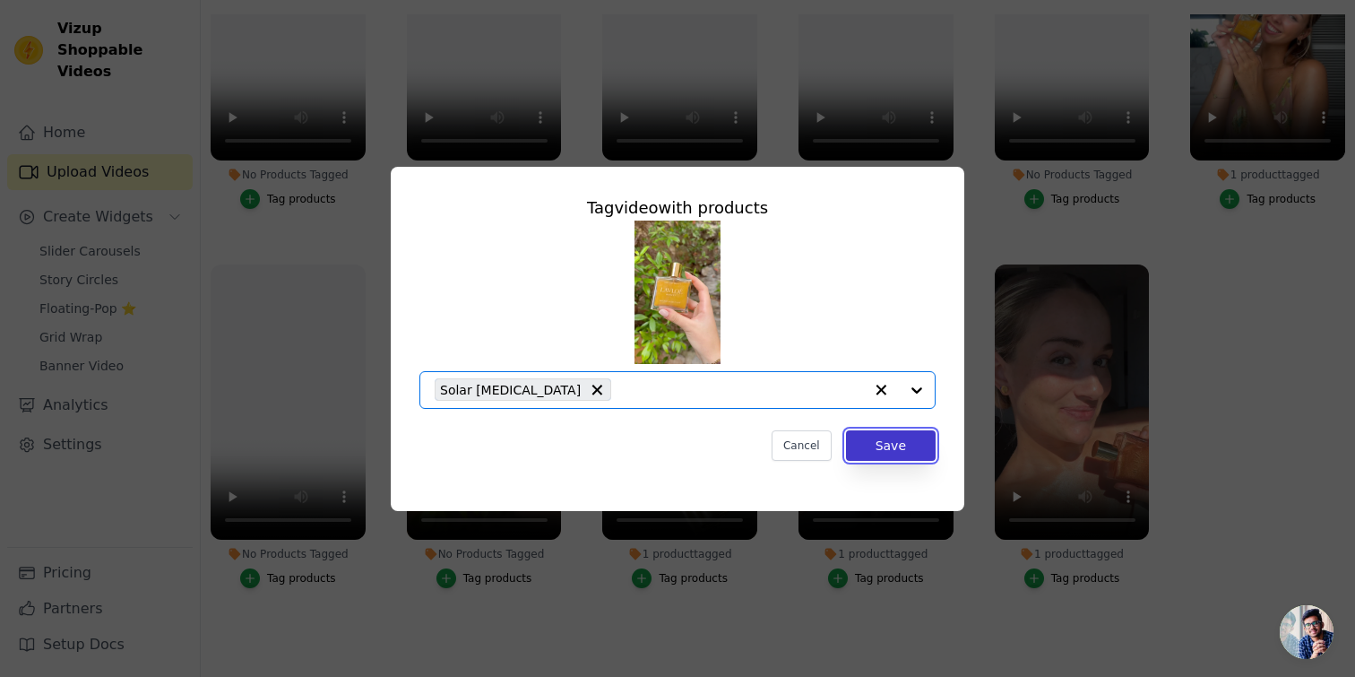
click at [910, 443] on button "Save" at bounding box center [891, 445] width 90 height 30
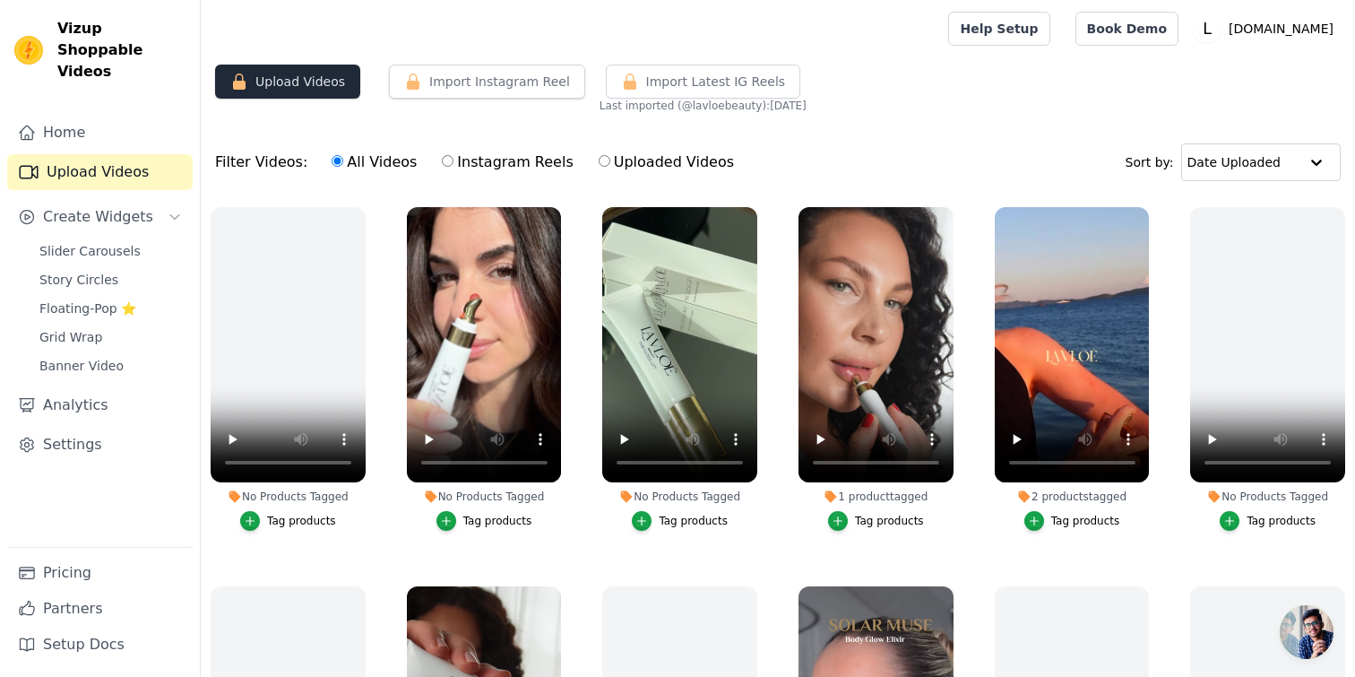
click at [306, 88] on button "Upload Videos" at bounding box center [287, 82] width 145 height 34
click at [101, 154] on link "Upload Videos" at bounding box center [100, 172] width 186 height 36
click at [456, 89] on button "Import Instagram Reel" at bounding box center [487, 82] width 196 height 34
click at [731, 70] on button "Import Latest IG Reels" at bounding box center [703, 82] width 195 height 34
click at [1299, 22] on p "[DOMAIN_NAME]" at bounding box center [1281, 29] width 119 height 32
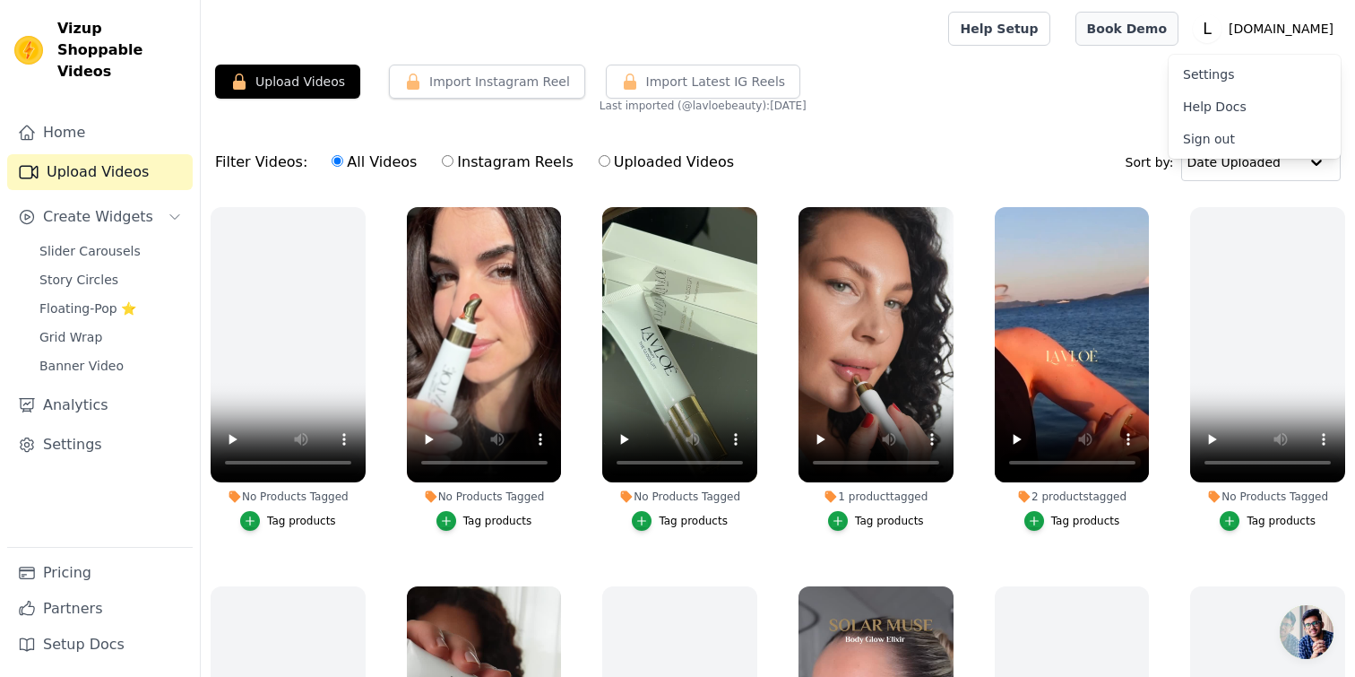
click at [1178, 38] on link "Book Demo" at bounding box center [1127, 29] width 103 height 34
click at [83, 115] on link "Home" at bounding box center [100, 133] width 186 height 36
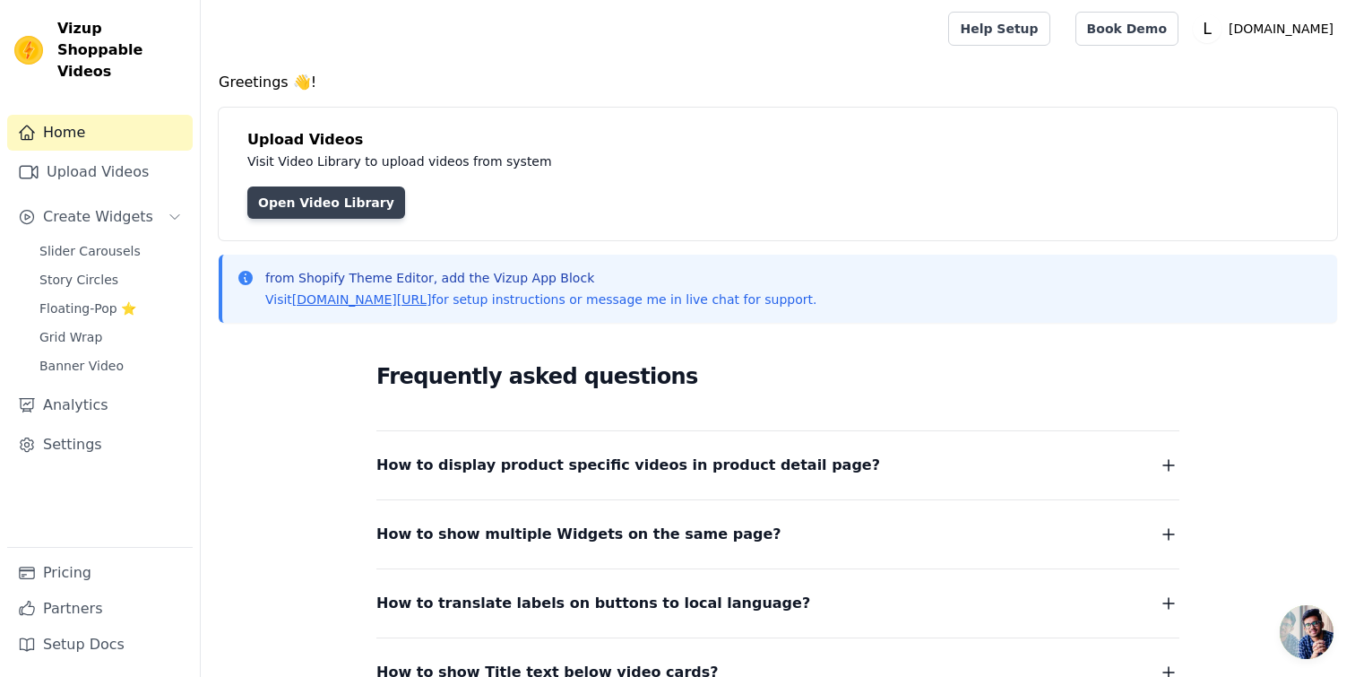
click at [330, 207] on link "Open Video Library" at bounding box center [326, 202] width 158 height 32
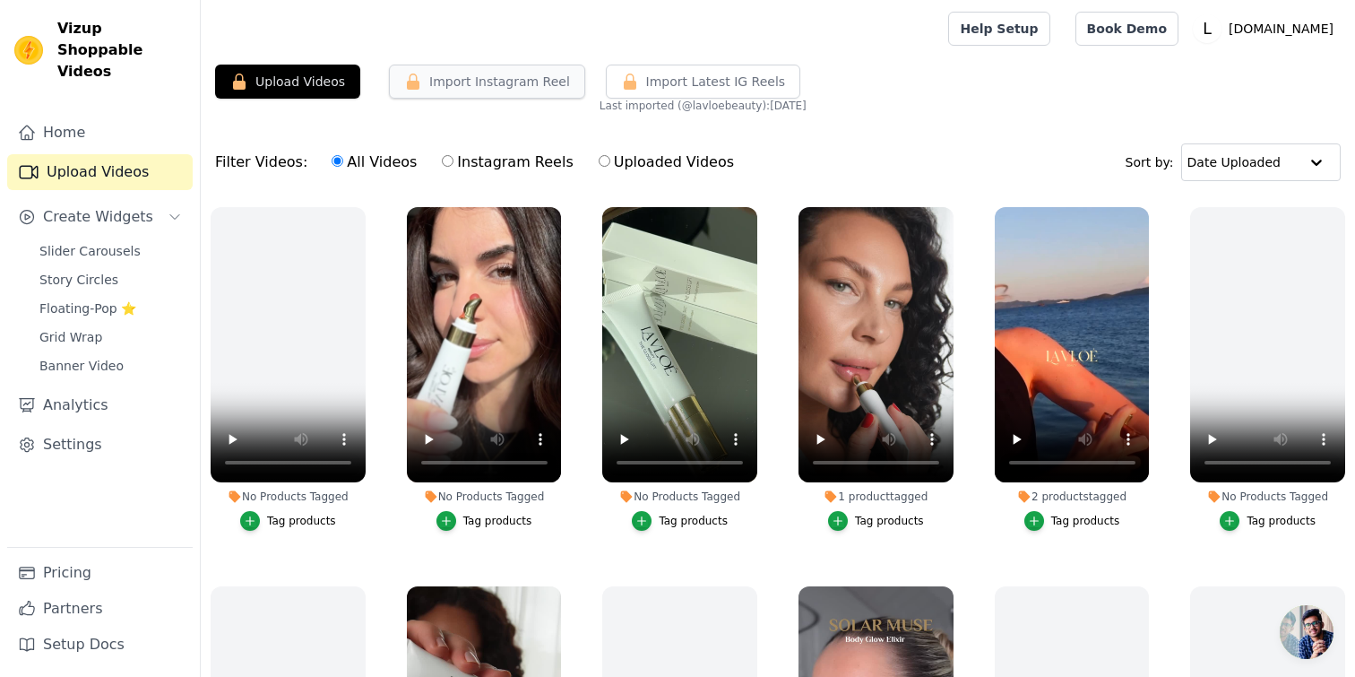
click at [487, 77] on button "Import Instagram Reel" at bounding box center [487, 82] width 196 height 34
click at [130, 242] on span "Slider Carousels" at bounding box center [89, 251] width 101 height 18
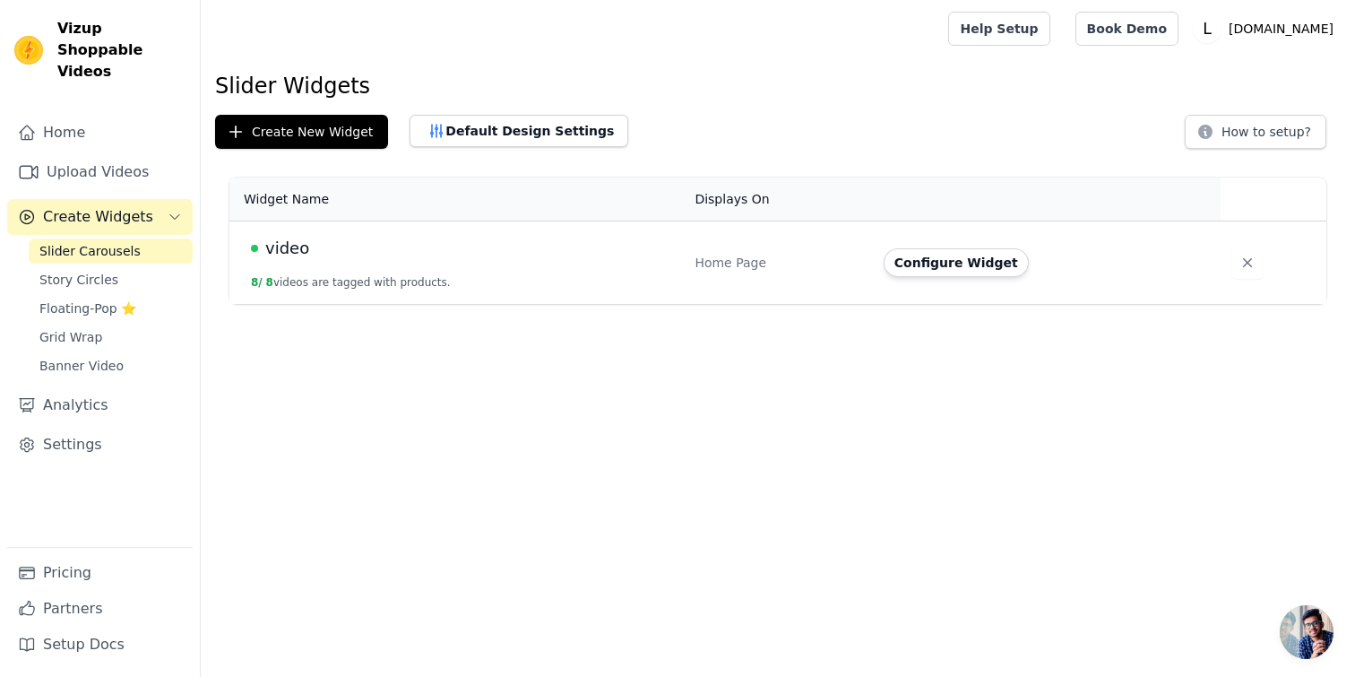
click at [1027, 260] on div "Configure Widget" at bounding box center [1042, 262] width 316 height 29
click at [997, 263] on button "Configure Widget" at bounding box center [956, 262] width 145 height 29
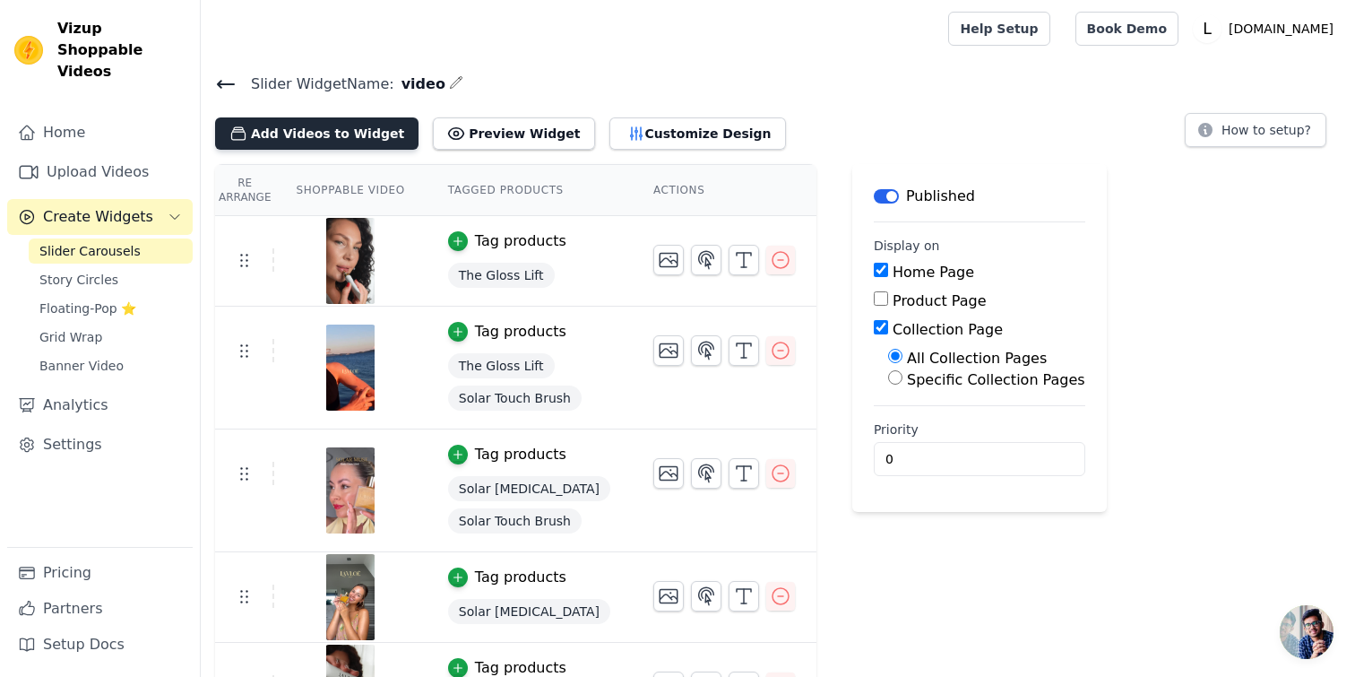
click at [297, 140] on button "Add Videos to Widget" at bounding box center [316, 133] width 203 height 32
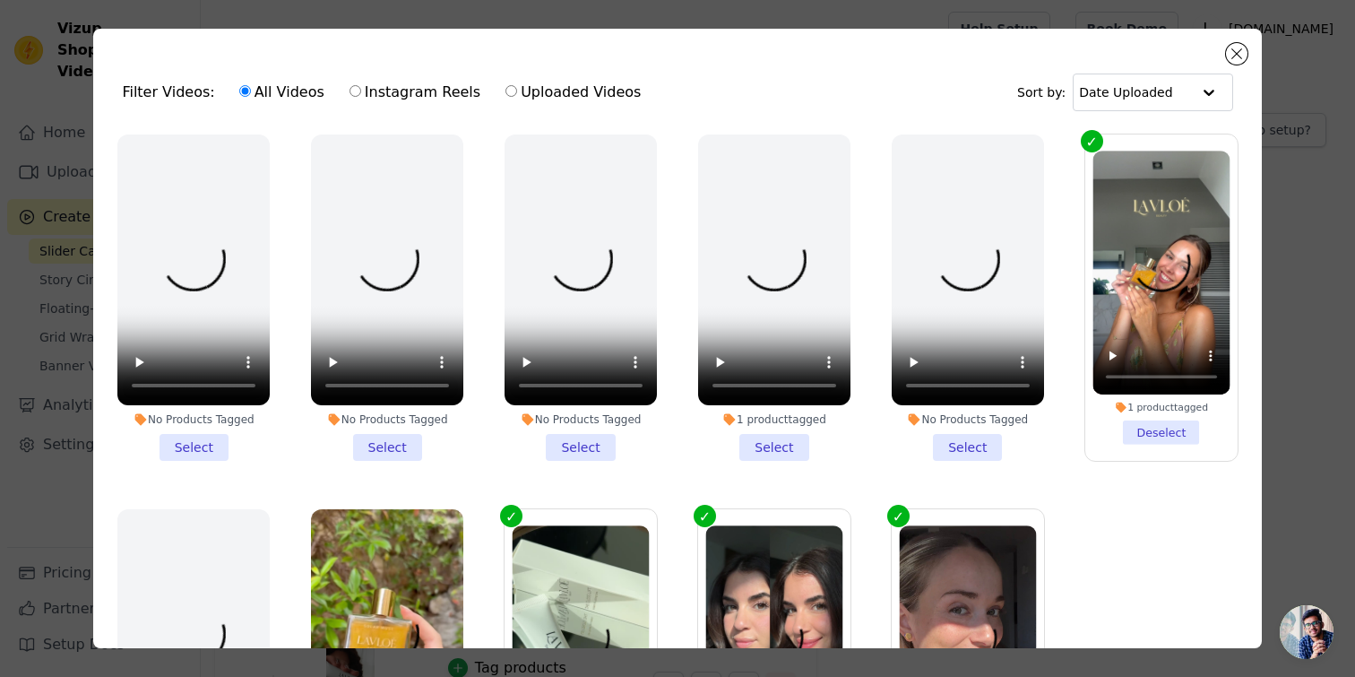
scroll to position [879, 0]
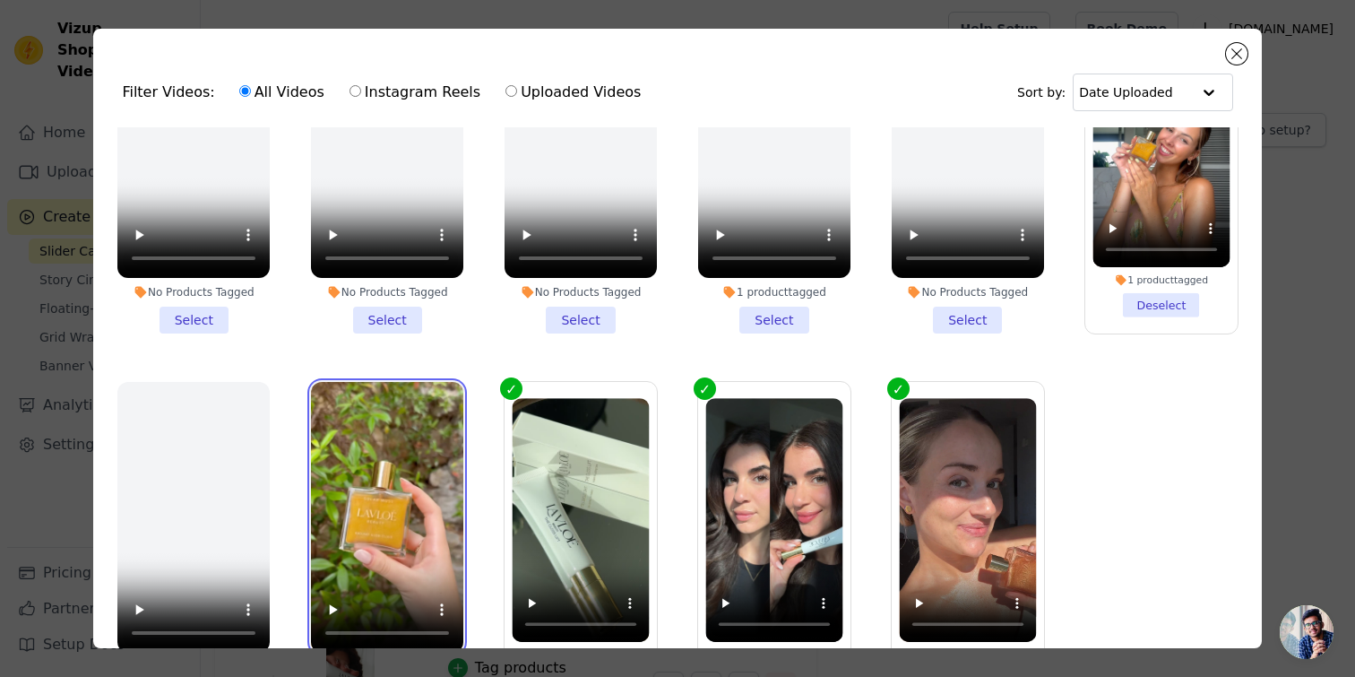
click at [351, 464] on video at bounding box center [387, 517] width 152 height 271
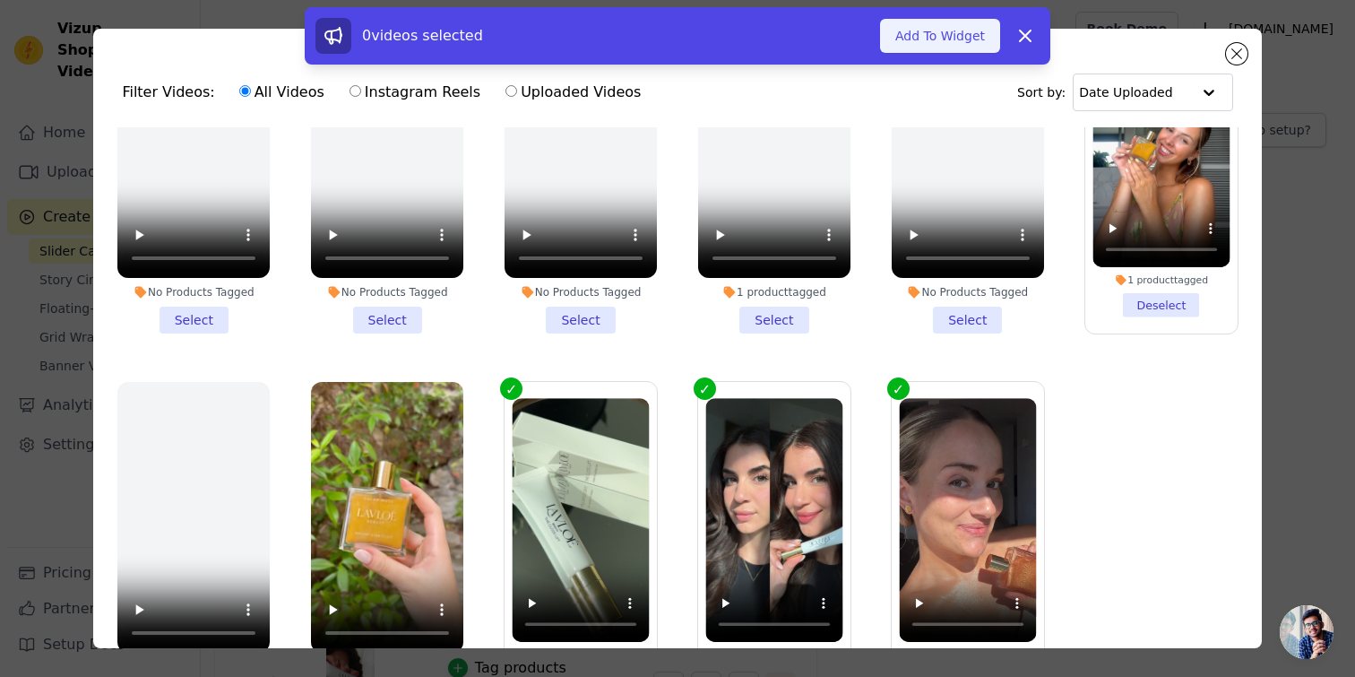
click at [948, 19] on button "Add To Widget" at bounding box center [940, 36] width 120 height 34
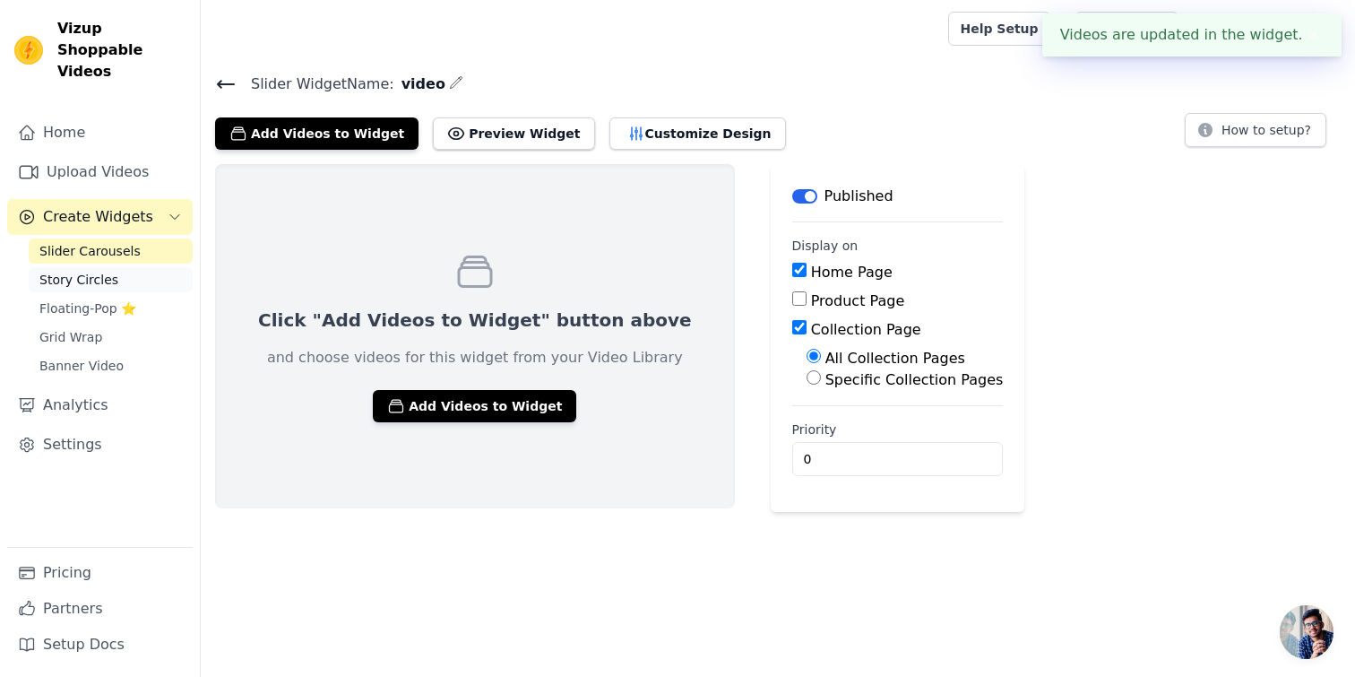
click at [126, 267] on link "Story Circles" at bounding box center [111, 279] width 164 height 25
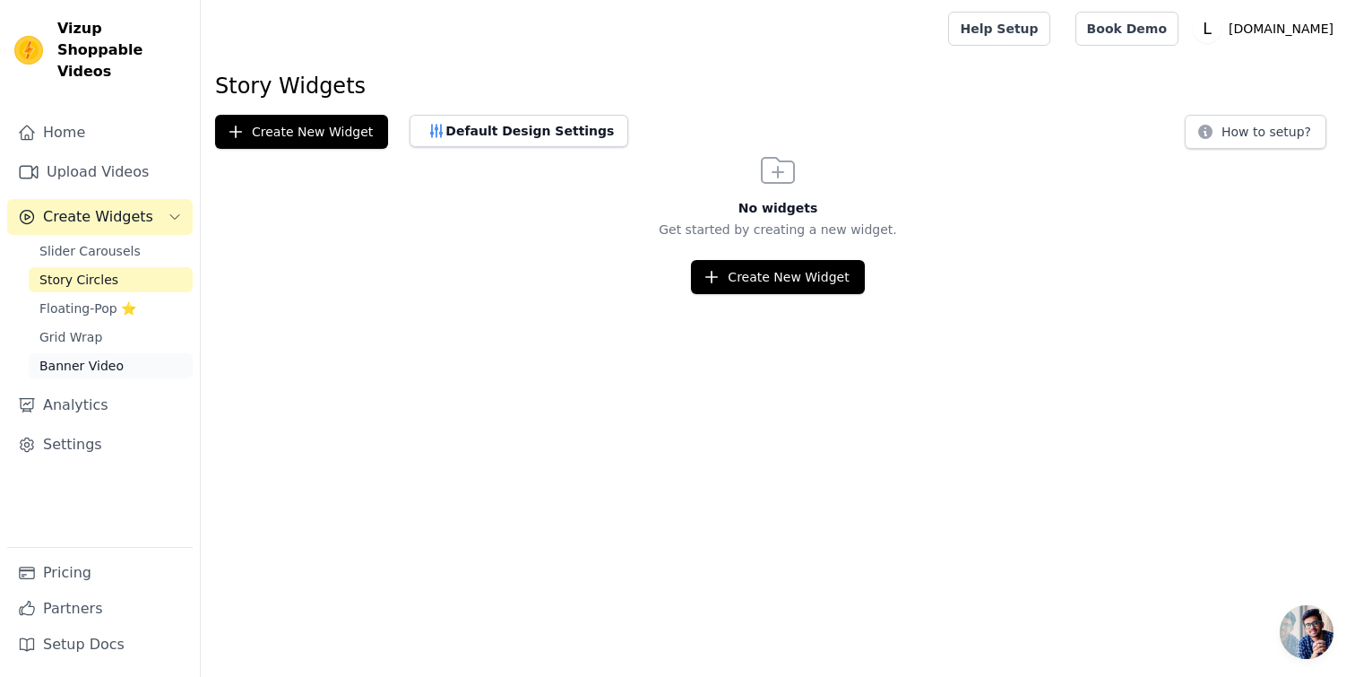
click at [140, 353] on link "Banner Video" at bounding box center [111, 365] width 164 height 25
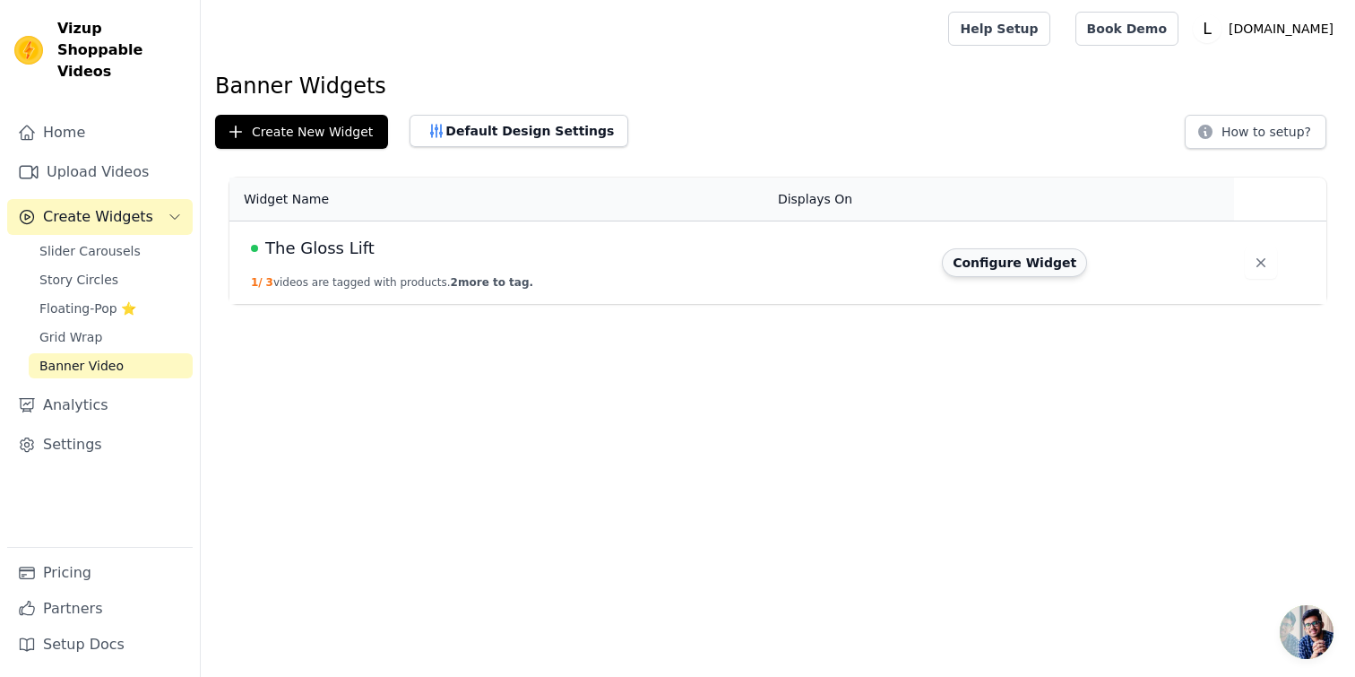
click at [997, 258] on button "Configure Widget" at bounding box center [1014, 262] width 145 height 29
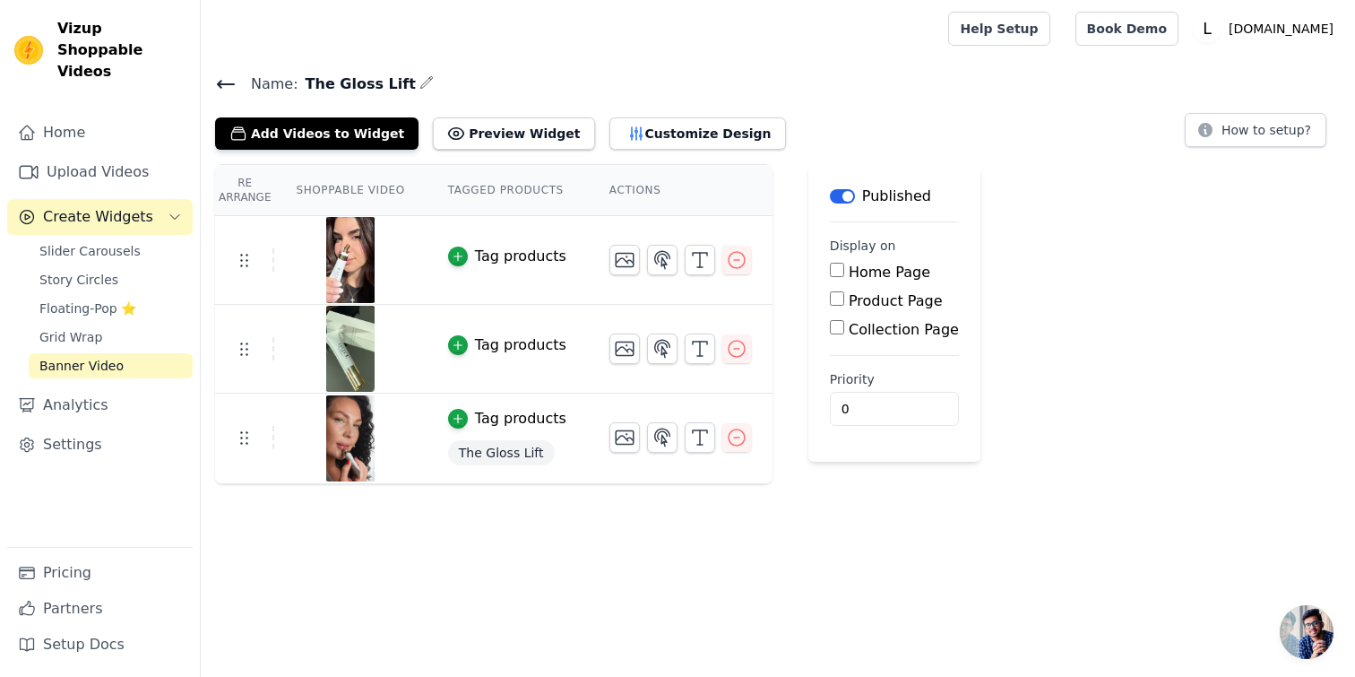
click at [837, 301] on input "Product Page" at bounding box center [837, 298] width 14 height 14
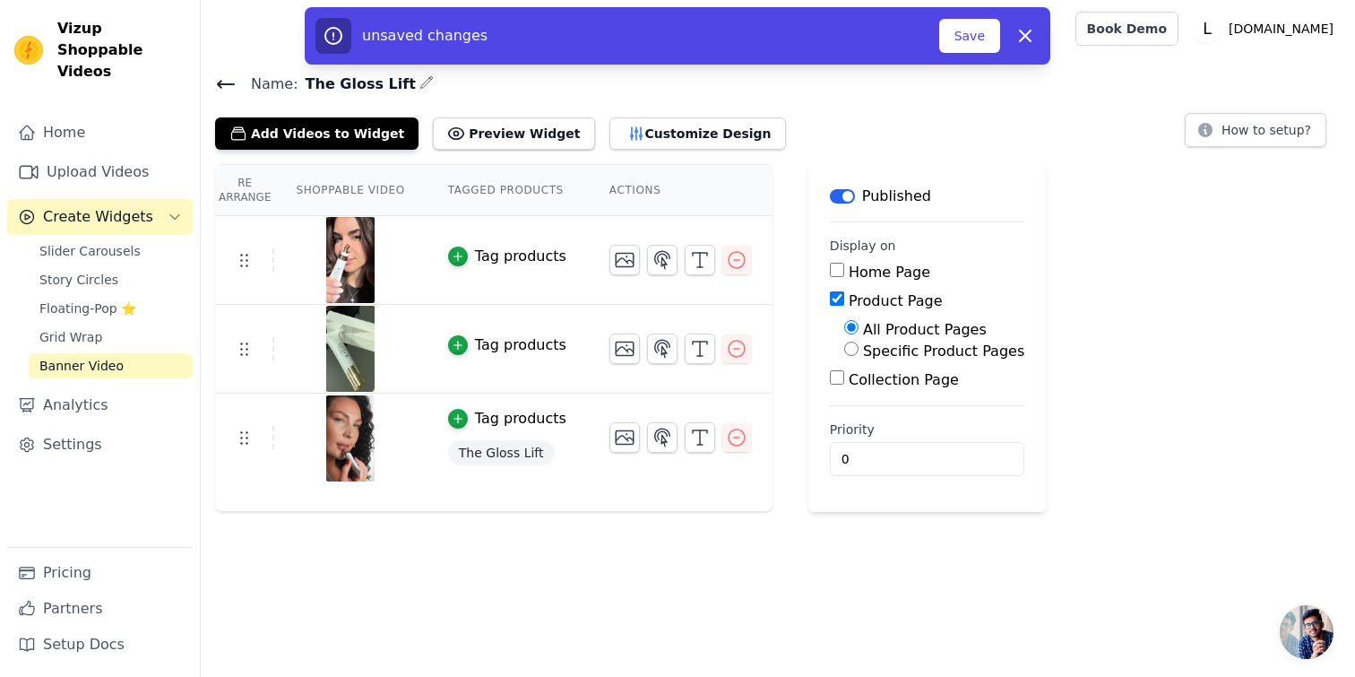
click at [844, 353] on input "Specific Product Pages" at bounding box center [851, 349] width 14 height 14
click at [861, 387] on button "Select Products" at bounding box center [904, 392] width 120 height 30
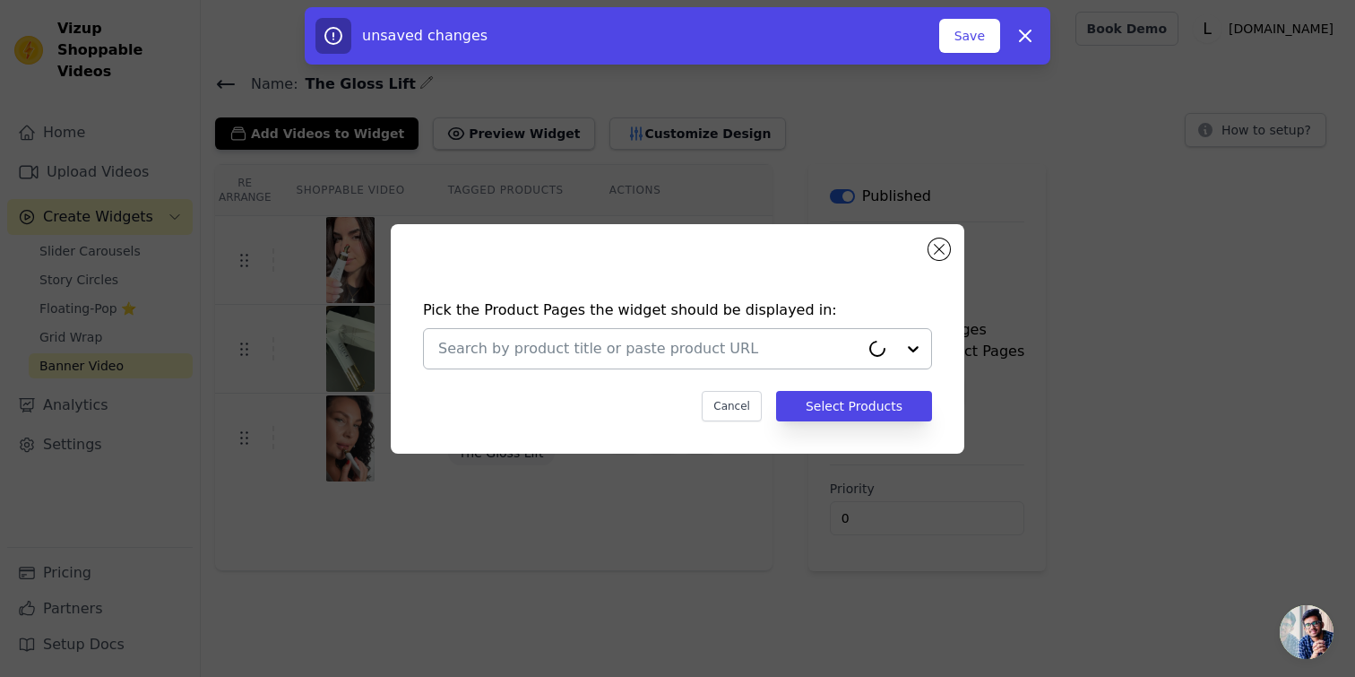
click at [731, 348] on input "text" at bounding box center [648, 349] width 421 height 22
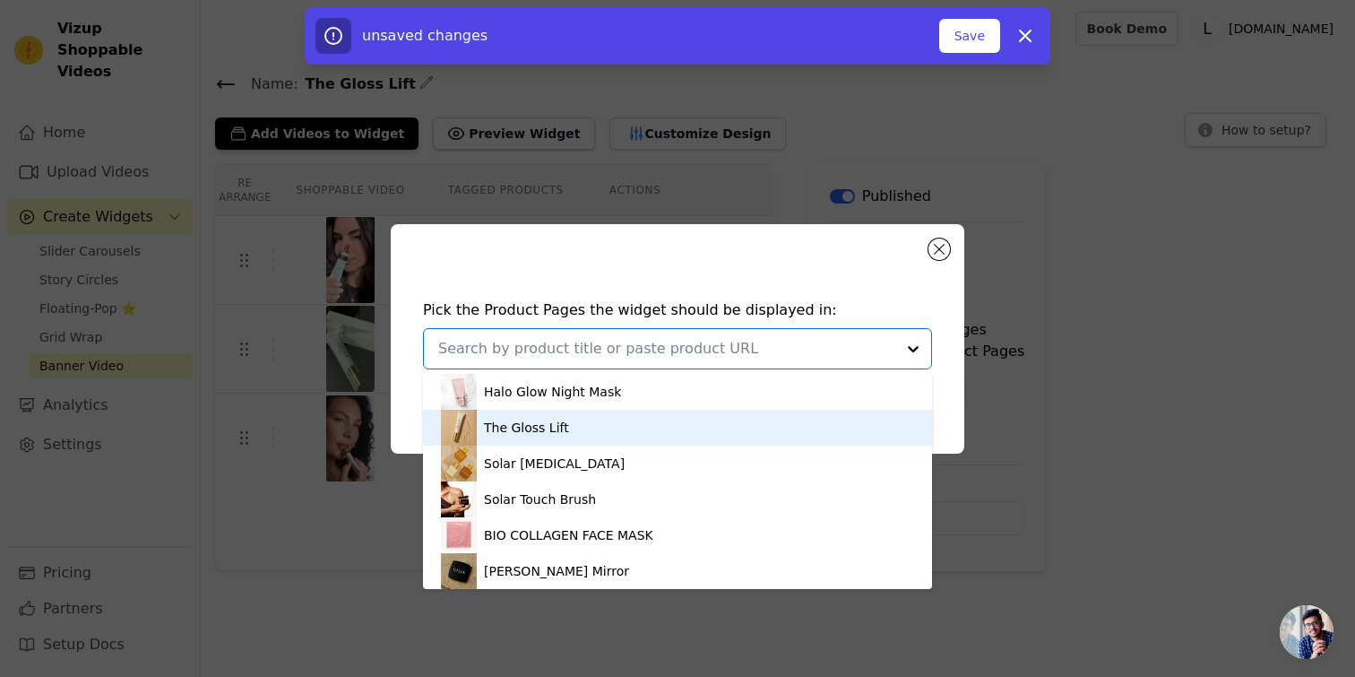
click at [678, 428] on div "The Gloss Lift" at bounding box center [677, 428] width 473 height 36
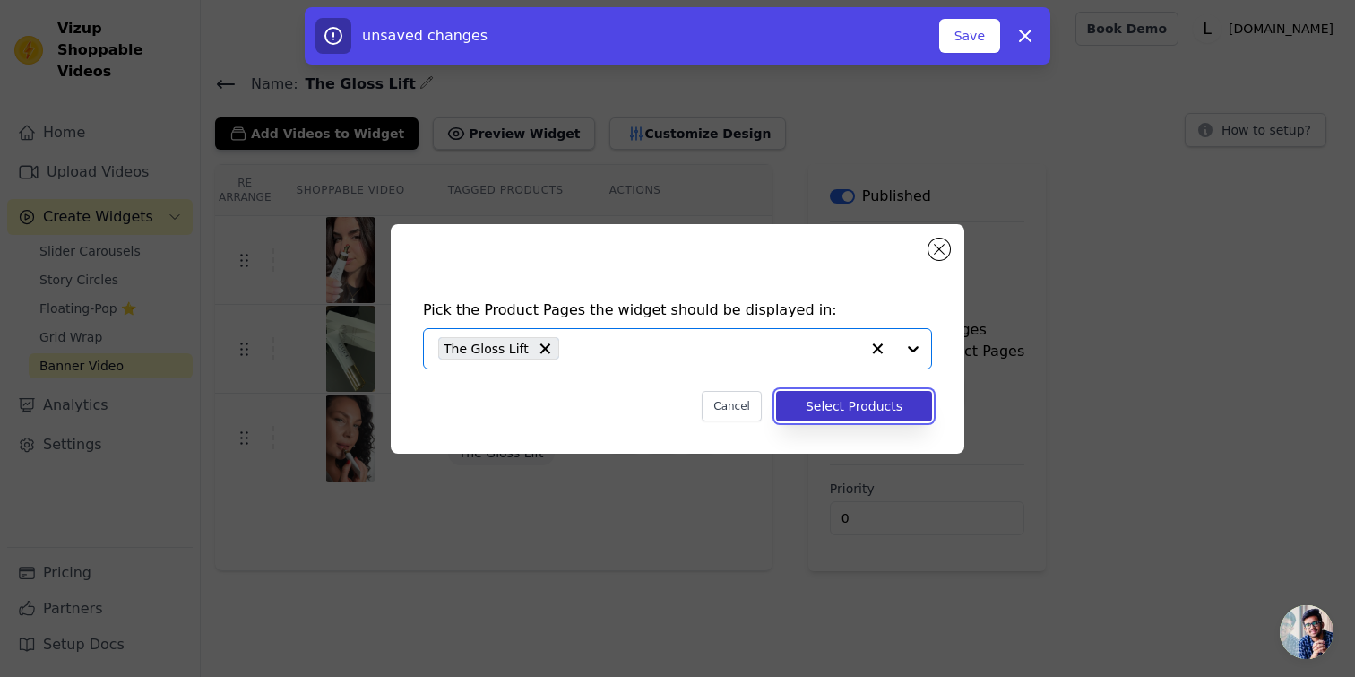
click at [818, 402] on button "Select Products" at bounding box center [854, 406] width 156 height 30
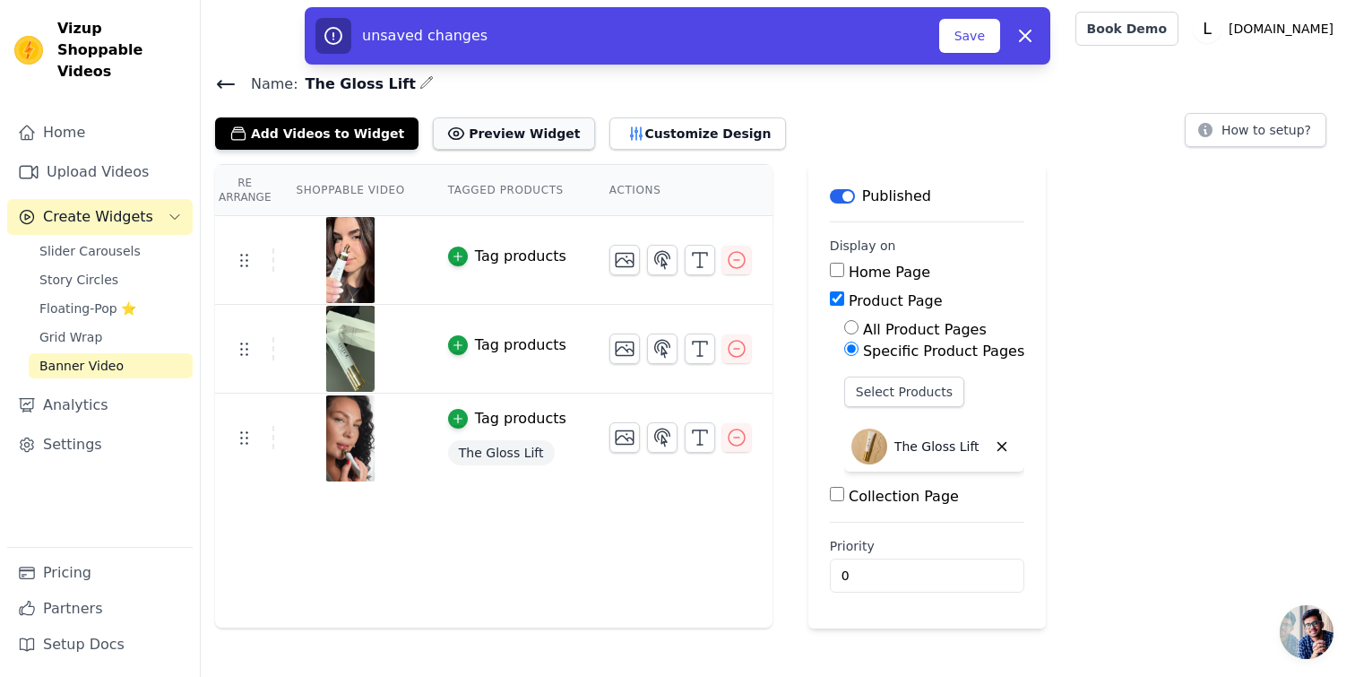
click at [433, 143] on button "Preview Widget" at bounding box center [513, 133] width 161 height 32
click at [624, 127] on button "Customize Design" at bounding box center [698, 133] width 177 height 32
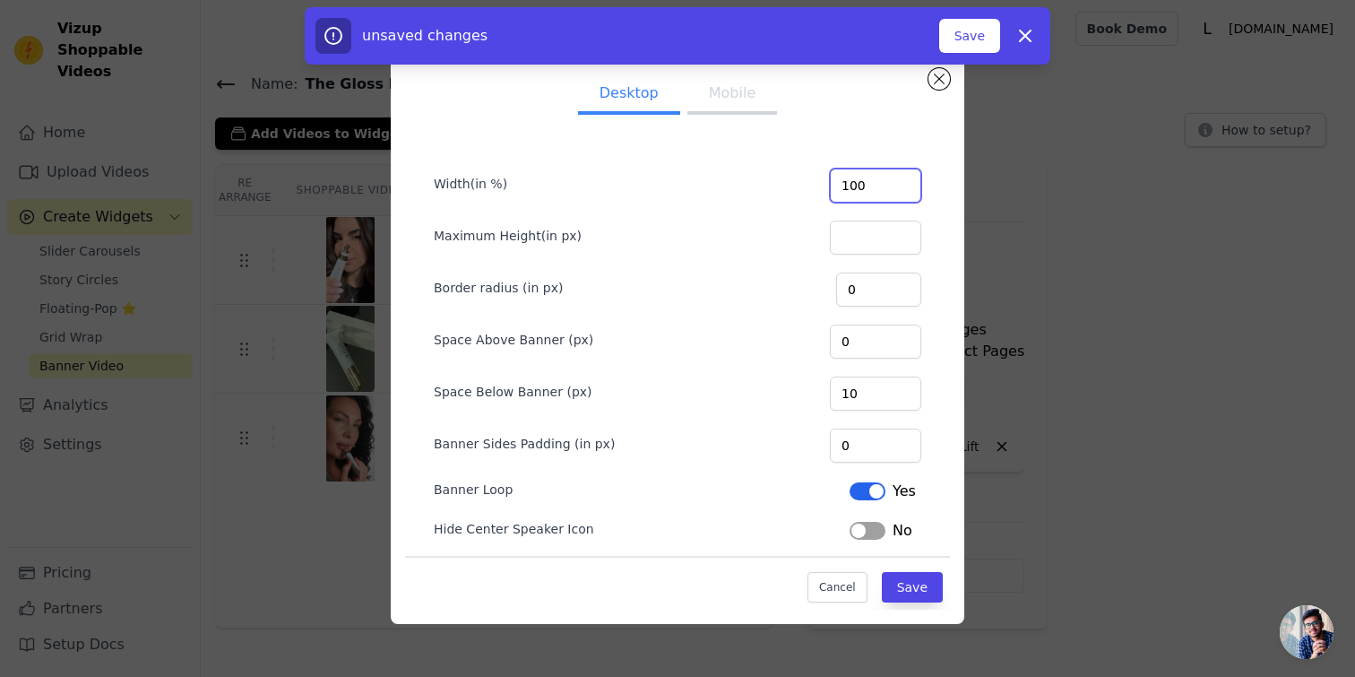
click at [904, 190] on input "100" at bounding box center [875, 186] width 91 height 34
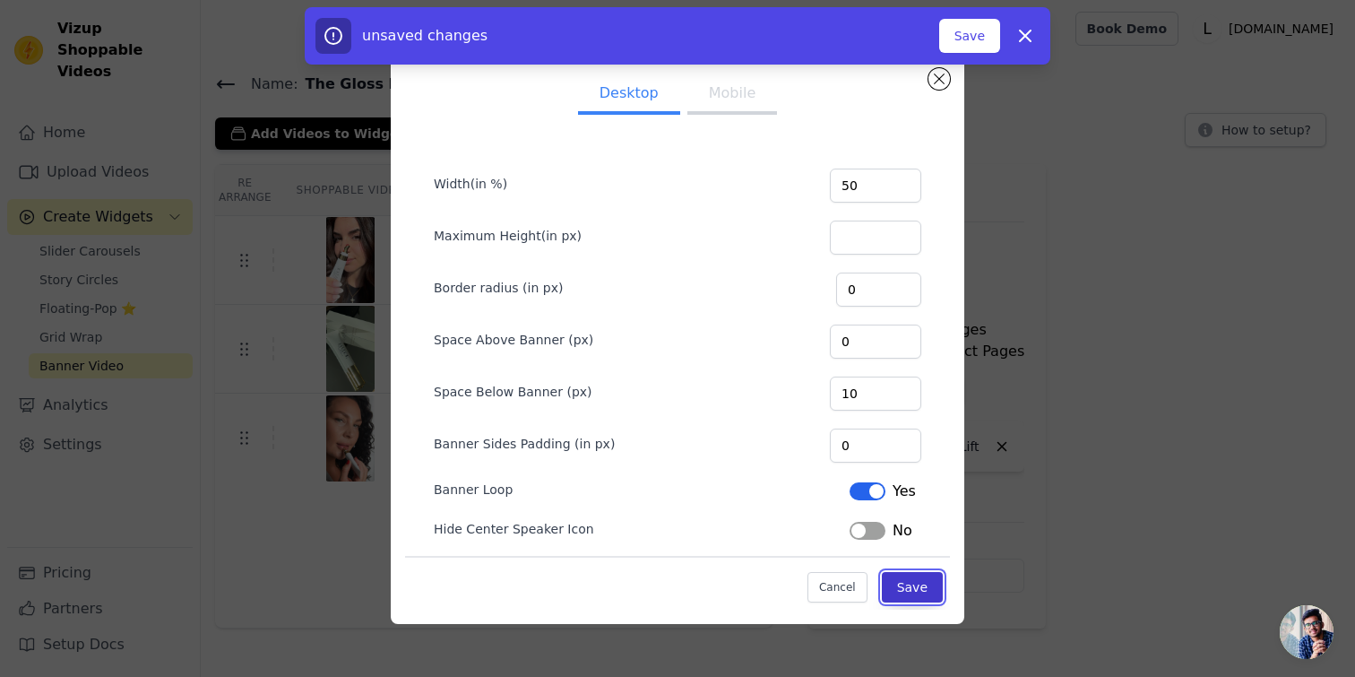
click at [909, 583] on button "Save" at bounding box center [912, 587] width 61 height 30
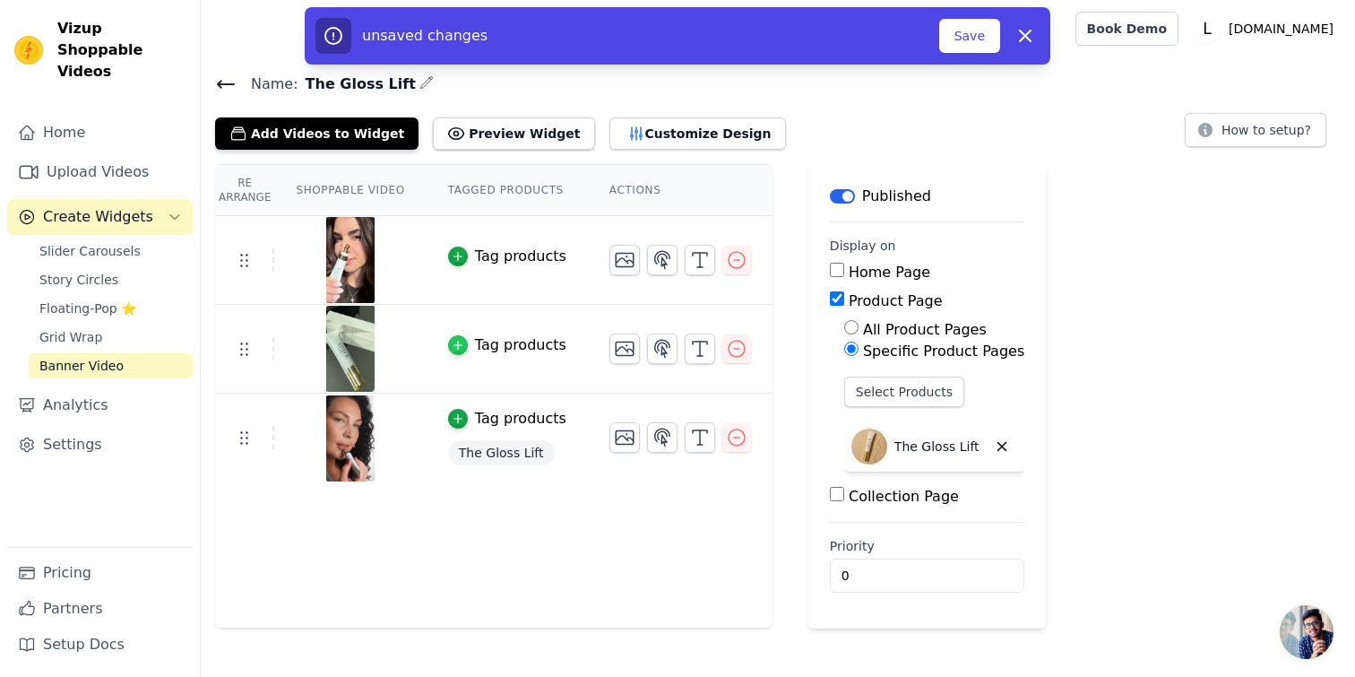
click at [453, 345] on icon "button" at bounding box center [458, 345] width 13 height 13
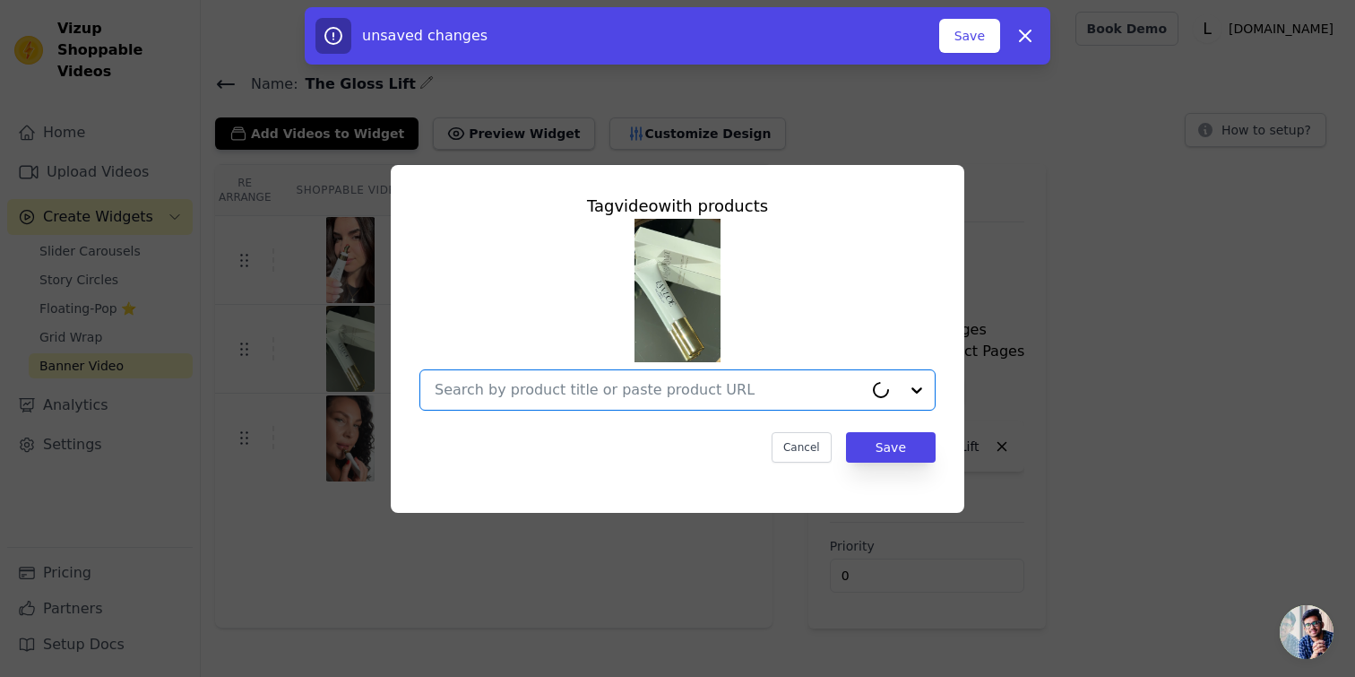
click at [512, 388] on input "text" at bounding box center [649, 390] width 428 height 22
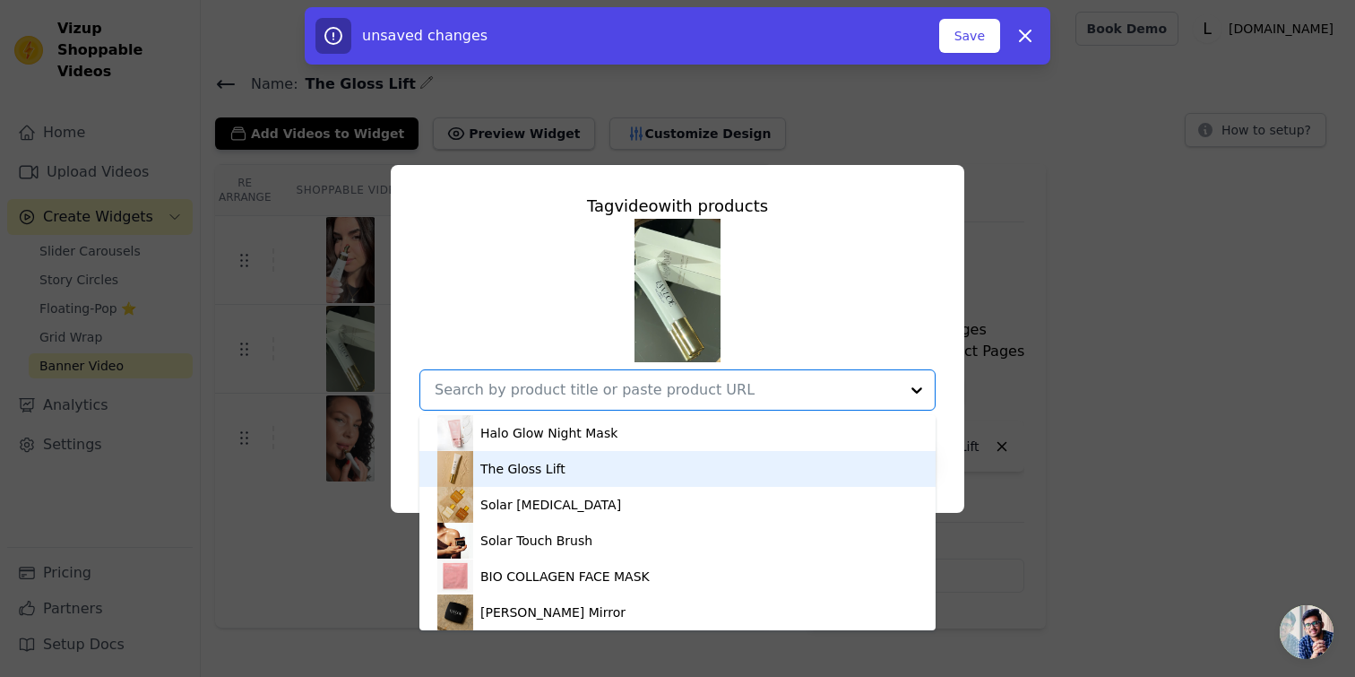
click at [532, 465] on div "The Gloss Lift" at bounding box center [522, 469] width 85 height 18
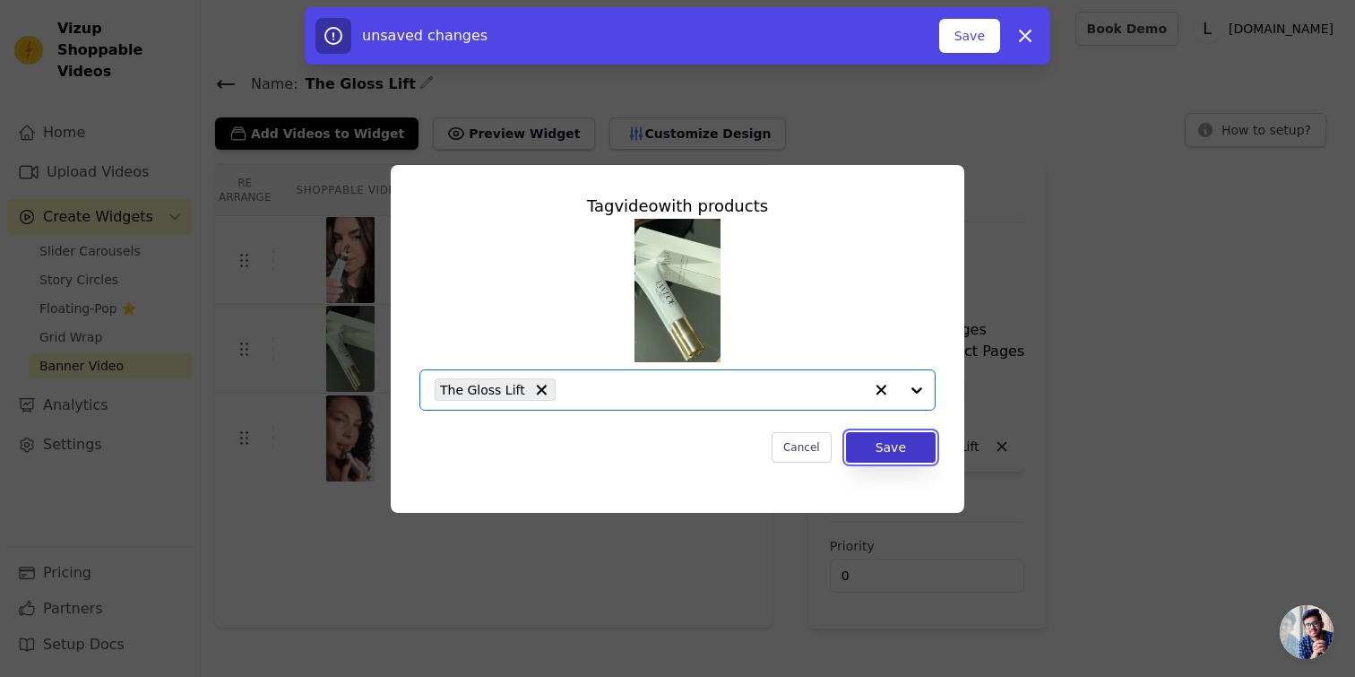
click at [886, 440] on button "Save" at bounding box center [891, 447] width 90 height 30
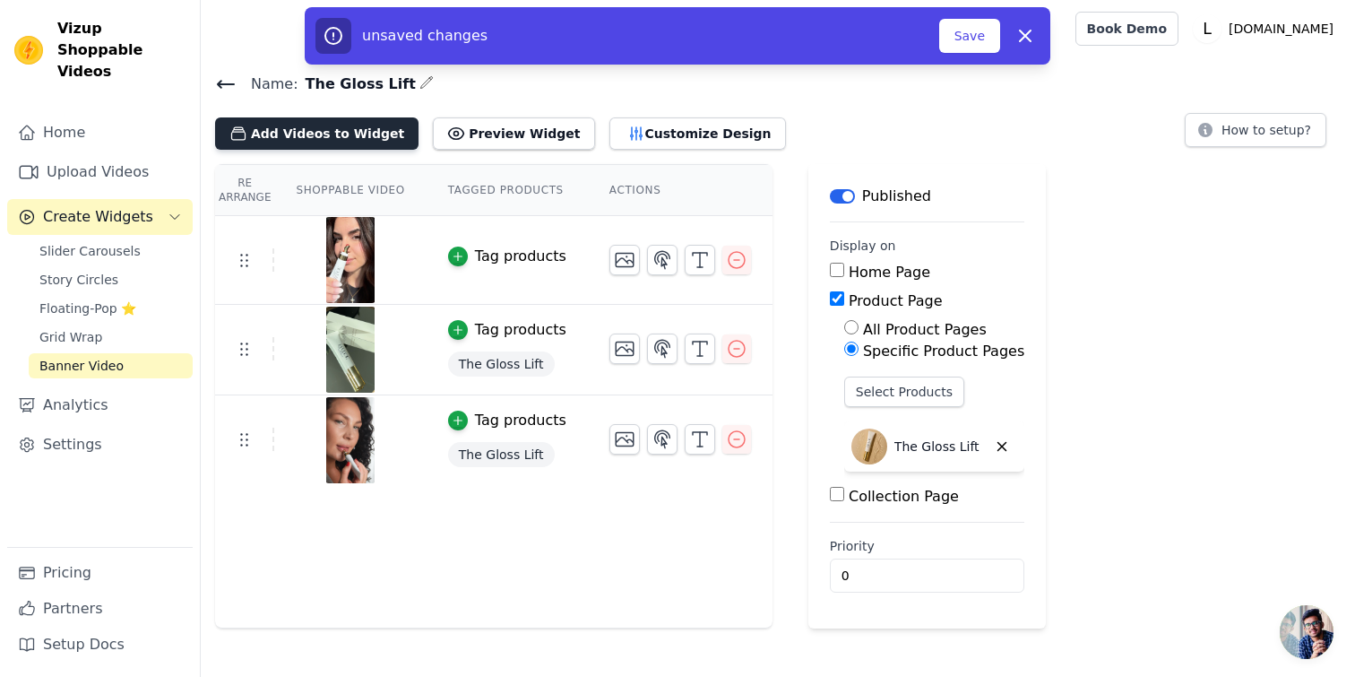
click at [364, 127] on button "Add Videos to Widget" at bounding box center [316, 133] width 203 height 32
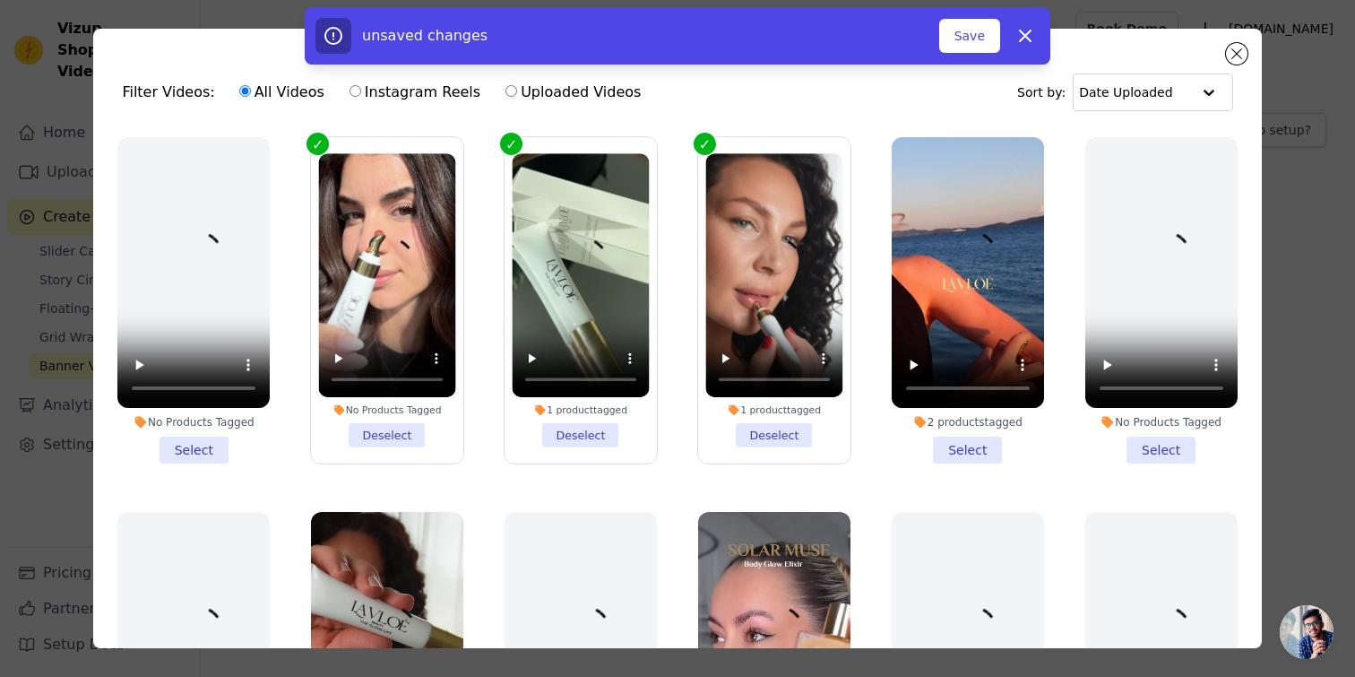
click at [199, 451] on li "No Products Tagged Select" at bounding box center [193, 300] width 152 height 326
click at [0, 0] on input "No Products Tagged Select" at bounding box center [0, 0] width 0 height 0
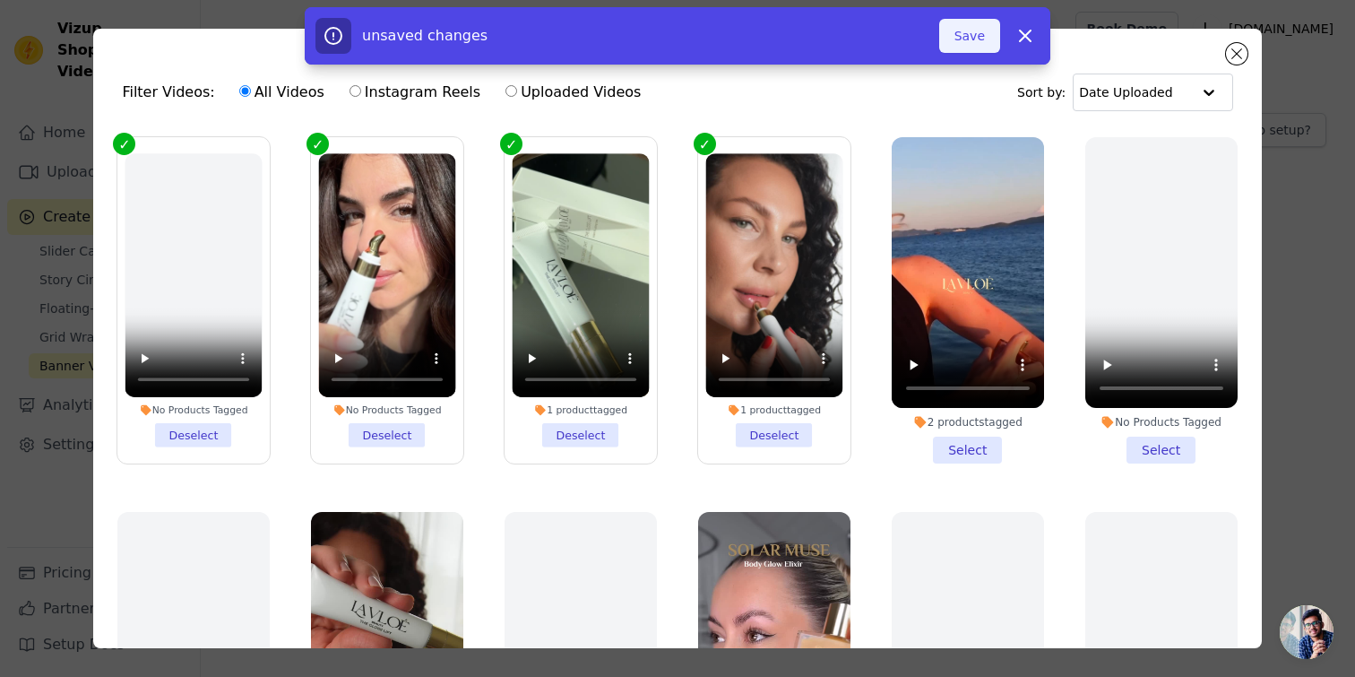
click at [968, 39] on button "Save" at bounding box center [969, 36] width 61 height 34
click at [1230, 56] on div "unsaved changes Save Dismiss" at bounding box center [677, 35] width 1355 height 57
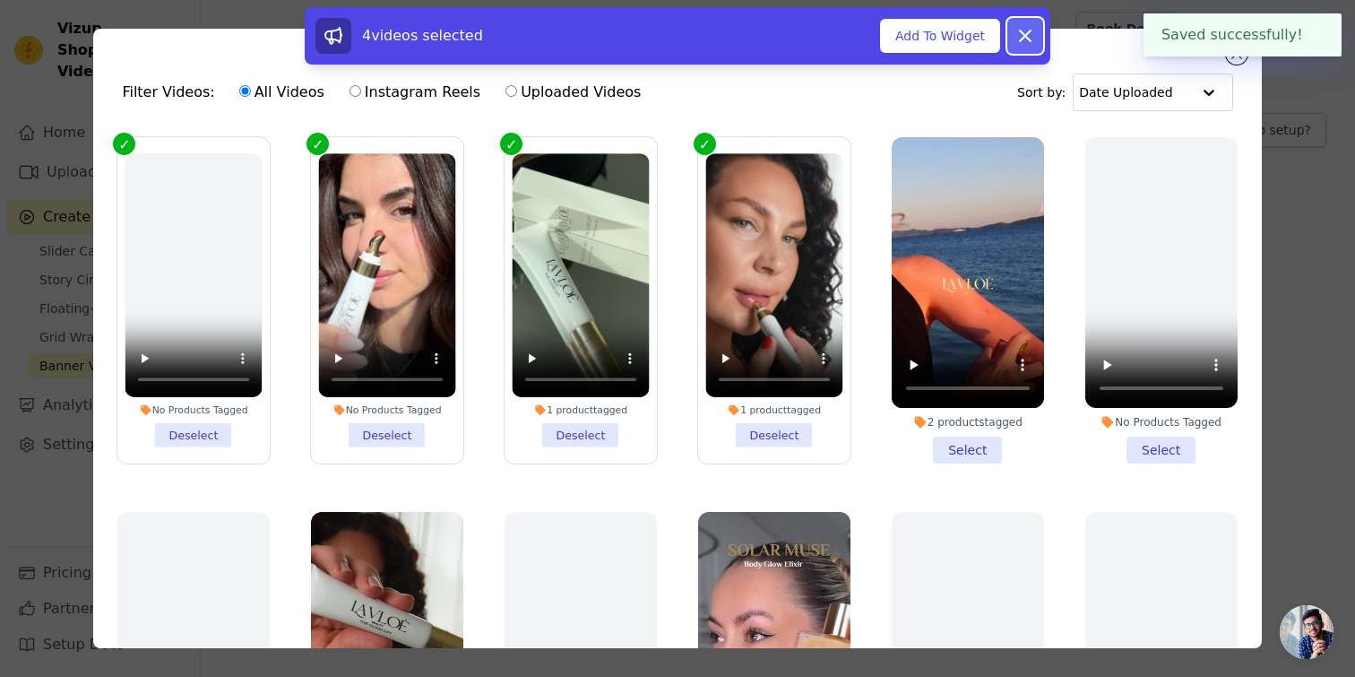
click at [1019, 32] on icon at bounding box center [1026, 36] width 22 height 22
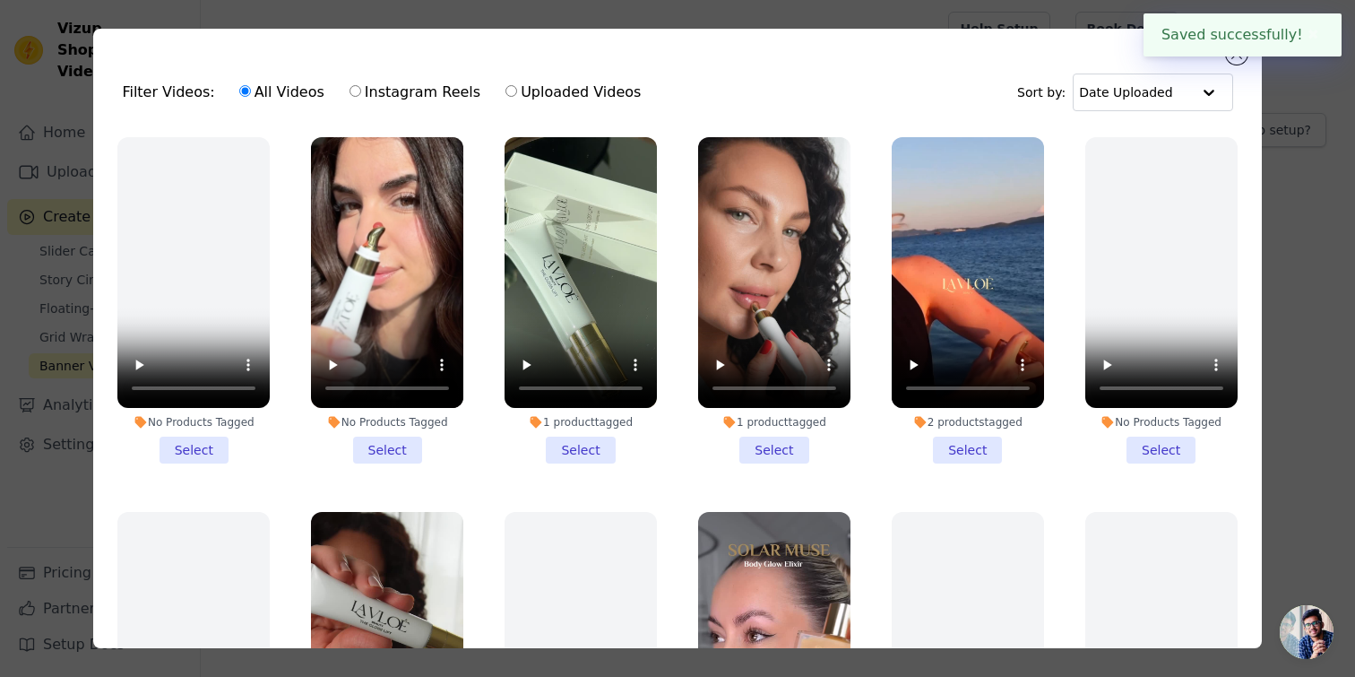
click at [1242, 64] on div "Filter Videos: All Videos Instagram Reels Uploaded Videos Sort by: Date Uploaded" at bounding box center [677, 92] width 1139 height 70
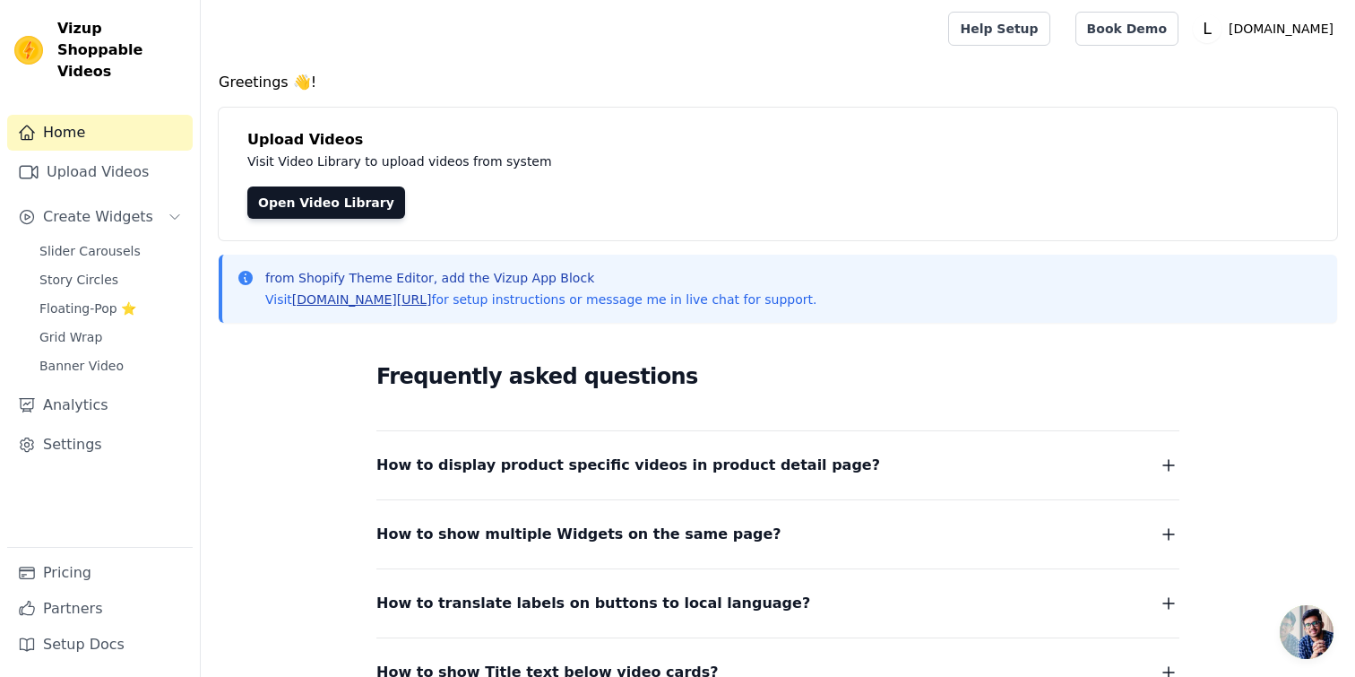
click at [381, 300] on link "[DOMAIN_NAME][URL]" at bounding box center [362, 299] width 140 height 14
